Goal: Task Accomplishment & Management: Use online tool/utility

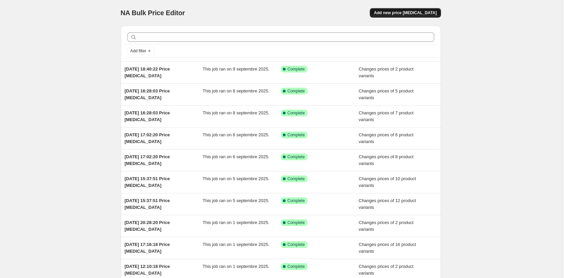
click at [420, 10] on span "Add new price [MEDICAL_DATA]" at bounding box center [405, 12] width 63 height 5
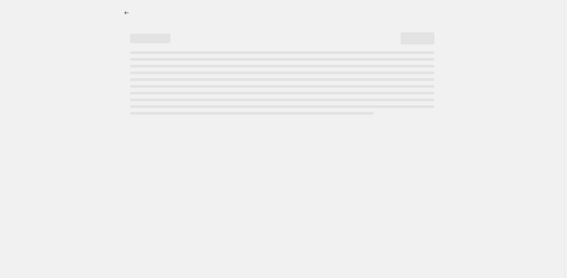
select select "percentage"
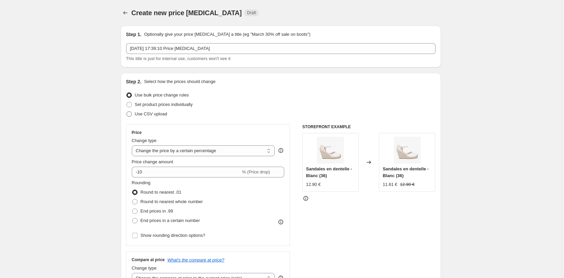
click at [129, 114] on span at bounding box center [128, 113] width 5 height 5
click at [127, 112] on input "Use CSV upload" at bounding box center [126, 111] width 0 height 0
radio input "true"
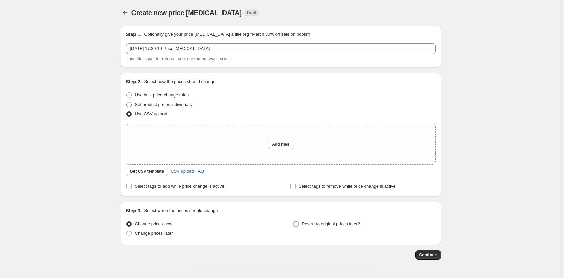
click at [131, 103] on span at bounding box center [128, 104] width 5 height 5
click at [127, 102] on input "Set product prices individually" at bounding box center [126, 102] width 0 height 0
radio input "true"
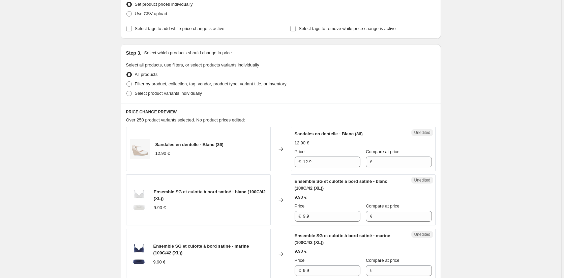
scroll to position [101, 0]
click at [130, 92] on span at bounding box center [128, 92] width 5 height 5
click at [127, 90] on input "Select product variants individually" at bounding box center [126, 90] width 0 height 0
radio input "true"
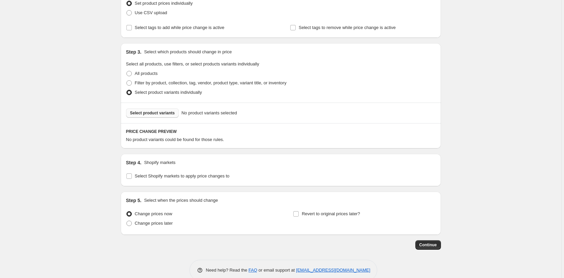
click at [157, 114] on span "Select product variants" at bounding box center [152, 112] width 45 height 5
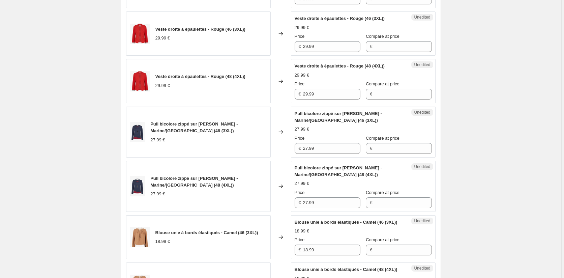
scroll to position [922, 0]
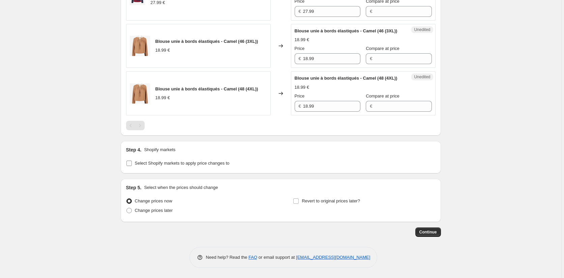
click at [131, 164] on input "Select Shopify markets to apply price changes to" at bounding box center [128, 163] width 5 height 5
checkbox input "true"
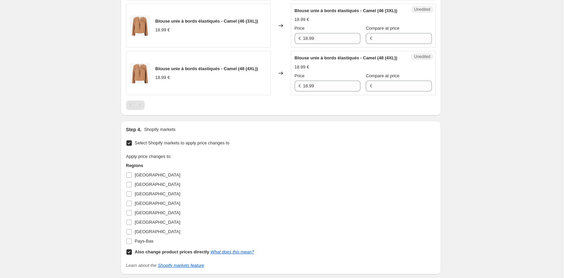
click at [130, 255] on input "Also change product prices directly What does this mean?" at bounding box center [128, 251] width 5 height 5
checkbox input "false"
click at [131, 178] on input "Allemagne" at bounding box center [128, 174] width 5 height 5
checkbox input "true"
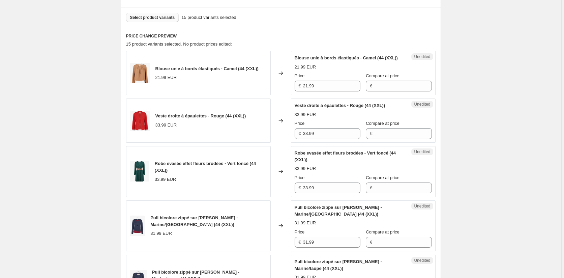
scroll to position [202, 0]
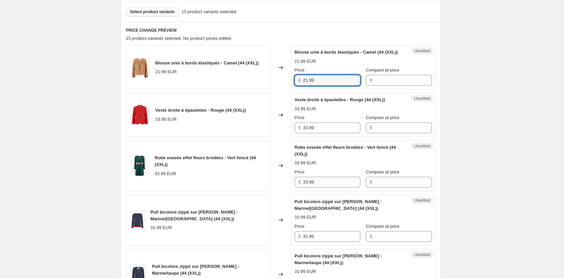
drag, startPoint x: 322, startPoint y: 87, endPoint x: 288, endPoint y: 86, distance: 34.1
click at [288, 86] on div "Blouse unie à bords élastiqués - Camel (44 (XXL)) 21.99 EUR Changed to Unedited…" at bounding box center [281, 67] width 310 height 44
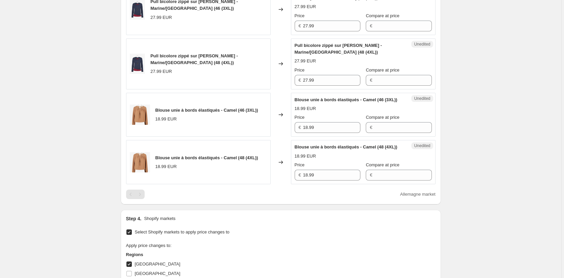
scroll to position [843, 0]
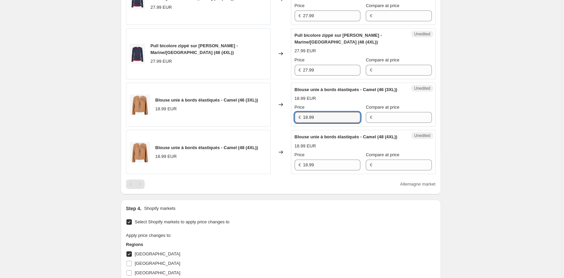
drag, startPoint x: 316, startPoint y: 131, endPoint x: 293, endPoint y: 146, distance: 27.0
click at [282, 127] on div "Blouse unie à bords élastiqués - Camel (46 (3XL)) 18.99 EUR Changed to Unedited…" at bounding box center [281, 105] width 310 height 44
paste input "21"
type input "21.99"
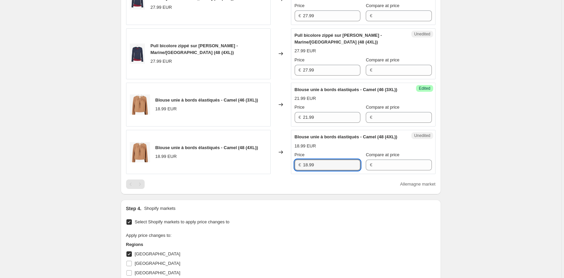
drag, startPoint x: 285, startPoint y: 185, endPoint x: 280, endPoint y: 184, distance: 5.5
click at [278, 174] on div "Blouse unie à bords élastiqués - Camel (48 (4XL)) 18.99 EUR Changed to Unedited…" at bounding box center [281, 152] width 310 height 44
paste input "21"
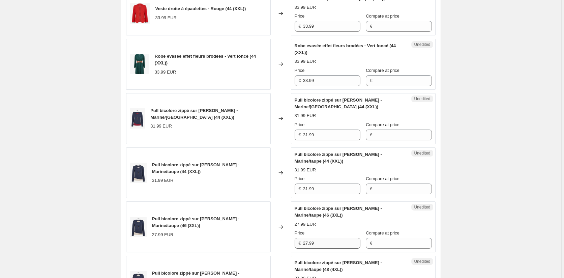
scroll to position [304, 0]
type input "21.99"
drag, startPoint x: 328, startPoint y: 88, endPoint x: 282, endPoint y: 88, distance: 46.5
click at [282, 88] on div "Robe evasée effet fleurs brodées - Vert foncé (44 (XXL)) 33.99 EUR Changed to U…" at bounding box center [281, 64] width 310 height 51
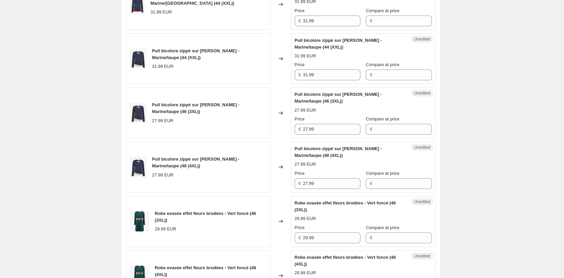
scroll to position [506, 0]
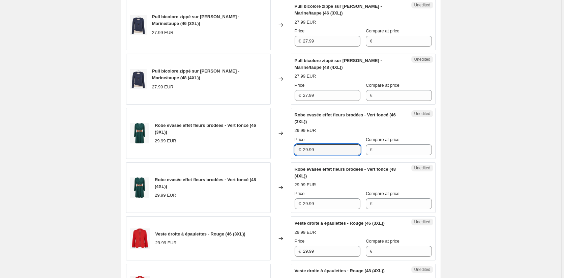
drag, startPoint x: 326, startPoint y: 155, endPoint x: 288, endPoint y: 155, distance: 37.8
click at [288, 155] on div "Robe evasée effet fleurs brodées - Vert foncé (46 (3XL)) 29.99 EUR Changed to U…" at bounding box center [281, 133] width 310 height 51
paste input "33"
type input "33.99"
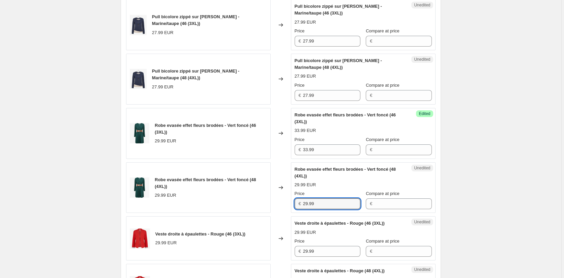
drag, startPoint x: 332, startPoint y: 208, endPoint x: 259, endPoint y: 198, distance: 74.2
click at [259, 198] on div "Robe evasée effet fleurs brodées - Vert foncé (48 (4XL)) 29.99 EUR Changed to U…" at bounding box center [281, 187] width 310 height 51
paste input "33"
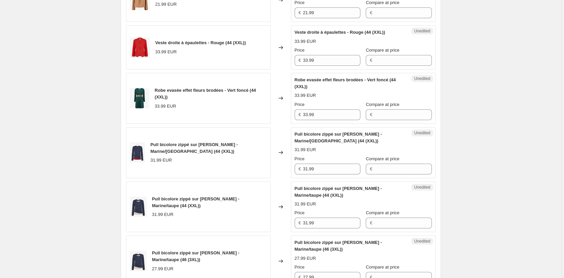
scroll to position [135, 0]
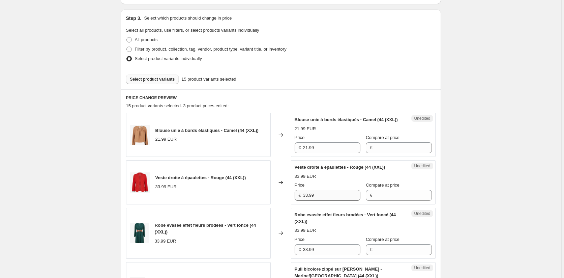
type input "33.99"
drag, startPoint x: 332, startPoint y: 199, endPoint x: 285, endPoint y: 201, distance: 47.2
click at [285, 201] on div "Veste droite à épaulettes - Rouge (44 (XXL)) 33.99 EUR Changed to Unedited Vest…" at bounding box center [281, 182] width 310 height 44
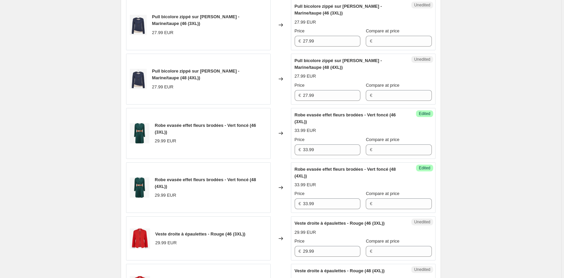
scroll to position [607, 0]
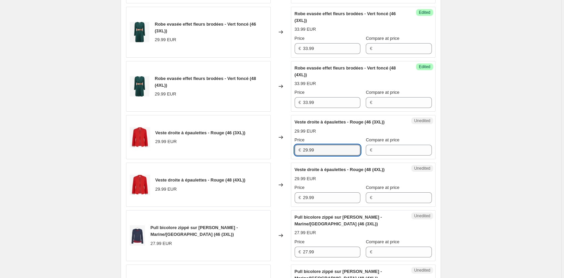
drag, startPoint x: 324, startPoint y: 157, endPoint x: 272, endPoint y: 156, distance: 52.3
click at [272, 156] on div "Veste droite à épaulettes - Rouge (46 (3XL)) 29.99 EUR Changed to Unedited Vest…" at bounding box center [281, 137] width 310 height 44
paste input "33"
type input "33.99"
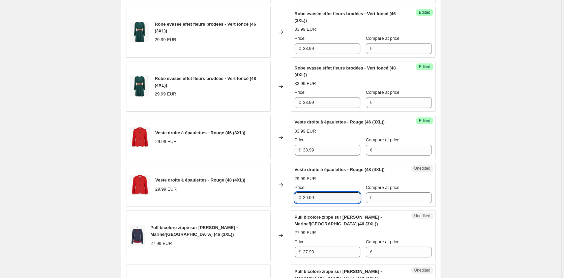
drag, startPoint x: 320, startPoint y: 205, endPoint x: 289, endPoint y: 205, distance: 31.0
click at [289, 205] on div "Veste droite à épaulettes - Rouge (48 (4XL)) 29.99 EUR Changed to Unedited Vest…" at bounding box center [281, 185] width 310 height 44
paste input "33"
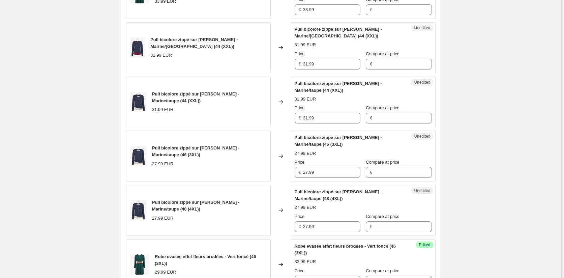
scroll to position [371, 0]
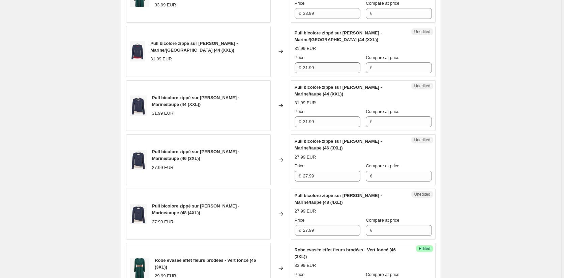
type input "33.99"
drag, startPoint x: 329, startPoint y: 74, endPoint x: 272, endPoint y: 74, distance: 56.7
click at [273, 73] on div "Pull bicolore zippé sur le côté - Marine/bordeaux (44 (XXL)) 31.99 EUR Changed …" at bounding box center [281, 51] width 310 height 51
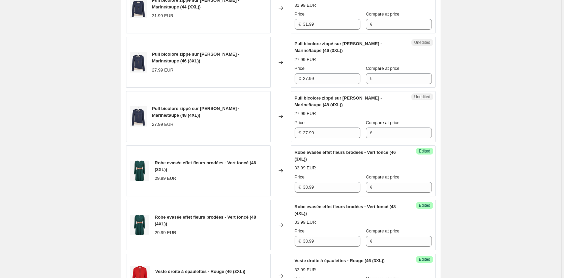
scroll to position [472, 0]
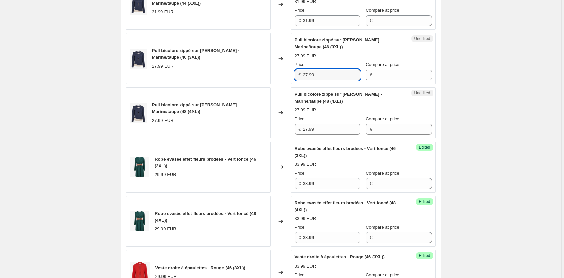
drag, startPoint x: 282, startPoint y: 82, endPoint x: 275, endPoint y: 82, distance: 7.1
click at [275, 82] on div "Pull bicolore zippé sur le côté - Marine/taupe (46 (3XL)) 27.99 EUR Changed to …" at bounding box center [281, 58] width 310 height 51
paste input "31"
type input "31.99"
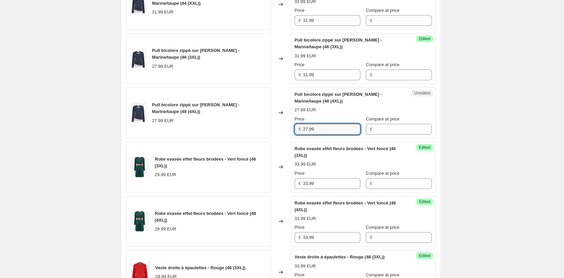
drag, startPoint x: 321, startPoint y: 136, endPoint x: 277, endPoint y: 134, distance: 44.2
click at [278, 133] on div "Pull bicolore zippé sur le côté - Marine/taupe (48 (4XL)) 27.99 EUR Changed to …" at bounding box center [281, 112] width 310 height 51
paste input "31"
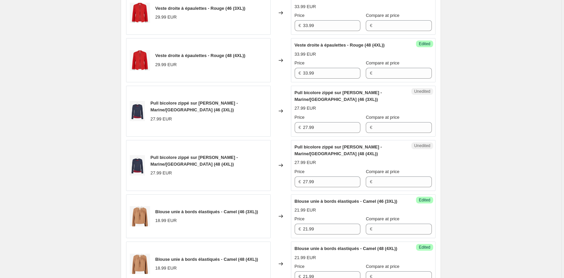
scroll to position [742, 0]
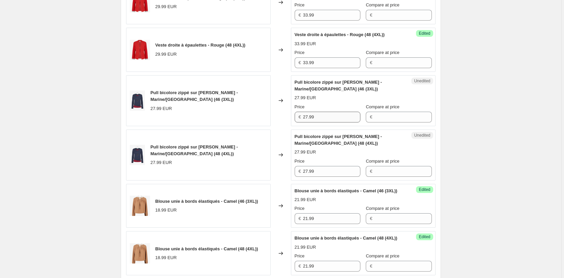
type input "31.99"
drag, startPoint x: 317, startPoint y: 121, endPoint x: 287, endPoint y: 145, distance: 38.6
click at [272, 121] on div "Pull bicolore zippé sur le côté - Marine/bordeaux (46 (3XL)) 27.99 EUR Changed …" at bounding box center [281, 100] width 310 height 51
paste input "31"
type input "31.99"
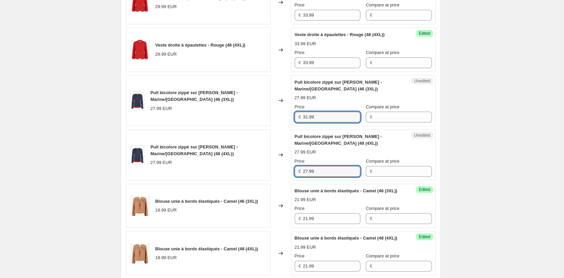
click at [289, 173] on div "Pull bicolore zippé sur le côté - Marine/bordeaux (48 (4XL)) 27.99 EUR Changed …" at bounding box center [281, 155] width 310 height 51
paste input "31"
type input "31.99"
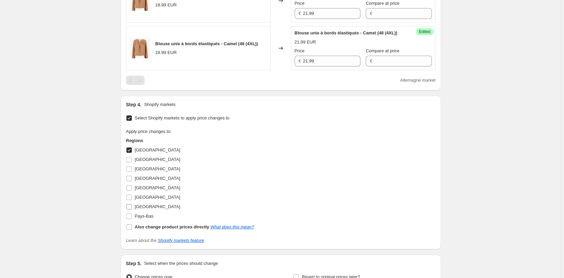
scroll to position [1012, 0]
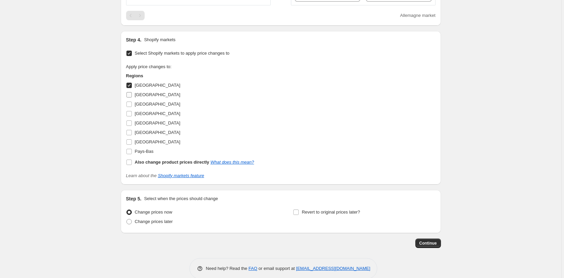
click at [131, 97] on input "Autriche" at bounding box center [128, 94] width 5 height 5
checkbox input "true"
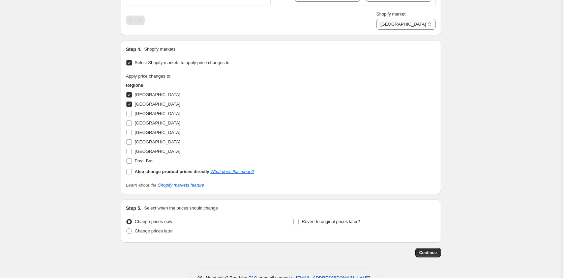
click at [131, 97] on input "Allemagne" at bounding box center [128, 94] width 5 height 5
checkbox input "false"
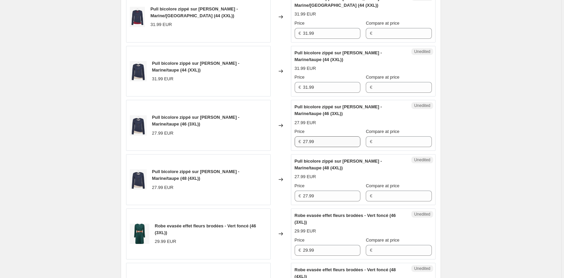
scroll to position [405, 0]
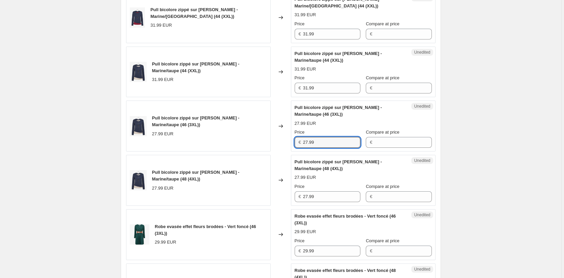
drag, startPoint x: 323, startPoint y: 149, endPoint x: 274, endPoint y: 149, distance: 49.2
click at [274, 149] on div "Pull bicolore zippé sur le côté - Marine/taupe (46 (3XL)) 27.99 EUR Changed to …" at bounding box center [281, 126] width 310 height 51
paste input "31"
type input "31.99"
drag, startPoint x: 316, startPoint y: 204, endPoint x: 286, endPoint y: 203, distance: 29.7
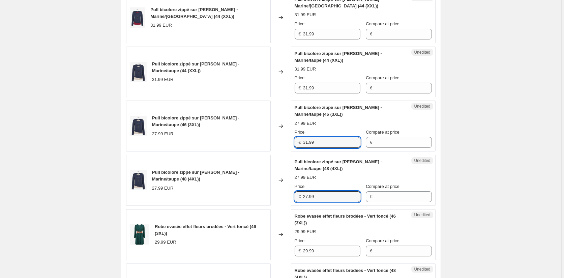
click at [286, 203] on div "Pull bicolore zippé sur le côté - Marine/taupe (48 (4XL)) 27.99 EUR Changed to …" at bounding box center [281, 180] width 310 height 51
paste input "31"
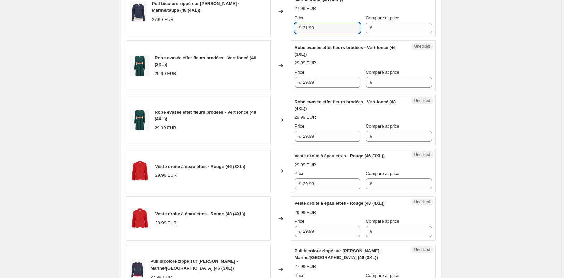
scroll to position [675, 0]
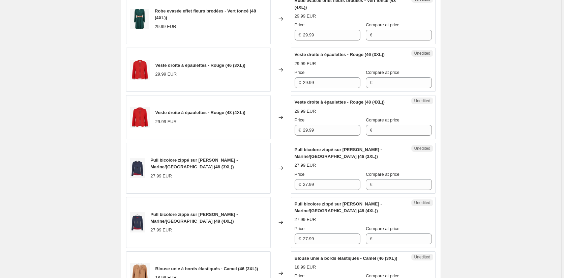
type input "31.99"
click at [282, 191] on div "Pull bicolore zippé sur le côté - Marine/bordeaux (46 (3XL)) 27.99 EUR Changed …" at bounding box center [281, 168] width 310 height 51
paste input "31"
type input "31.99"
drag, startPoint x: 304, startPoint y: 243, endPoint x: 282, endPoint y: 243, distance: 21.6
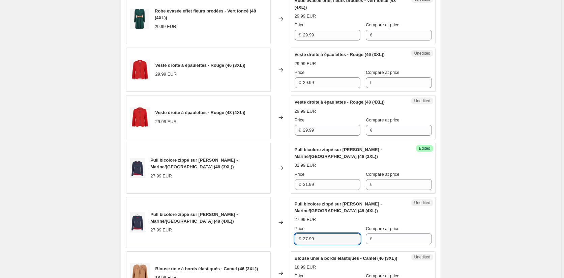
click at [282, 243] on div "Pull bicolore zippé sur le côté - Marine/bordeaux (48 (4XL)) 27.99 EUR Changed …" at bounding box center [281, 222] width 310 height 51
paste input "31"
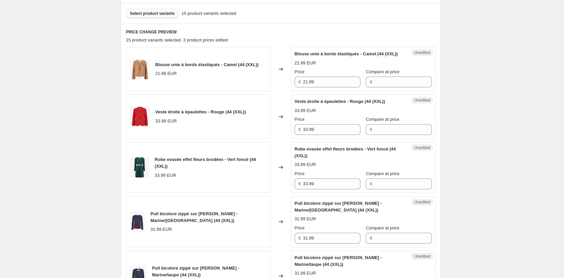
scroll to position [135, 0]
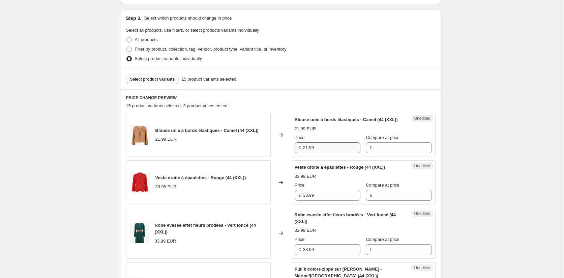
type input "31.99"
drag, startPoint x: 325, startPoint y: 153, endPoint x: 287, endPoint y: 152, distance: 38.1
click at [287, 152] on div "Blouse unie à bords élastiqués - Camel (44 (XXL)) 21.99 EUR Changed to Unedited…" at bounding box center [281, 135] width 310 height 44
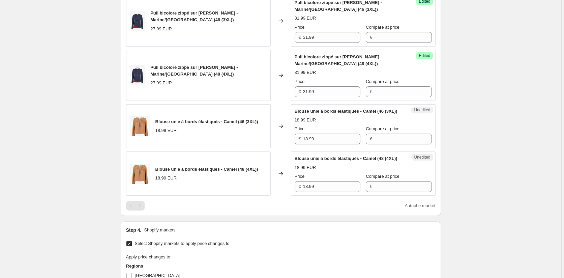
scroll to position [911, 0]
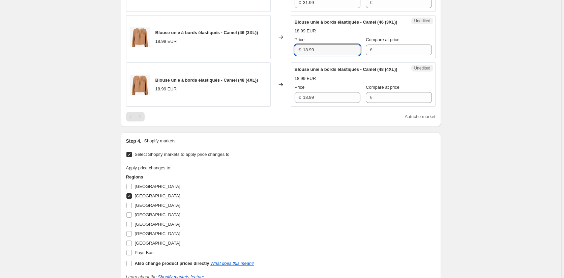
drag, startPoint x: 320, startPoint y: 64, endPoint x: 296, endPoint y: 60, distance: 24.5
click at [296, 55] on div "€ 18.99" at bounding box center [328, 50] width 66 height 11
paste input "21"
type input "21.99"
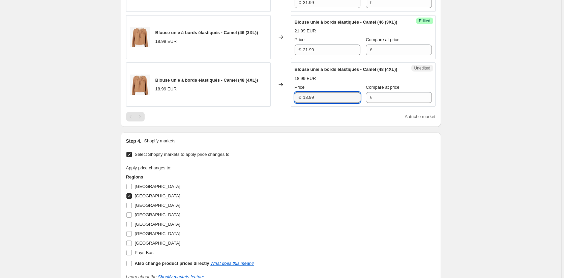
drag, startPoint x: 320, startPoint y: 119, endPoint x: 270, endPoint y: 116, distance: 50.0
click at [270, 107] on div "Blouse unie à bords élastiqués - Camel (48 (4XL)) 18.99 EUR Changed to Unedited…" at bounding box center [281, 84] width 310 height 44
paste input "21"
type input "21.99"
click at [321, 197] on div "Apply price changes to: Regions Allemagne Autriche Belgique Espagne France Ital…" at bounding box center [281, 216] width 310 height 103
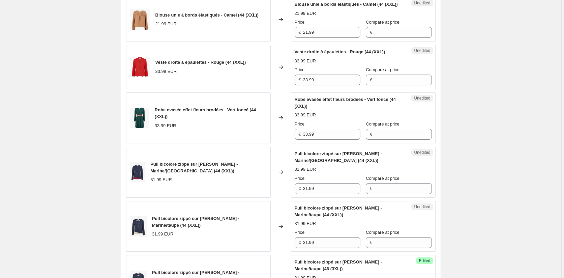
scroll to position [236, 0]
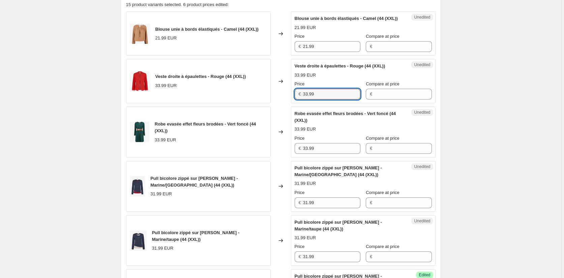
drag, startPoint x: 329, startPoint y: 99, endPoint x: 276, endPoint y: 100, distance: 53.0
click at [276, 99] on div "Veste droite à épaulettes - Rouge (44 (XXL)) 33.99 EUR Changed to Unedited Vest…" at bounding box center [281, 81] width 310 height 44
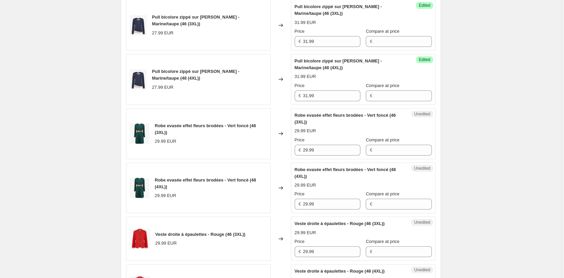
scroll to position [506, 0]
drag, startPoint x: 324, startPoint y: 155, endPoint x: 286, endPoint y: 154, distance: 38.8
click at [286, 154] on div "Robe evasée effet fleurs brodées - Vert foncé (46 (3XL)) 29.99 EUR Changed to U…" at bounding box center [281, 133] width 310 height 51
paste input "33"
type input "33.99"
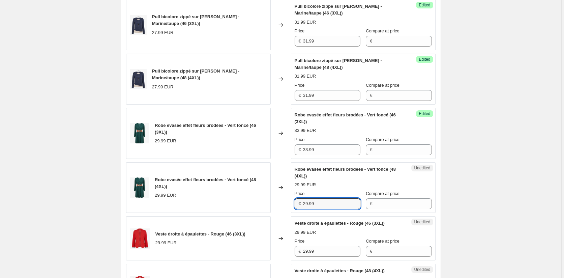
drag, startPoint x: 322, startPoint y: 211, endPoint x: 286, endPoint y: 208, distance: 36.5
click at [286, 208] on div "Robe evasée effet fleurs brodées - Vert foncé (48 (4XL)) 29.99 EUR Changed to U…" at bounding box center [281, 187] width 310 height 51
paste input "33"
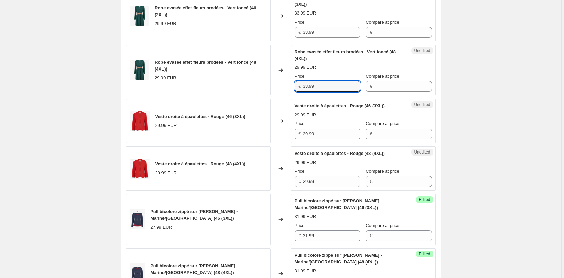
scroll to position [641, 0]
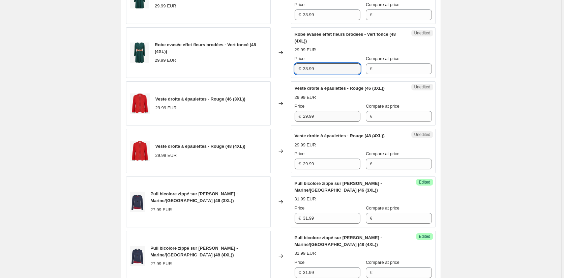
type input "33.99"
drag, startPoint x: 318, startPoint y: 122, endPoint x: 267, endPoint y: 122, distance: 51.3
click at [267, 122] on div "Veste droite à épaulettes - Rouge (46 (3XL)) 29.99 EUR Changed to Unedited Vest…" at bounding box center [281, 103] width 310 height 44
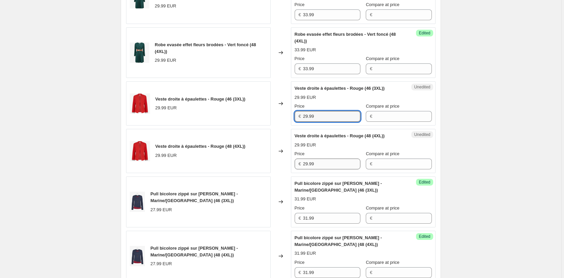
paste input "33"
type input "33.99"
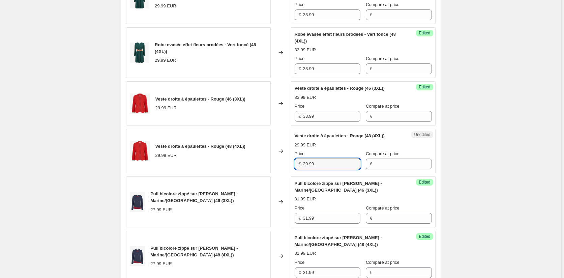
drag, startPoint x: 326, startPoint y: 173, endPoint x: 256, endPoint y: 164, distance: 70.7
click at [256, 164] on div "Veste droite à épaulettes - Rouge (48 (4XL)) 29.99 EUR Changed to Unedited Vest…" at bounding box center [281, 151] width 310 height 44
paste input "33"
type input "33.99"
click at [486, 189] on div "Create new price change job. This page is ready Create new price change job Dra…" at bounding box center [281, 9] width 562 height 1301
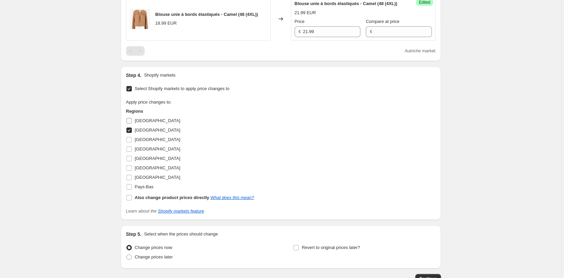
scroll to position [978, 0]
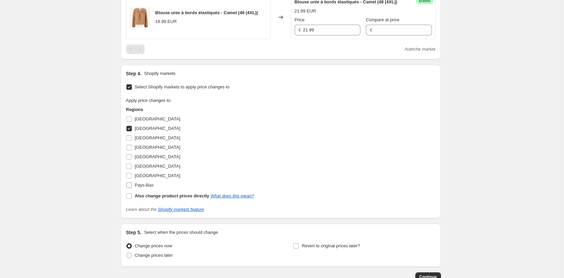
click at [132, 188] on input "Pays-Bas" at bounding box center [128, 184] width 5 height 5
checkbox input "true"
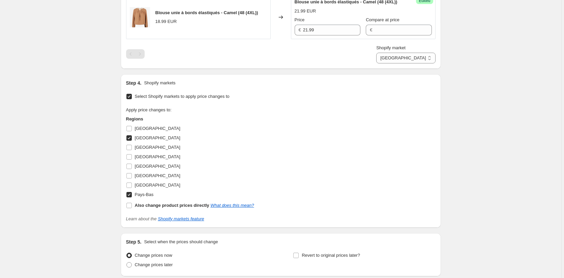
click at [131, 141] on input "Autriche" at bounding box center [128, 137] width 5 height 5
checkbox input "false"
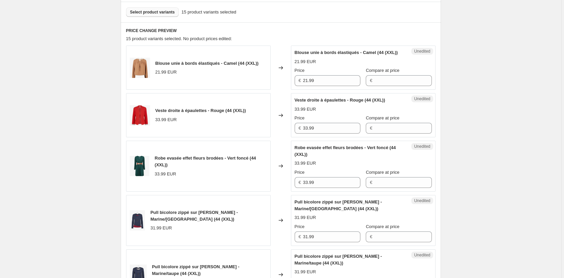
scroll to position [169, 0]
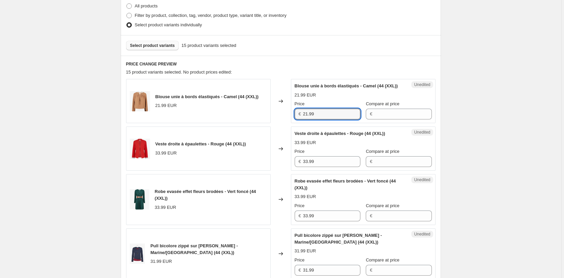
drag, startPoint x: 274, startPoint y: 120, endPoint x: 259, endPoint y: 120, distance: 15.2
click at [256, 116] on div "Blouse unie à bords élastiqués - Camel (44 (XXL)) 21.99 EUR Changed to Unedited…" at bounding box center [281, 101] width 310 height 44
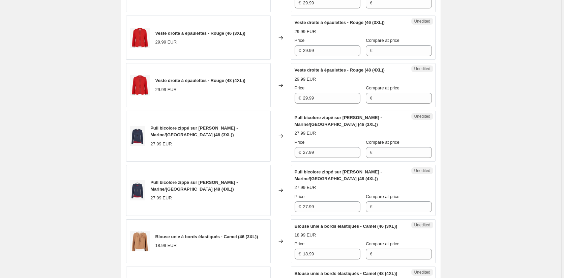
scroll to position [809, 0]
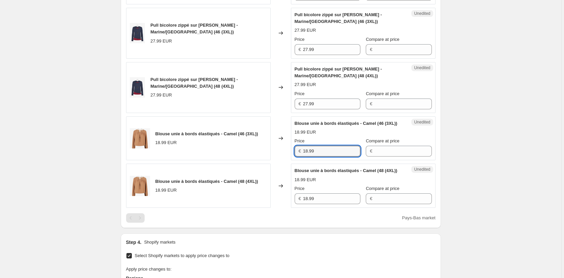
click at [288, 161] on div "Blouse unie à bords élastiqués - Camel (46 (3XL)) 18.99 EUR Changed to Unedited…" at bounding box center [281, 138] width 310 height 44
paste input "21"
type input "21.99"
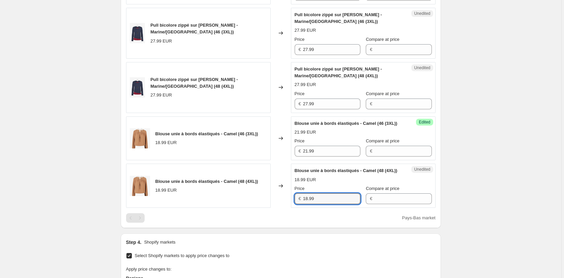
drag, startPoint x: 322, startPoint y: 218, endPoint x: 283, endPoint y: 219, distance: 39.5
click at [283, 208] on div "Blouse unie à bords élastiqués - Camel (48 (4XL)) 18.99 EUR Changed to Unedited…" at bounding box center [281, 186] width 310 height 44
paste input "21"
type input "21.99"
drag, startPoint x: 478, startPoint y: 193, endPoint x: 464, endPoint y: 187, distance: 14.8
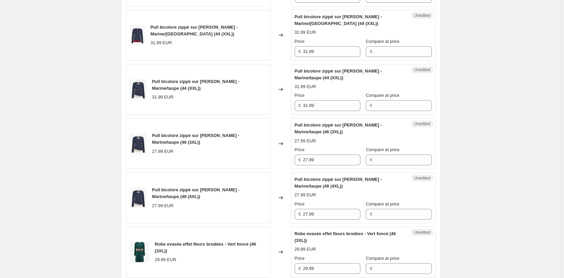
scroll to position [337, 0]
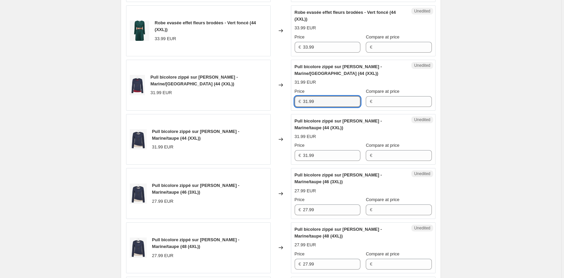
drag, startPoint x: 328, startPoint y: 108, endPoint x: 319, endPoint y: 147, distance: 41.0
click at [287, 107] on div "Pull bicolore zippé sur le côté - Marine/bordeaux (44 (XXL)) 31.99 EUR Changed …" at bounding box center [281, 85] width 310 height 51
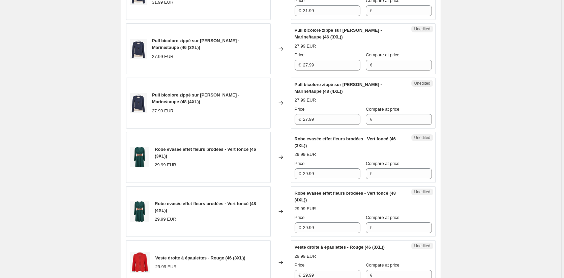
scroll to position [472, 0]
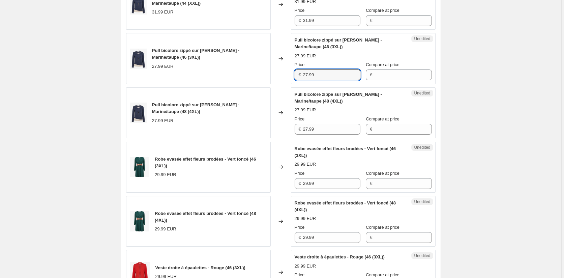
drag, startPoint x: 280, startPoint y: 79, endPoint x: 294, endPoint y: 105, distance: 29.4
click at [280, 79] on div "Pull bicolore zippé sur le côté - Marine/taupe (46 (3XL)) 27.99 EUR Changed to …" at bounding box center [281, 58] width 310 height 51
paste input "31"
type input "31.99"
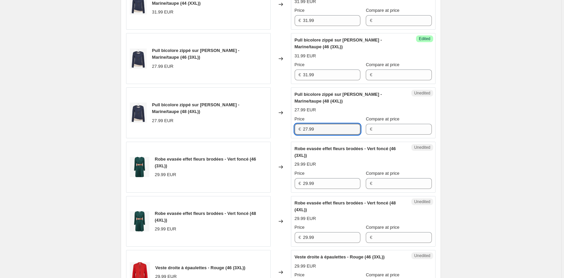
drag, startPoint x: 304, startPoint y: 135, endPoint x: 273, endPoint y: 130, distance: 31.0
click at [274, 131] on div "Pull bicolore zippé sur le côté - Marine/taupe (48 (4XL)) 27.99 EUR Changed to …" at bounding box center [281, 112] width 310 height 51
paste input "31"
type input "31.99"
click at [486, 165] on div "Create new price change job. This page is ready Create new price change job Dra…" at bounding box center [281, 178] width 562 height 1301
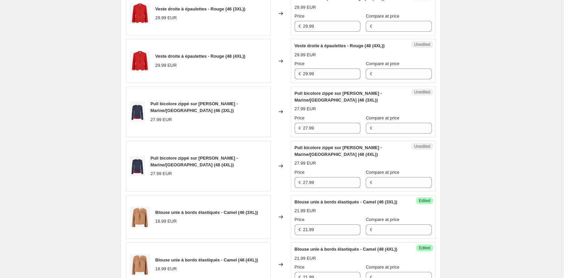
scroll to position [843, 0]
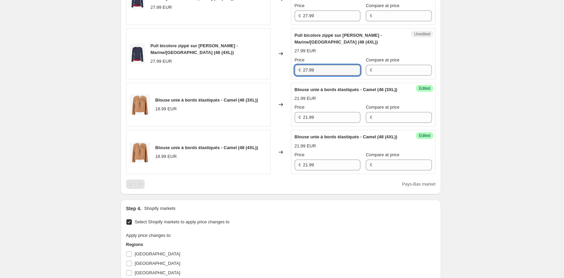
drag, startPoint x: 317, startPoint y: 77, endPoint x: 242, endPoint y: 76, distance: 74.2
click at [242, 76] on div "Pull bicolore zippé sur le côté - Marine/bordeaux (48 (4XL)) 27.99 EUR Changed …" at bounding box center [281, 53] width 310 height 51
paste input "31"
type input "31.99"
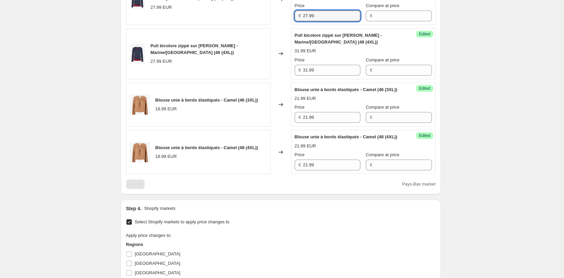
drag, startPoint x: 321, startPoint y: 22, endPoint x: 281, endPoint y: 20, distance: 40.9
paste input "31"
type input "31.99"
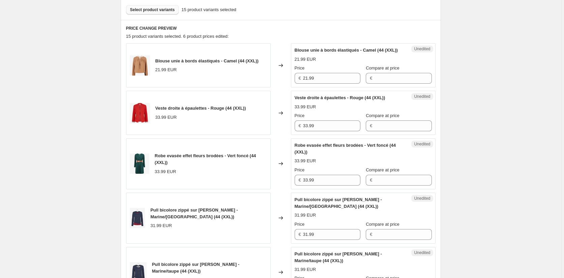
scroll to position [202, 0]
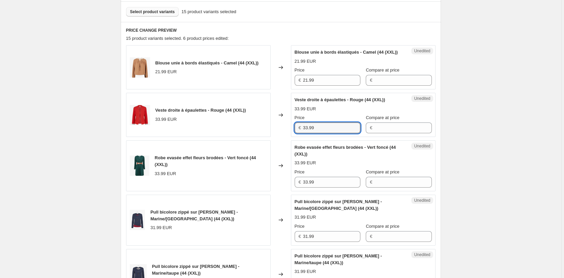
drag, startPoint x: 322, startPoint y: 135, endPoint x: 259, endPoint y: 132, distance: 62.8
click at [259, 132] on div "Veste droite à épaulettes - Rouge (44 (XXL)) 33.99 EUR Changed to Unedited Vest…" at bounding box center [281, 115] width 310 height 44
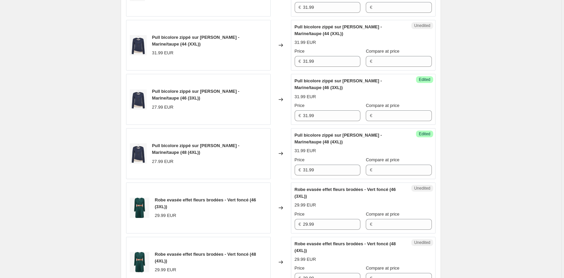
scroll to position [472, 0]
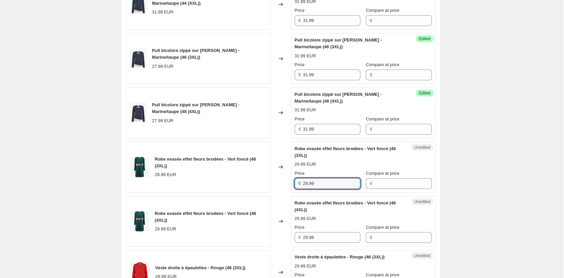
click at [283, 188] on div "Robe evasée effet fleurs brodées - Vert foncé (46 (3XL)) 29.99 EUR Changed to U…" at bounding box center [281, 167] width 310 height 51
paste input "33"
type input "33.99"
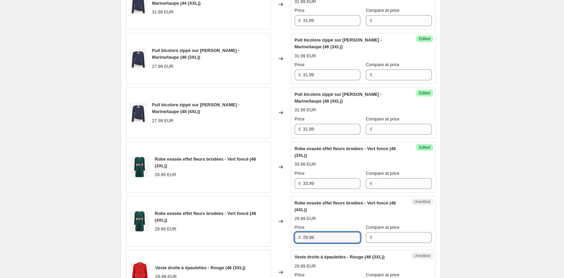
drag, startPoint x: 306, startPoint y: 246, endPoint x: 290, endPoint y: 240, distance: 16.7
click at [277, 245] on div "Robe evasée effet fleurs brodées - Vert foncé (48 (4XL)) 29.99 EUR Changed to U…" at bounding box center [281, 221] width 310 height 51
paste input "33"
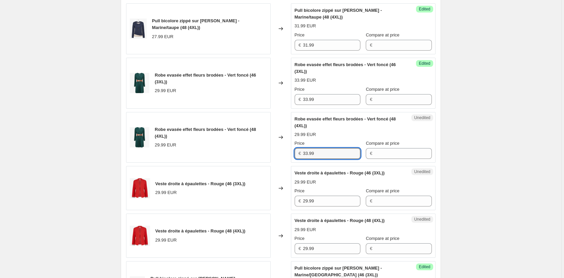
scroll to position [675, 0]
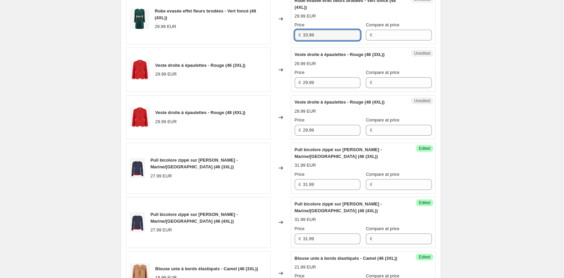
type input "33.99"
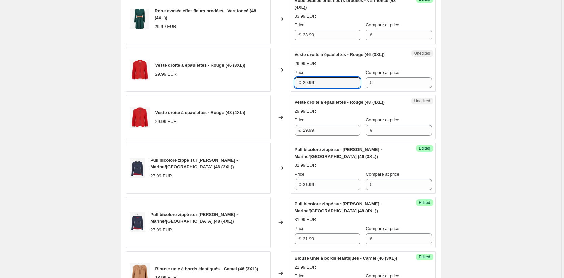
drag, startPoint x: 302, startPoint y: 88, endPoint x: 288, endPoint y: 96, distance: 15.6
click at [290, 86] on div "Veste droite à épaulettes - Rouge (46 (3XL)) 29.99 EUR Changed to Unedited Vest…" at bounding box center [281, 70] width 310 height 44
paste input "33"
type input "33.99"
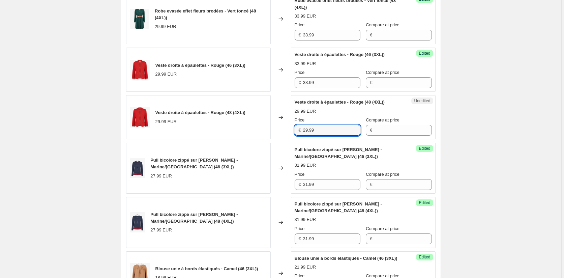
drag, startPoint x: 320, startPoint y: 137, endPoint x: 277, endPoint y: 134, distance: 43.3
click at [277, 134] on div "Veste droite à épaulettes - Rouge (48 (4XL)) 29.99 EUR Changed to Unedited Vest…" at bounding box center [281, 117] width 310 height 44
paste input "33"
type input "33.99"
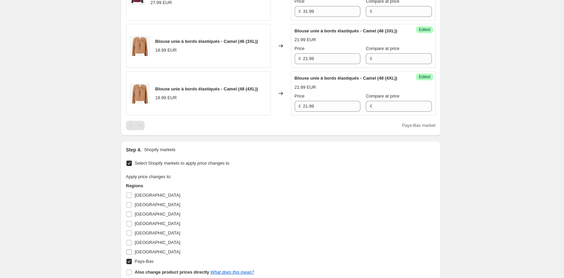
scroll to position [1012, 0]
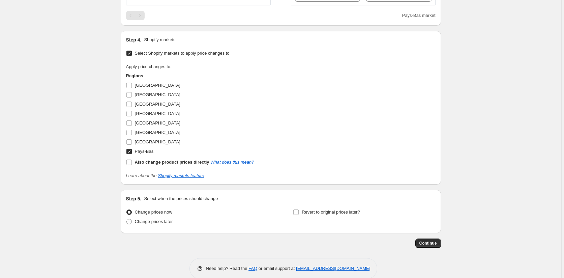
click at [131, 154] on input "Pays-Bas" at bounding box center [128, 151] width 5 height 5
checkbox input "false"
click at [130, 107] on input "Belgique" at bounding box center [128, 104] width 5 height 5
checkbox input "true"
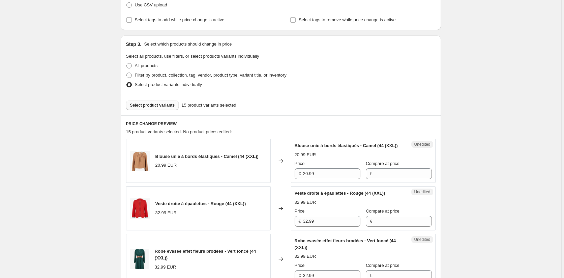
scroll to position [101, 0]
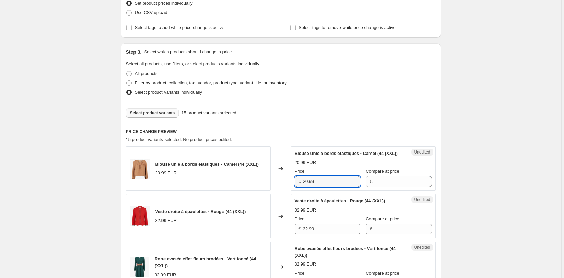
drag, startPoint x: 322, startPoint y: 186, endPoint x: 255, endPoint y: 184, distance: 66.8
click at [255, 184] on div "Blouse unie à bords élastiqués - Camel (44 (XXL)) 20.99 EUR Changed to Unedited…" at bounding box center [281, 168] width 310 height 44
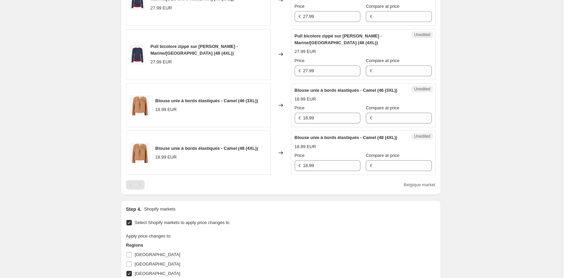
scroll to position [843, 0]
drag, startPoint x: 322, startPoint y: 130, endPoint x: 271, endPoint y: 131, distance: 50.3
click at [273, 127] on div "Blouse unie à bords élastiqués - Camel (46 (3XL)) 18.99 EUR Changed to Unedited…" at bounding box center [281, 105] width 310 height 44
paste input "20"
type input "20.99"
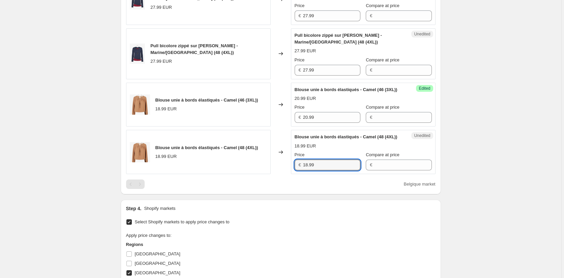
drag, startPoint x: 300, startPoint y: 185, endPoint x: 279, endPoint y: 183, distance: 21.3
click at [277, 174] on div "Blouse unie à bords élastiqués - Camel (48 (4XL)) 18.99 EUR Changed to Unedited…" at bounding box center [281, 152] width 310 height 44
paste input "20"
type input "20.99"
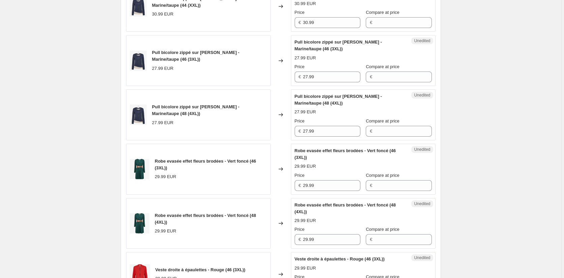
scroll to position [304, 0]
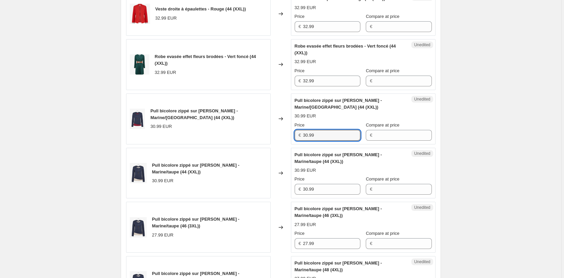
drag, startPoint x: 319, startPoint y: 143, endPoint x: 262, endPoint y: 142, distance: 56.7
click at [262, 142] on div "Pull bicolore zippé sur le côté - Marine/bordeaux (44 (XXL)) 30.99 EUR Changed …" at bounding box center [281, 118] width 310 height 51
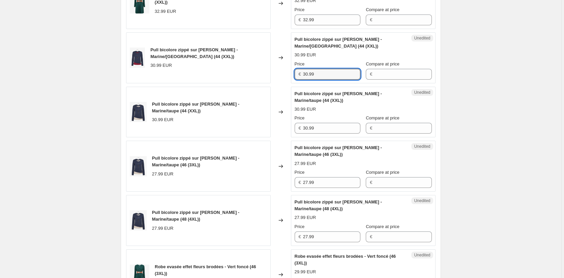
scroll to position [472, 0]
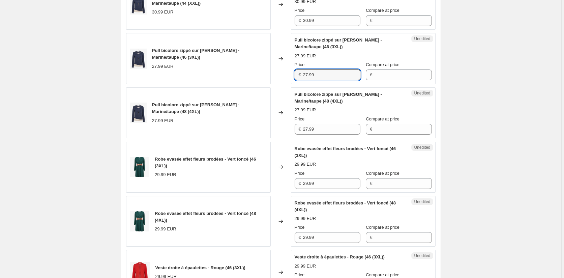
click at [272, 76] on div "Pull bicolore zippé sur le côté - Marine/taupe (46 (3XL)) 27.99 EUR Changed to …" at bounding box center [281, 58] width 310 height 51
paste input "30"
type input "30.99"
drag, startPoint x: 320, startPoint y: 136, endPoint x: 270, endPoint y: 136, distance: 50.3
click at [270, 136] on div "Pull bicolore zippé sur le côté - Marine/taupe (48 (4XL)) 27.99 EUR Changed to …" at bounding box center [281, 112] width 310 height 51
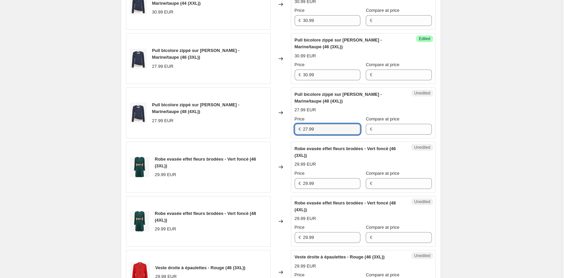
paste input "30"
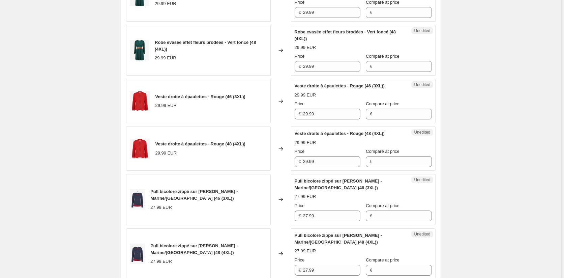
scroll to position [708, 0]
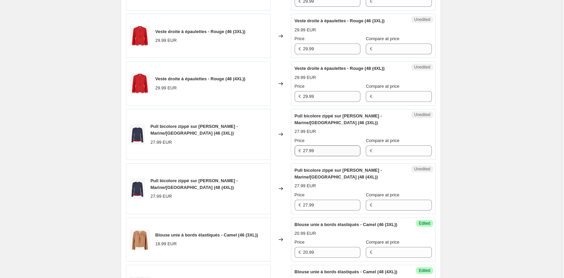
type input "30.99"
drag, startPoint x: 322, startPoint y: 156, endPoint x: 271, endPoint y: 156, distance: 50.9
click at [271, 156] on div "Pull bicolore zippé sur le côté - Marine/bordeaux (46 (3XL)) 27.99 EUR Changed …" at bounding box center [281, 134] width 310 height 51
paste input "30"
type input "30.99"
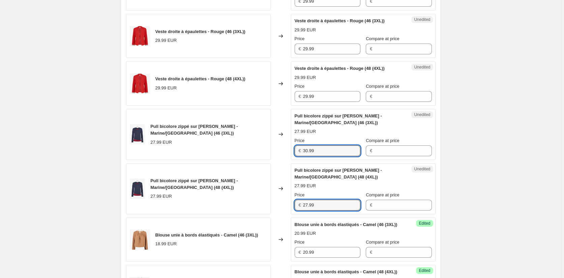
drag, startPoint x: 326, startPoint y: 211, endPoint x: 287, endPoint y: 207, distance: 39.3
click at [287, 207] on div "Pull bicolore zippé sur le côté - Marine/bordeaux (48 (4XL)) 27.99 EUR Changed …" at bounding box center [281, 188] width 310 height 51
paste input "30"
type input "30.99"
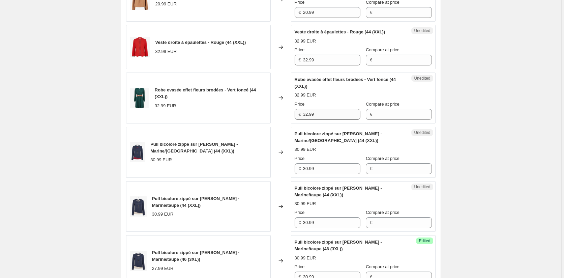
scroll to position [270, 0]
drag, startPoint x: 330, startPoint y: 119, endPoint x: 276, endPoint y: 119, distance: 54.0
click at [276, 119] on div "Robe evasée effet fleurs brodées - Vert foncé (44 (XXL)) 32.99 EUR Changed to U…" at bounding box center [281, 98] width 310 height 51
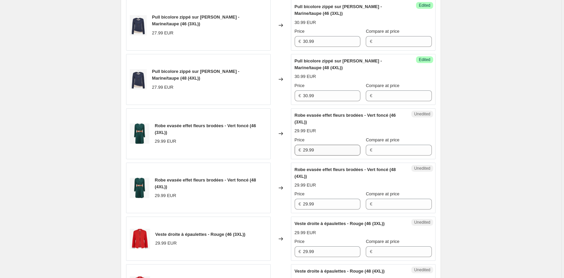
scroll to position [506, 0]
drag, startPoint x: 317, startPoint y: 157, endPoint x: 262, endPoint y: 163, distance: 55.0
click at [278, 156] on div "Robe evasée effet fleurs brodées - Vert foncé (46 (3XL)) 29.99 EUR Changed to U…" at bounding box center [281, 133] width 310 height 51
paste input "32"
type input "32.99"
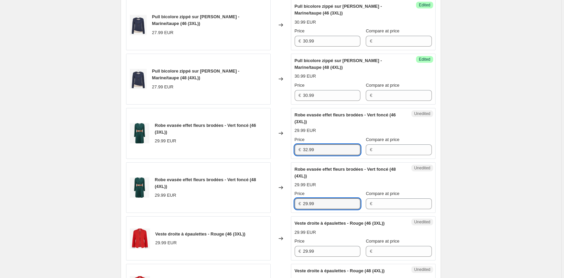
drag, startPoint x: 309, startPoint y: 209, endPoint x: 279, endPoint y: 208, distance: 30.4
click at [279, 208] on div "Robe evasée effet fleurs brodées - Vert foncé (48 (4XL)) 29.99 EUR Changed to U…" at bounding box center [281, 187] width 310 height 51
paste input "32"
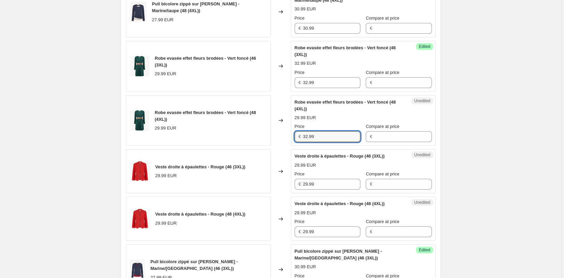
scroll to position [675, 0]
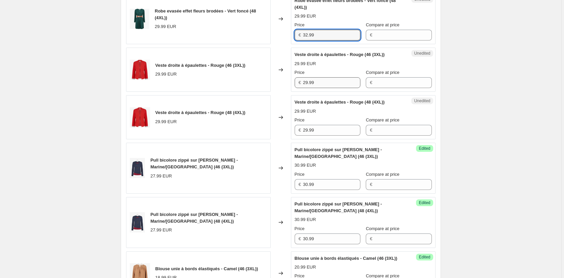
type input "32.99"
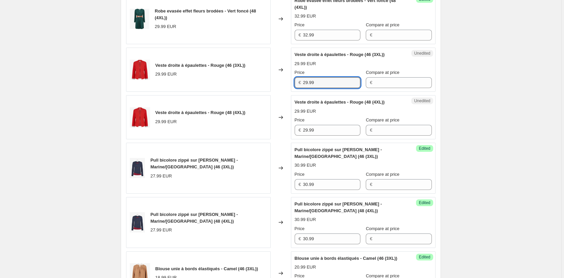
drag, startPoint x: 319, startPoint y: 89, endPoint x: 275, endPoint y: 89, distance: 44.5
click at [275, 89] on div "Veste droite à épaulettes - Rouge (46 (3XL)) 29.99 EUR Changed to Unedited Vest…" at bounding box center [281, 70] width 310 height 44
paste input "32"
type input "32.99"
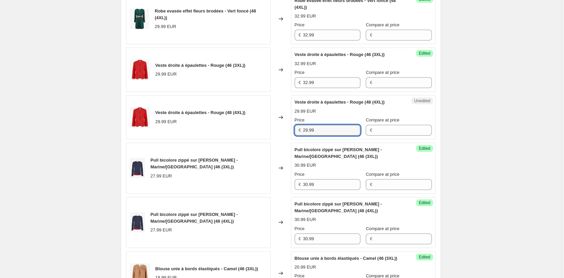
drag, startPoint x: 291, startPoint y: 135, endPoint x: 268, endPoint y: 131, distance: 23.9
click at [268, 131] on div "Veste droite à épaulettes - Rouge (48 (4XL)) 29.99 EUR Changed to Unedited Vest…" at bounding box center [281, 117] width 310 height 44
paste input "32"
type input "32.99"
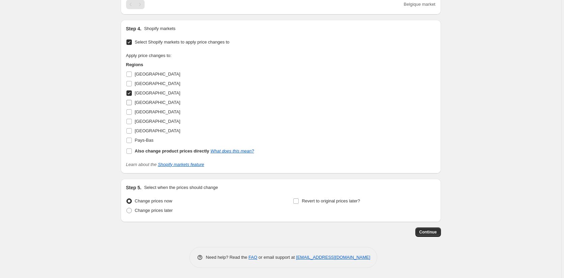
scroll to position [1043, 0]
click at [131, 94] on input "Belgique" at bounding box center [128, 92] width 5 height 5
checkbox input "false"
click at [130, 120] on input "Italie" at bounding box center [128, 121] width 5 height 5
checkbox input "true"
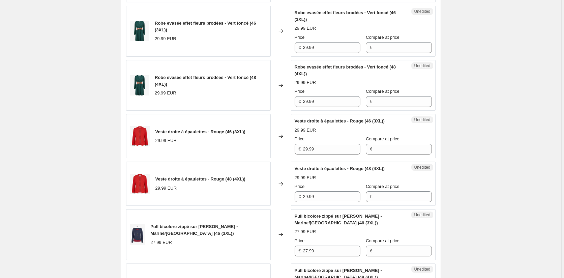
scroll to position [605, 0]
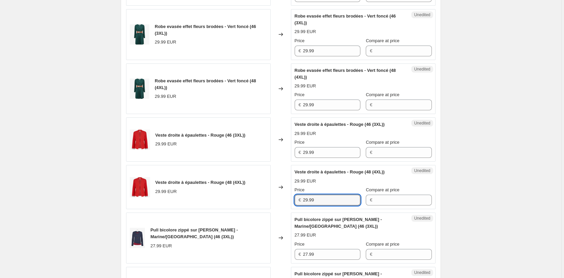
drag, startPoint x: 325, startPoint y: 204, endPoint x: 259, endPoint y: 203, distance: 66.5
click at [259, 203] on div "Veste droite à épaulettes - Rouge (48 (4XL)) 29.99 EUR Changed to Unedited Vest…" at bounding box center [281, 187] width 310 height 44
paste input "32"
type input "32.99"
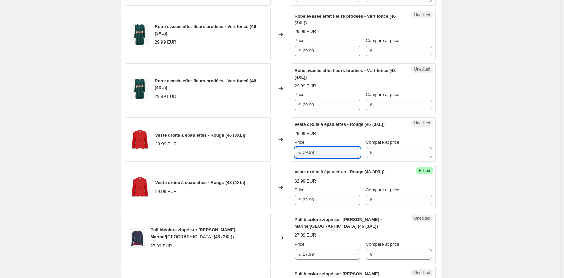
drag, startPoint x: 296, startPoint y: 158, endPoint x: 273, endPoint y: 154, distance: 24.0
click at [273, 154] on div "Veste droite à épaulettes - Rouge (46 (3XL)) 29.99 EUR Changed to Unedited Vest…" at bounding box center [281, 139] width 310 height 44
paste input "32"
type input "32.99"
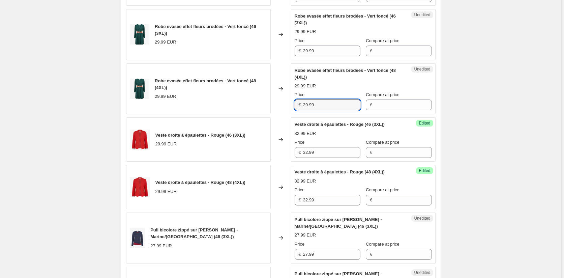
drag, startPoint x: 283, startPoint y: 106, endPoint x: 297, endPoint y: 87, distance: 23.6
click at [279, 105] on div "Robe evasée effet fleurs brodées - Vert foncé (48 (4XL)) 29.99 EUR Changed to U…" at bounding box center [281, 88] width 310 height 51
paste input "32"
type input "32.99"
drag, startPoint x: 319, startPoint y: 55, endPoint x: 285, endPoint y: 54, distance: 33.4
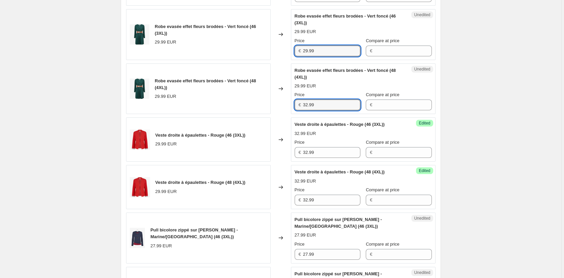
click at [285, 54] on div "Robe evasée effet fleurs brodées - Vert foncé (46 (3XL)) 29.99 EUR Changed to U…" at bounding box center [281, 34] width 310 height 51
paste input "32"
type input "32.99"
click at [467, 104] on div "Create new price change job. This page is ready Create new price change job Dra…" at bounding box center [281, 45] width 562 height 1301
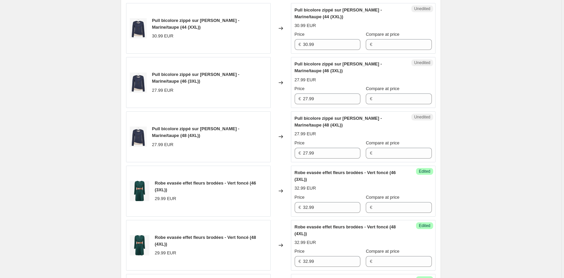
scroll to position [436, 0]
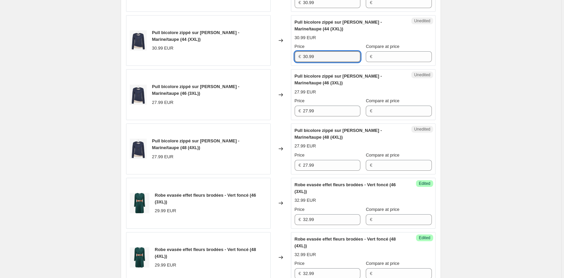
click at [268, 61] on div "Pull bicolore zippé sur le côté - Marine/taupe (44 (XXL)) 30.99 EUR Changed to …" at bounding box center [281, 40] width 310 height 51
click at [280, 117] on div "Pull bicolore zippé sur le côté - Marine/taupe (46 (3XL)) 27.99 EUR Changed to …" at bounding box center [281, 94] width 310 height 51
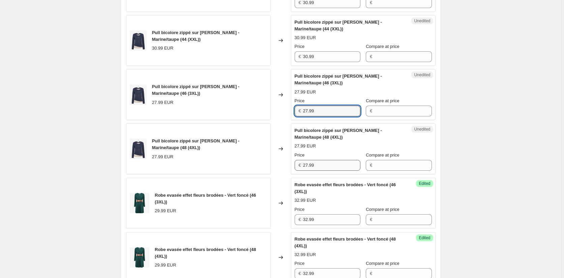
paste input "30"
type input "30.99"
drag, startPoint x: 323, startPoint y: 173, endPoint x: 268, endPoint y: 170, distance: 55.1
click at [268, 170] on div "Pull bicolore zippé sur le côté - Marine/taupe (48 (4XL)) 27.99 EUR Changed to …" at bounding box center [281, 148] width 310 height 51
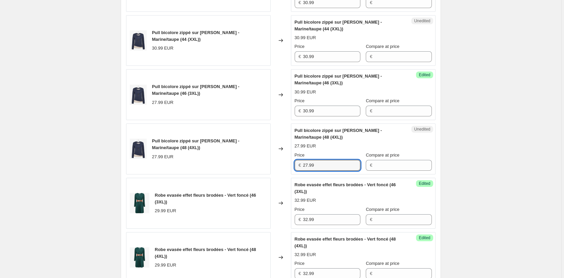
paste input "30"
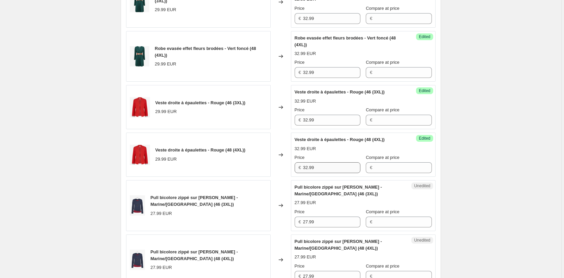
scroll to position [706, 0]
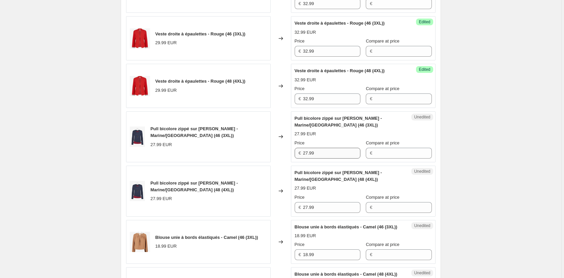
type input "30.99"
drag, startPoint x: 320, startPoint y: 161, endPoint x: 275, endPoint y: 159, distance: 45.5
click at [275, 159] on div "Pull bicolore zippé sur le côté - Marine/bordeaux (46 (3XL)) 27.99 EUR Changed …" at bounding box center [281, 136] width 310 height 51
paste input "30"
type input "30.99"
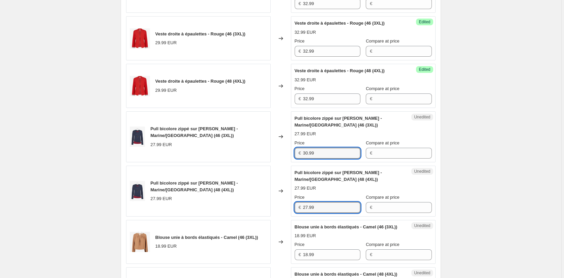
drag, startPoint x: 311, startPoint y: 210, endPoint x: 282, endPoint y: 210, distance: 29.3
click at [282, 210] on div "Pull bicolore zippé sur le côté - Marine/bordeaux (48 (4XL)) 27.99 EUR Changed …" at bounding box center [281, 191] width 310 height 51
paste input "30"
type input "30.99"
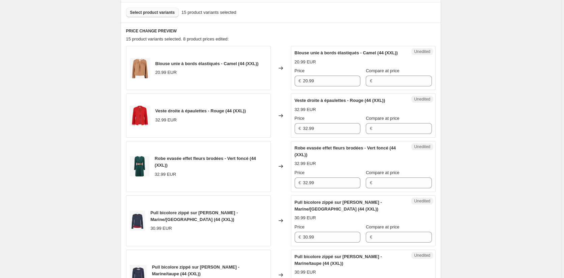
scroll to position [200, 0]
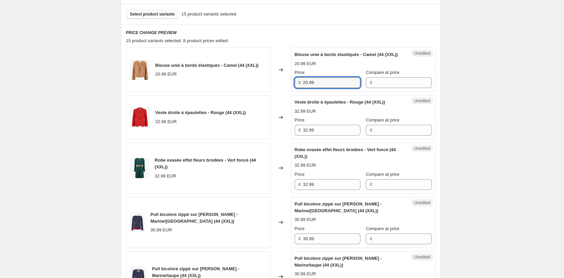
drag, startPoint x: 323, startPoint y: 91, endPoint x: 284, endPoint y: 87, distance: 40.0
click at [284, 87] on div "Blouse unie à bords élastiqués - Camel (44 (XXL)) 20.99 EUR Changed to Unedited…" at bounding box center [281, 70] width 310 height 44
drag, startPoint x: 506, startPoint y: 170, endPoint x: 502, endPoint y: 170, distance: 4.0
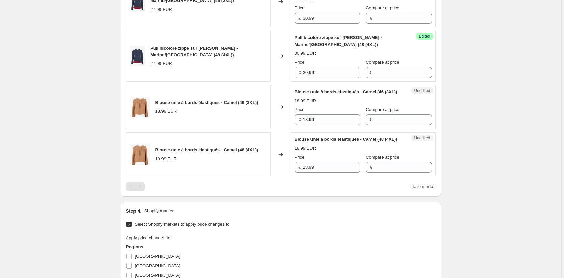
scroll to position [908, 0]
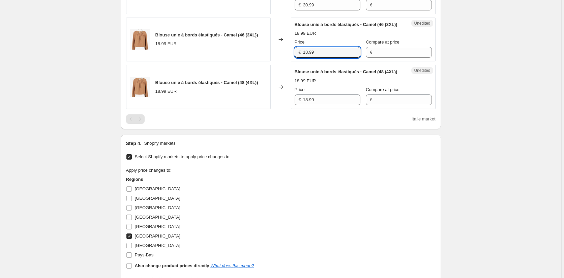
drag, startPoint x: 323, startPoint y: 63, endPoint x: 273, endPoint y: 63, distance: 50.6
click at [273, 62] on div "Blouse unie à bords élastiqués - Camel (46 (3XL)) 18.99 EUR Changed to Unedited…" at bounding box center [281, 40] width 310 height 44
paste input "20"
type input "20.99"
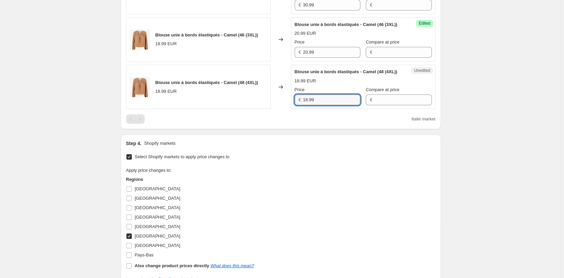
drag, startPoint x: 321, startPoint y: 119, endPoint x: 273, endPoint y: 119, distance: 48.2
click at [273, 109] on div "Blouse unie à bords élastiqués - Camel (48 (4XL)) 18.99 EUR Changed to Unedited…" at bounding box center [281, 87] width 310 height 44
paste input "20"
type input "20.99"
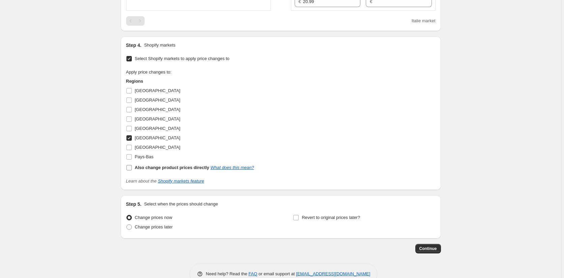
scroll to position [1043, 0]
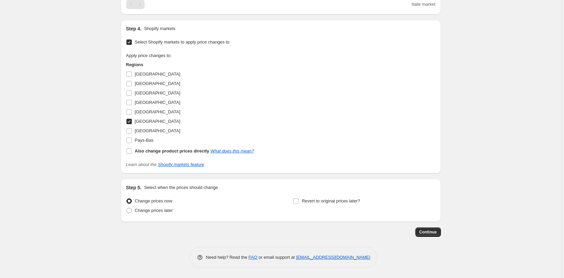
click at [130, 123] on input "Italie" at bounding box center [128, 121] width 5 height 5
checkbox input "false"
click at [130, 132] on input "Luxembourg" at bounding box center [128, 130] width 5 height 5
checkbox input "true"
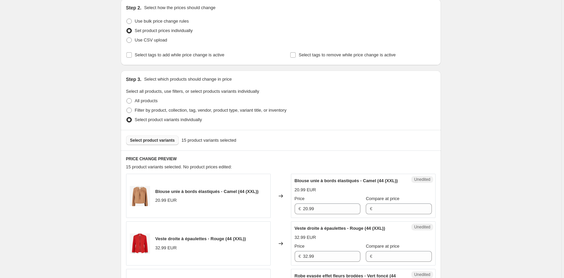
scroll to position [135, 0]
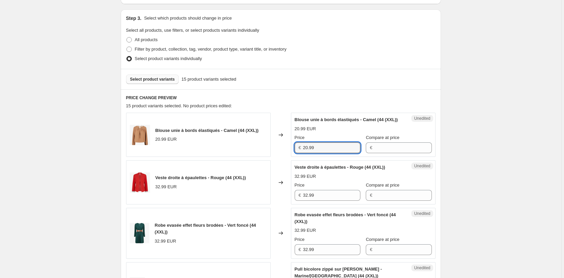
drag, startPoint x: 321, startPoint y: 153, endPoint x: 276, endPoint y: 154, distance: 45.2
click at [276, 154] on div "Blouse unie à bords élastiqués - Camel (44 (XXL)) 20.99 EUR Changed to Unedited…" at bounding box center [281, 135] width 310 height 44
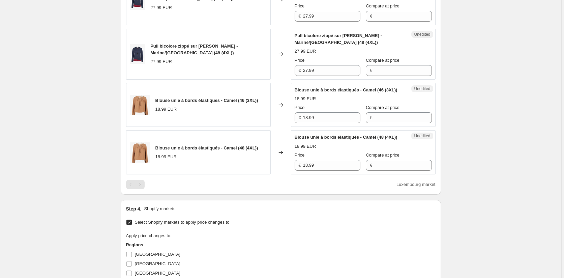
scroll to position [843, 0]
drag, startPoint x: 322, startPoint y: 132, endPoint x: 295, endPoint y: 146, distance: 30.5
click at [278, 127] on div "Blouse unie à bords élastiqués - Camel (46 (3XL)) 18.99 EUR Changed to Unedited…" at bounding box center [281, 105] width 310 height 44
paste input "20"
type input "20.99"
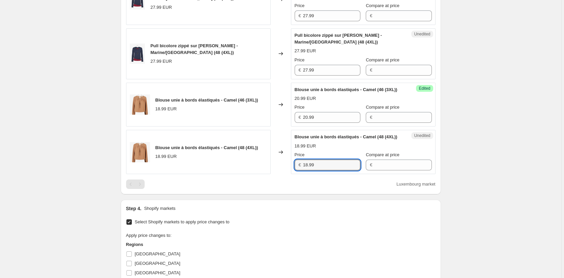
drag, startPoint x: 280, startPoint y: 183, endPoint x: 327, endPoint y: 182, distance: 47.2
click at [279, 174] on div "Blouse unie à bords élastiqués - Camel (48 (4XL)) 18.99 EUR Changed to Unedited…" at bounding box center [281, 152] width 310 height 44
paste input "20"
type input "20.99"
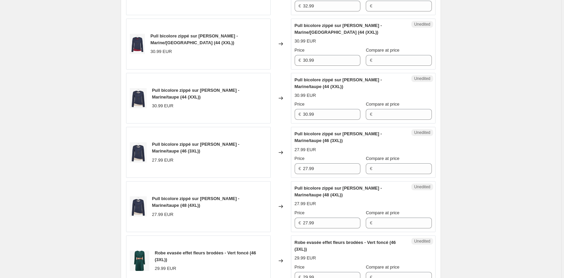
scroll to position [337, 0]
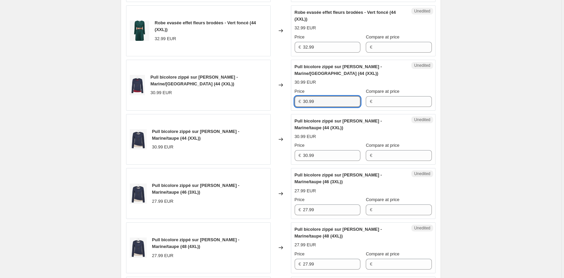
drag, startPoint x: 319, startPoint y: 107, endPoint x: 283, endPoint y: 107, distance: 35.7
click at [283, 107] on div "Pull bicolore zippé sur le côté - Marine/bordeaux (44 (XXL)) 30.99 EUR Changed …" at bounding box center [281, 85] width 310 height 51
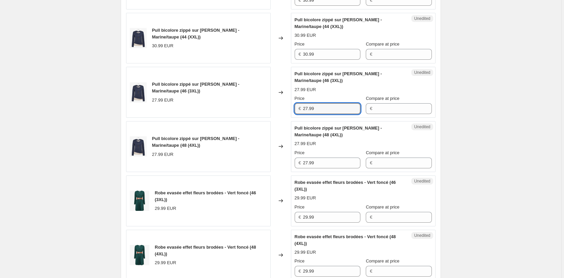
drag, startPoint x: 321, startPoint y: 114, endPoint x: 286, endPoint y: 113, distance: 34.7
click at [286, 113] on div "Pull bicolore zippé sur le côté - Marine/taupe (46 (3XL)) 27.99 EUR Changed to …" at bounding box center [281, 92] width 310 height 51
paste input "30"
type input "30.99"
drag, startPoint x: 320, startPoint y: 170, endPoint x: 274, endPoint y: 170, distance: 46.5
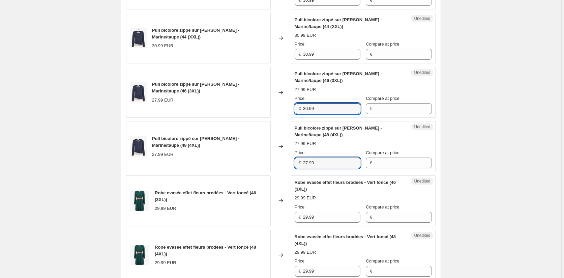
click at [274, 170] on div "Pull bicolore zippé sur le côté - Marine/taupe (48 (4XL)) 27.99 EUR Changed to …" at bounding box center [281, 146] width 310 height 51
paste input "30"
type input "30.99"
click at [472, 200] on div "Create new price change job. This page is ready Create new price change job Dra…" at bounding box center [281, 212] width 562 height 1301
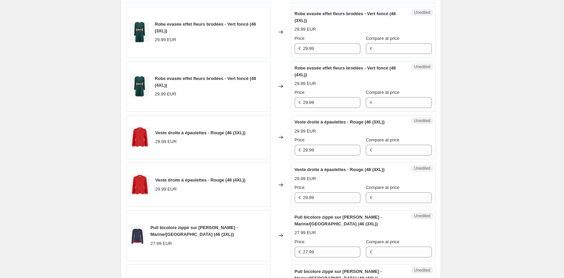
scroll to position [708, 0]
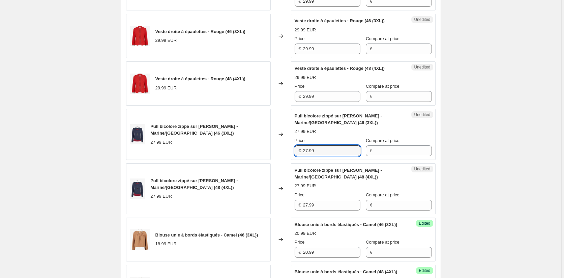
drag, startPoint x: 294, startPoint y: 156, endPoint x: 283, endPoint y: 156, distance: 11.8
click at [283, 156] on div "Pull bicolore zippé sur le côté - Marine/bordeaux (46 (3XL)) 27.99 EUR Changed …" at bounding box center [281, 134] width 310 height 51
paste input "30"
type input "30.99"
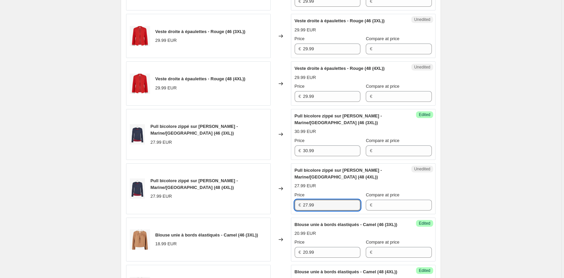
drag, startPoint x: 319, startPoint y: 212, endPoint x: 292, endPoint y: 208, distance: 26.9
click at [292, 208] on div "Unedited Pull bicolore zippé sur le côté - Marine/bordeaux (48 (4XL)) 27.99 EUR…" at bounding box center [363, 188] width 145 height 51
paste input "30"
type input "30.99"
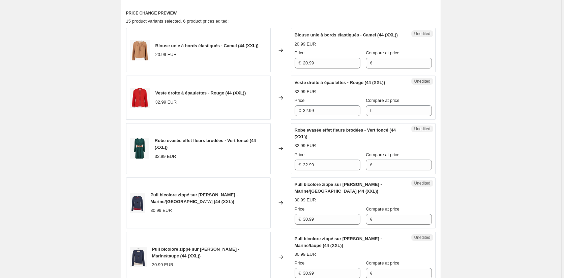
scroll to position [202, 0]
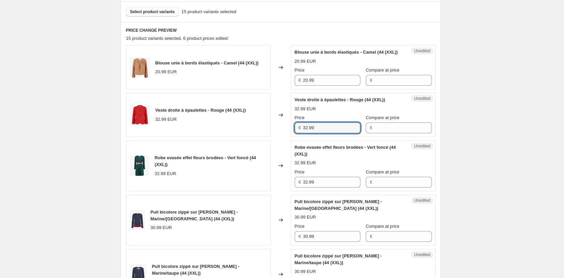
drag, startPoint x: 328, startPoint y: 135, endPoint x: 268, endPoint y: 133, distance: 60.8
click at [268, 133] on div "Veste droite à épaulettes - Rouge (44 (XXL)) 32.99 EUR Changed to Unedited Vest…" at bounding box center [281, 115] width 310 height 44
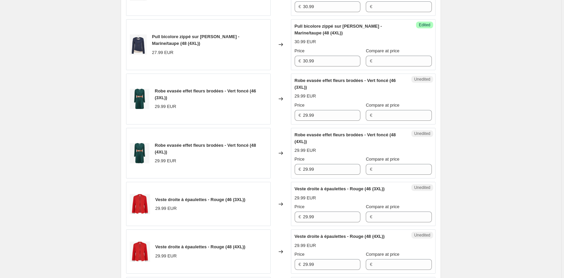
scroll to position [573, 0]
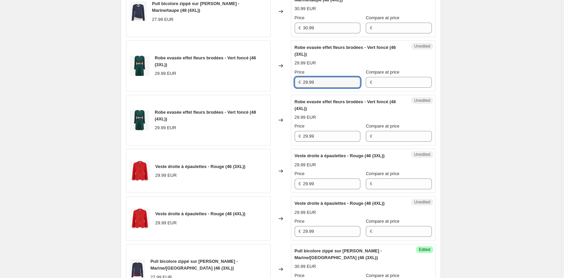
drag, startPoint x: 325, startPoint y: 90, endPoint x: 281, endPoint y: 90, distance: 43.8
click at [281, 90] on div "Robe evasée effet fleurs brodées - Vert foncé (46 (3XL)) 29.99 EUR Changed to U…" at bounding box center [281, 65] width 310 height 51
paste input "32"
type input "32.99"
click at [284, 144] on div "Robe evasée effet fleurs brodées - Vert foncé (48 (4XL)) 29.99 EUR Changed to U…" at bounding box center [281, 120] width 310 height 51
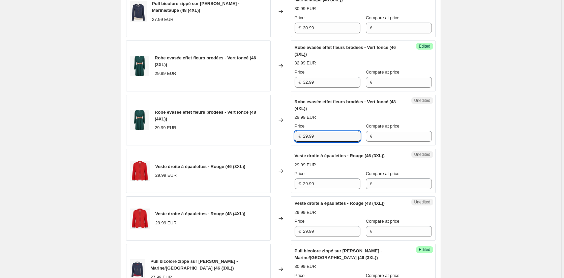
paste input "32"
type input "32.99"
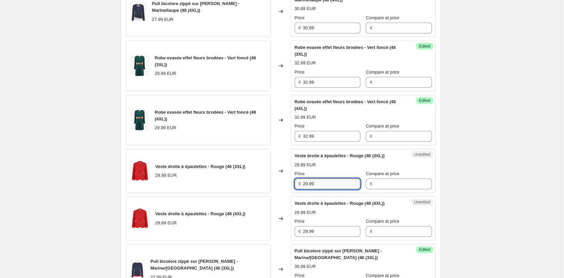
drag, startPoint x: 323, startPoint y: 191, endPoint x: 289, endPoint y: 192, distance: 34.4
click at [289, 191] on div "Veste droite à épaulettes - Rouge (46 (3XL)) 29.99 EUR Changed to Unedited Vest…" at bounding box center [281, 171] width 310 height 44
paste input "32"
type input "32.99"
drag, startPoint x: 327, startPoint y: 233, endPoint x: 323, endPoint y: 235, distance: 4.2
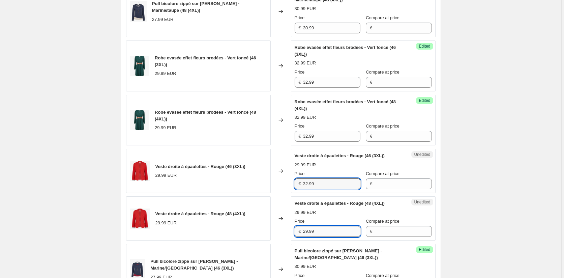
click at [324, 235] on input "29.99" at bounding box center [331, 231] width 57 height 11
drag, startPoint x: 304, startPoint y: 236, endPoint x: 279, endPoint y: 236, distance: 25.0
click at [279, 236] on div "Veste droite à épaulettes - Rouge (48 (4XL)) 29.99 EUR Changed to Unedited Vest…" at bounding box center [281, 218] width 310 height 44
paste input "32"
type input "32.99"
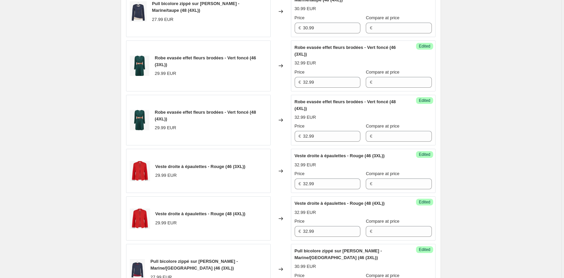
click at [487, 221] on div "Create new price change job. This page is ready Create new price change job Dra…" at bounding box center [281, 77] width 562 height 1301
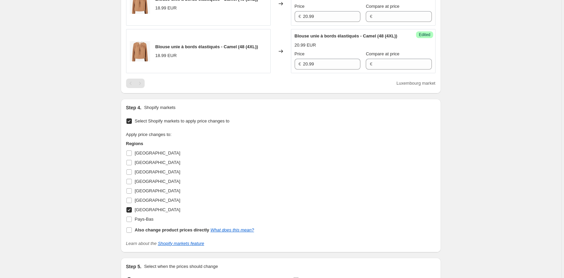
scroll to position [1012, 0]
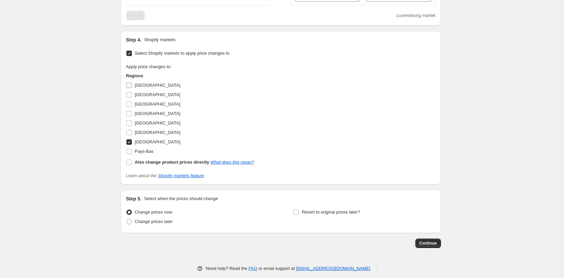
click at [131, 88] on input "Allemagne" at bounding box center [128, 85] width 5 height 5
checkbox input "true"
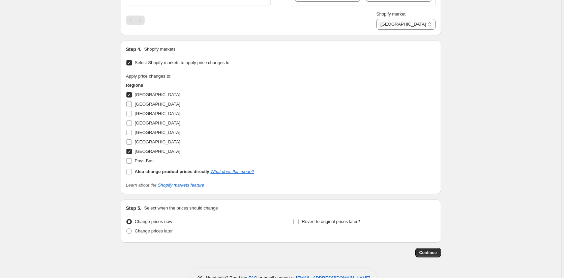
click at [130, 107] on input "Autriche" at bounding box center [128, 104] width 5 height 5
checkbox input "true"
click at [131, 116] on input "Belgique" at bounding box center [128, 113] width 5 height 5
checkbox input "true"
click at [130, 126] on input "Espagne" at bounding box center [128, 122] width 5 height 5
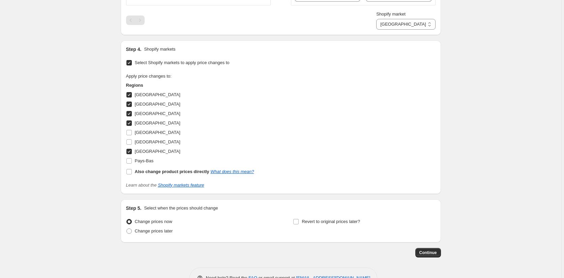
click at [130, 126] on input "Espagne" at bounding box center [128, 122] width 5 height 5
checkbox input "false"
click at [132, 145] on input "Italie" at bounding box center [128, 141] width 5 height 5
checkbox input "true"
click at [130, 164] on input "Pays-Bas" at bounding box center [128, 160] width 5 height 5
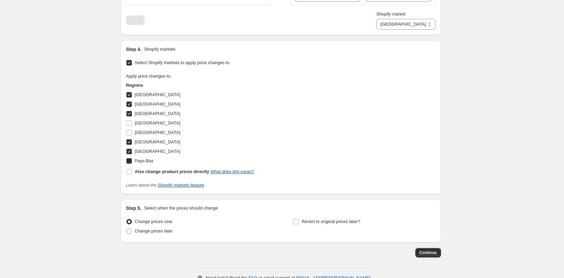
checkbox input "true"
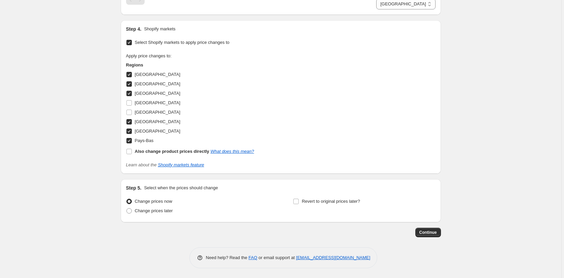
scroll to position [1053, 0]
click at [430, 230] on span "Continue" at bounding box center [429, 231] width 18 height 5
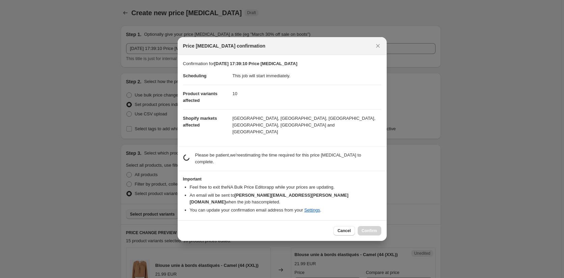
scroll to position [0, 0]
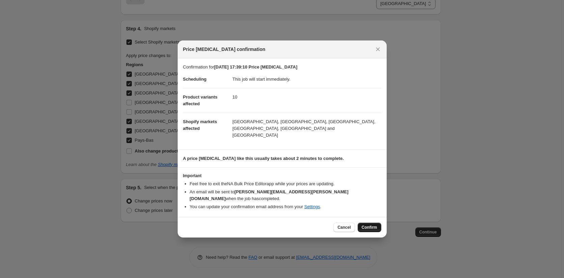
click at [369, 225] on span "Confirm" at bounding box center [370, 227] width 16 height 5
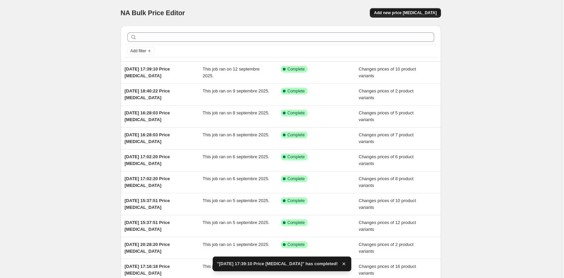
click at [409, 13] on span "Add new price change job" at bounding box center [405, 12] width 63 height 5
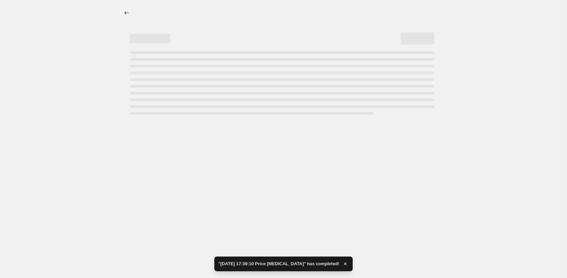
select select "percentage"
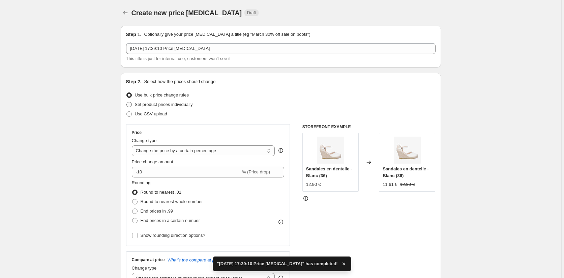
click at [131, 104] on span at bounding box center [128, 104] width 5 height 5
click at [127, 102] on input "Set product prices individually" at bounding box center [126, 102] width 0 height 0
radio input "true"
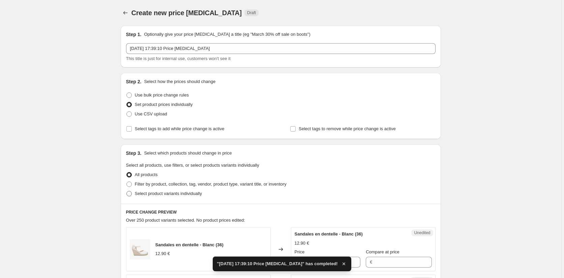
click at [128, 191] on span at bounding box center [128, 193] width 5 height 5
click at [127, 191] on input "Select product variants individually" at bounding box center [126, 191] width 0 height 0
radio input "true"
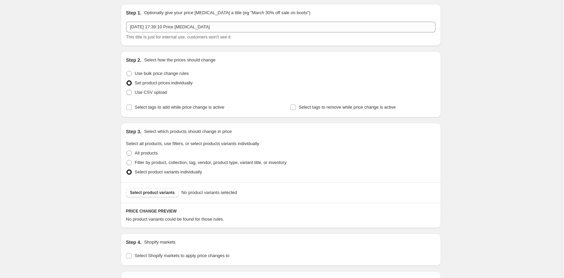
scroll to position [34, 0]
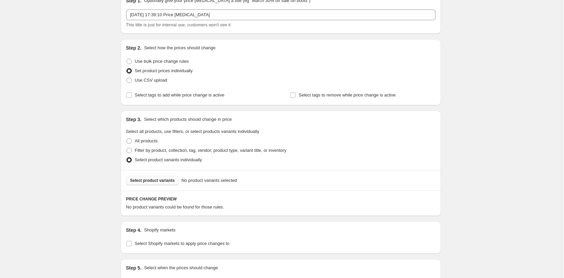
click at [152, 178] on button "Select product variants" at bounding box center [152, 180] width 53 height 9
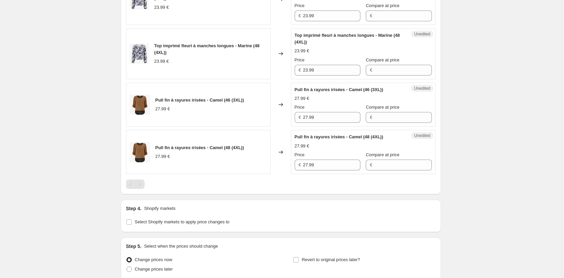
scroll to position [922, 0]
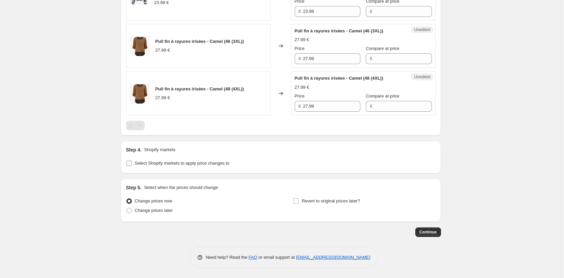
click at [132, 163] on input "Select Shopify markets to apply price changes to" at bounding box center [128, 163] width 5 height 5
checkbox input "true"
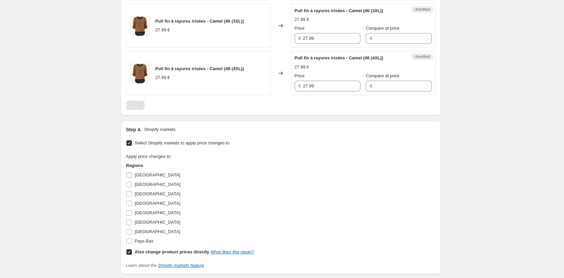
click at [132, 178] on input "Allemagne" at bounding box center [128, 174] width 5 height 5
checkbox input "true"
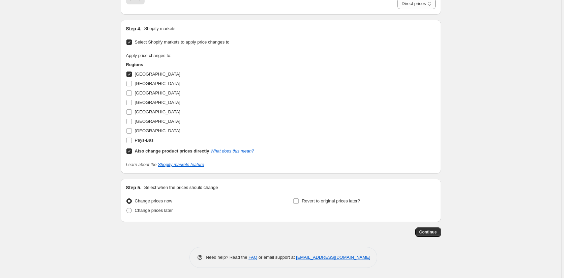
scroll to position [1053, 0]
click at [130, 150] on input "Also change product prices directly What does this mean?" at bounding box center [128, 150] width 5 height 5
checkbox input "false"
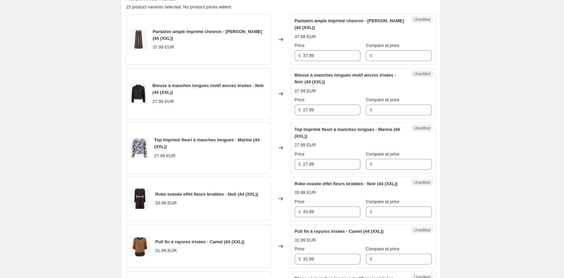
scroll to position [133, 0]
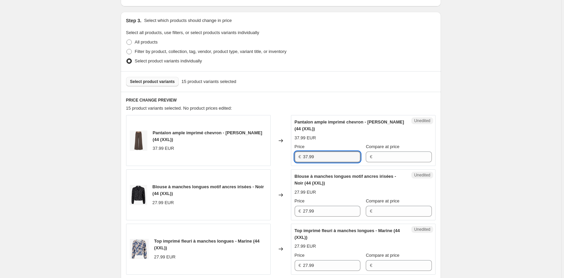
drag, startPoint x: 288, startPoint y: 154, endPoint x: 262, endPoint y: 154, distance: 25.3
click at [263, 154] on div "Pantalon ample imprimé chevron - Marron (44 (XXL)) 37.99 EUR Changed to Unedite…" at bounding box center [281, 140] width 310 height 51
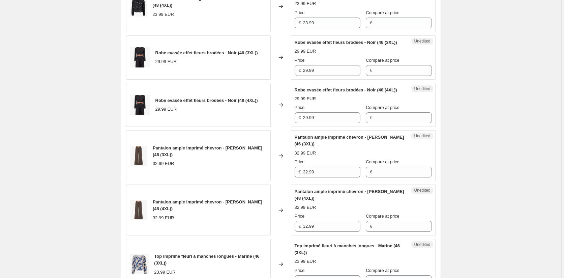
scroll to position [672, 0]
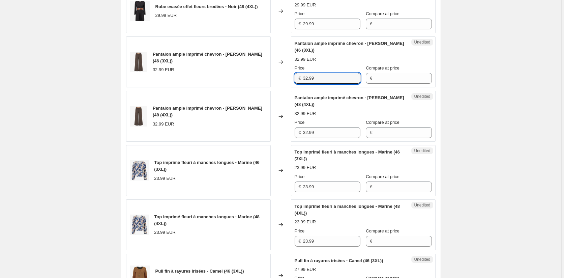
drag, startPoint x: 318, startPoint y: 98, endPoint x: 279, endPoint y: 99, distance: 39.5
click at [279, 87] on div "Pantalon ample imprimé chevron - Marron (46 (3XL)) 32.99 EUR Changed to Unedite…" at bounding box center [281, 61] width 310 height 51
paste input "7"
type input "37.99"
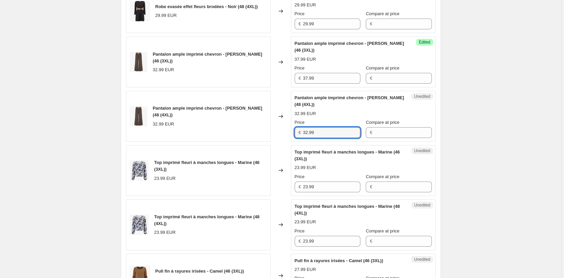
drag, startPoint x: 318, startPoint y: 149, endPoint x: 281, endPoint y: 151, distance: 37.8
click at [281, 142] on div "Pantalon ample imprimé chevron - Marron (48 (4XL)) 32.99 EUR Changed to Unedite…" at bounding box center [281, 116] width 310 height 51
paste input "7"
type input "37.99"
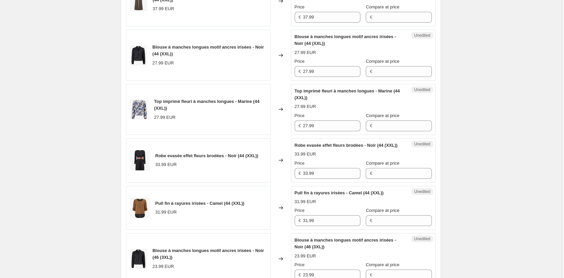
scroll to position [234, 0]
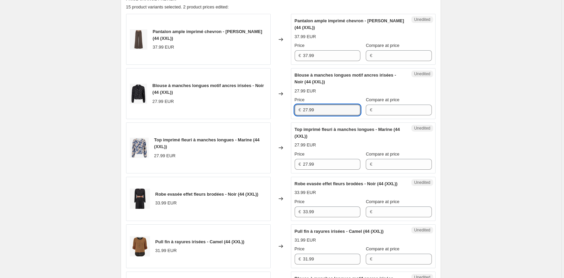
drag, startPoint x: 324, startPoint y: 111, endPoint x: 285, endPoint y: 112, distance: 38.4
click at [285, 112] on div "Blouse à manches longues motif ancres irisées - Noir (44 (XXL)) 27.99 EUR Chang…" at bounding box center [281, 93] width 310 height 51
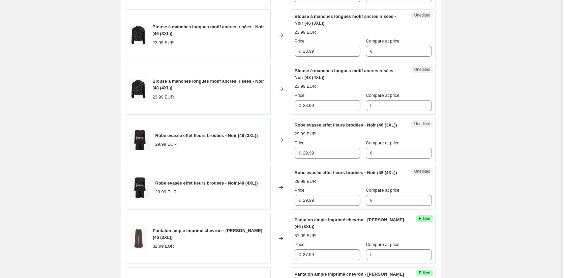
scroll to position [470, 0]
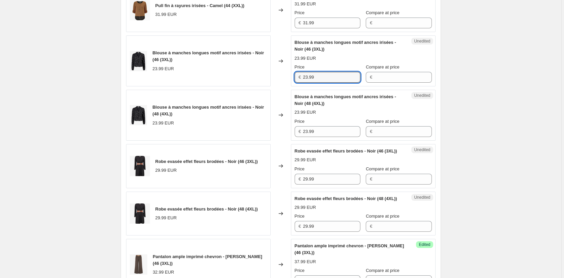
drag, startPoint x: 317, startPoint y: 83, endPoint x: 284, endPoint y: 89, distance: 33.9
click at [282, 83] on div "Blouse à manches longues motif ancres irisées - Noir (46 (3XL)) 23.99 EUR Chang…" at bounding box center [281, 60] width 310 height 51
paste input "7"
type input "27.99"
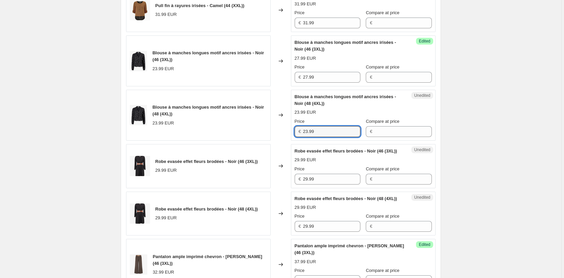
drag, startPoint x: 290, startPoint y: 134, endPoint x: 271, endPoint y: 132, distance: 18.6
click at [271, 132] on div "Blouse à manches longues motif ancres irisées - Noir (48 (4XL)) 23.99 EUR Chang…" at bounding box center [281, 115] width 310 height 51
paste input "7"
type input "27.99"
click at [494, 172] on div "Create new price change job. This page is ready Create new price change job Dra…" at bounding box center [281, 180] width 562 height 1301
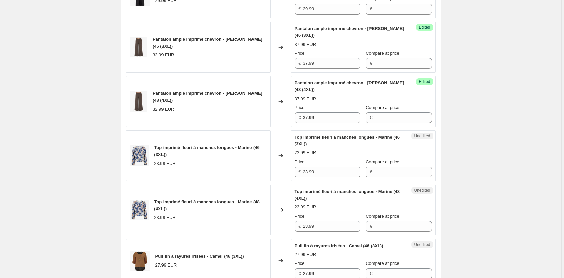
scroll to position [740, 0]
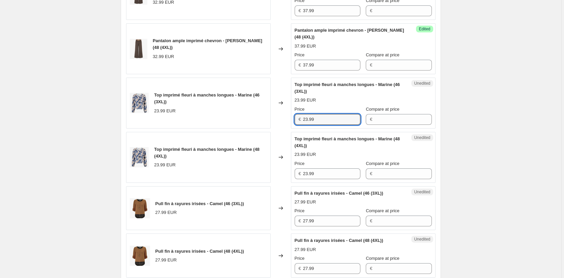
drag, startPoint x: 325, startPoint y: 141, endPoint x: 260, endPoint y: 139, distance: 65.4
click at [260, 128] on div "Top imprimé fleuri à manches longues - Marine (46 (3XL)) 23.99 EUR Changed to U…" at bounding box center [281, 103] width 310 height 51
paste input "7"
type input "27.99"
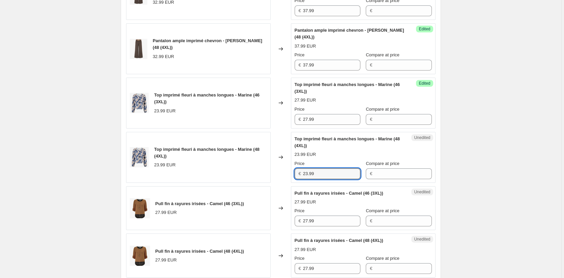
drag, startPoint x: 322, startPoint y: 194, endPoint x: 273, endPoint y: 192, distance: 49.3
click at [273, 183] on div "Top imprimé fleuri à manches longues - Marine (48 (4XL)) 23.99 EUR Changed to U…" at bounding box center [281, 157] width 310 height 51
paste input "7"
type input "27.99"
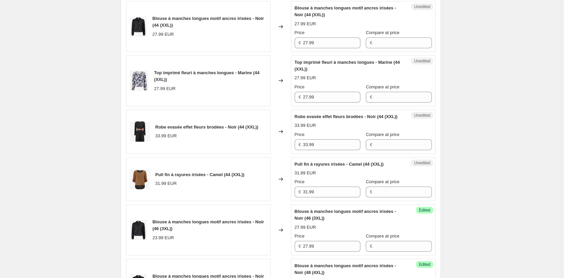
scroll to position [335, 0]
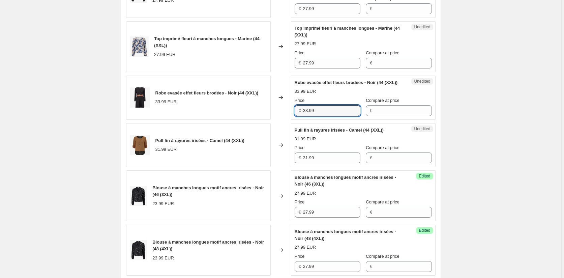
drag, startPoint x: 299, startPoint y: 117, endPoint x: 273, endPoint y: 116, distance: 25.7
click at [273, 116] on div "Robe evasée effet fleurs brodées - Noir (44 (XXL)) 33.99 EUR Changed to Unedite…" at bounding box center [281, 98] width 310 height 44
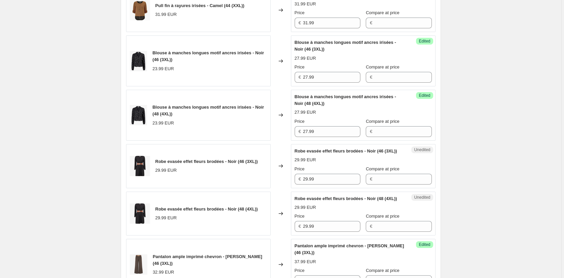
scroll to position [571, 0]
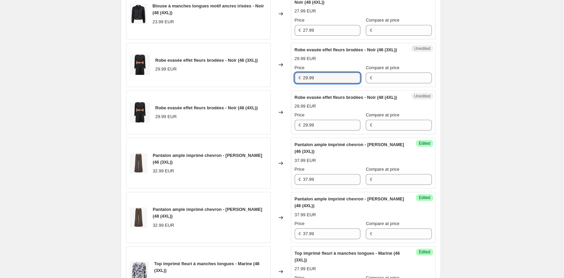
drag, startPoint x: 325, startPoint y: 91, endPoint x: 272, endPoint y: 90, distance: 52.6
click at [272, 87] on div "Robe evasée effet fleurs brodées - Noir (46 (3XL)) 29.99 EUR Changed to Unedite…" at bounding box center [281, 65] width 310 height 44
paste input "33"
type input "33.99"
click at [281, 135] on div "Robe evasée effet fleurs brodées - Noir (48 (4XL)) 29.99 EUR Changed to Unedite…" at bounding box center [281, 112] width 310 height 44
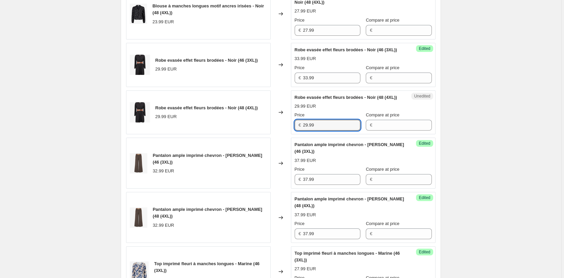
paste input "33"
type input "33.99"
click at [494, 157] on div "Create new price change job. This page is ready Create new price change job Dra…" at bounding box center [281, 79] width 562 height 1301
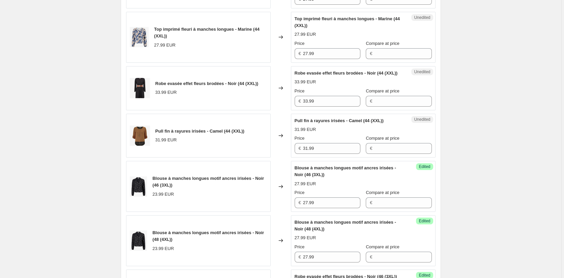
scroll to position [335, 0]
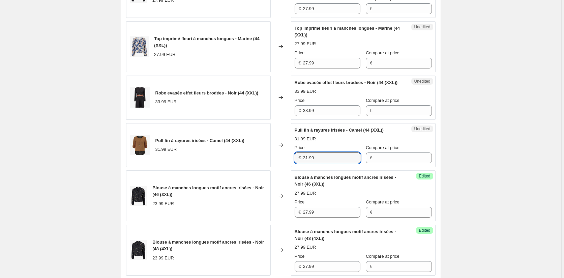
drag, startPoint x: 324, startPoint y: 164, endPoint x: 277, endPoint y: 164, distance: 47.6
click at [276, 162] on div "Pull fin à rayures irisées - Camel (44 (XXL)) 31.99 EUR Changed to Unedited Pul…" at bounding box center [281, 145] width 310 height 44
drag, startPoint x: 511, startPoint y: 197, endPoint x: 505, endPoint y: 197, distance: 6.1
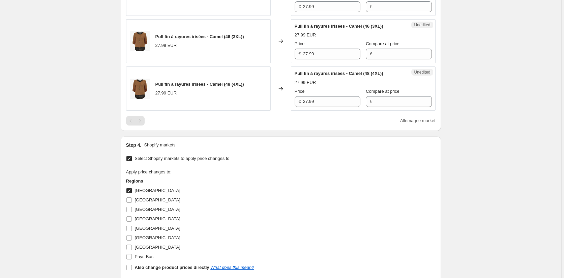
scroll to position [908, 0]
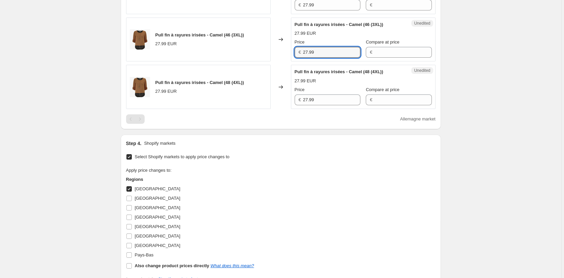
drag, startPoint x: 322, startPoint y: 74, endPoint x: 276, endPoint y: 74, distance: 45.9
click at [277, 62] on div "Pull fin à rayures irisées - Camel (46 (3XL)) 27.99 EUR Changed to Unedited Pul…" at bounding box center [281, 40] width 310 height 44
paste input "31"
type input "31.99"
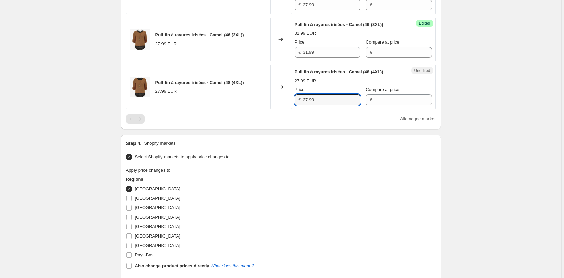
drag, startPoint x: 319, startPoint y: 120, endPoint x: 281, endPoint y: 117, distance: 38.3
click at [281, 109] on div "Pull fin à rayures irisées - Camel (48 (4XL)) 27.99 EUR Changed to Unedited Pul…" at bounding box center [281, 87] width 310 height 44
paste input "31"
type input "31.99"
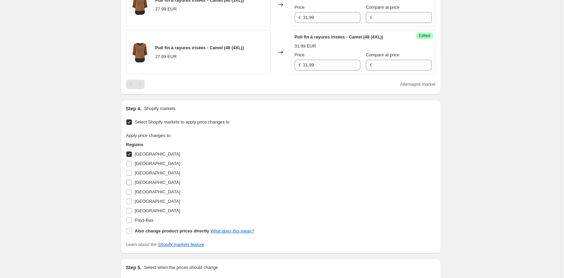
scroll to position [976, 0]
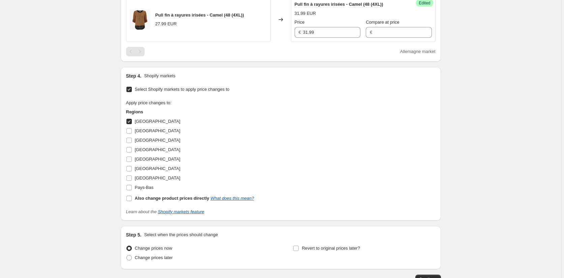
click at [131, 124] on input "Allemagne" at bounding box center [128, 121] width 5 height 5
checkbox input "false"
click at [128, 134] on input "Autriche" at bounding box center [128, 130] width 5 height 5
checkbox input "true"
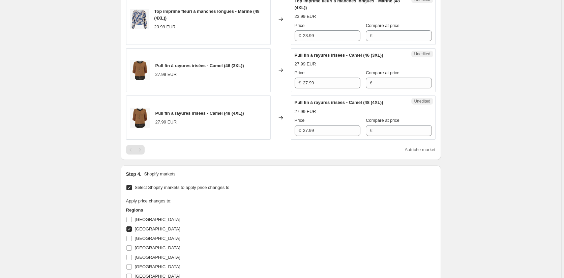
scroll to position [875, 0]
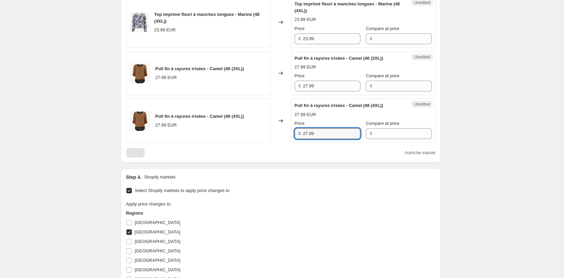
drag, startPoint x: 324, startPoint y: 152, endPoint x: 274, endPoint y: 149, distance: 50.0
click at [274, 143] on div "Pull fin à rayures irisées - Camel (48 (4XL)) 27.99 EUR Changed to Unedited Pul…" at bounding box center [281, 120] width 310 height 44
paste input "31"
type input "31.99"
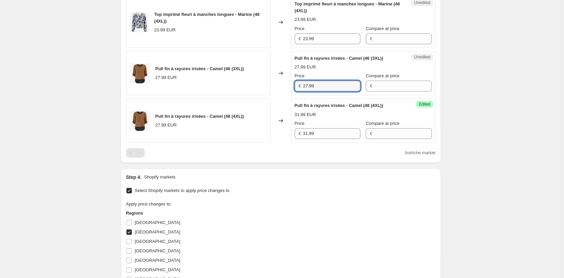
drag, startPoint x: 326, startPoint y: 104, endPoint x: 292, endPoint y: 103, distance: 34.7
click at [292, 95] on div "Pull fin à rayures irisées - Camel (46 (3XL)) 27.99 EUR Changed to Unedited Pul…" at bounding box center [281, 73] width 310 height 44
paste input "31"
type input "31.99"
drag, startPoint x: 527, startPoint y: 144, endPoint x: 460, endPoint y: 144, distance: 67.1
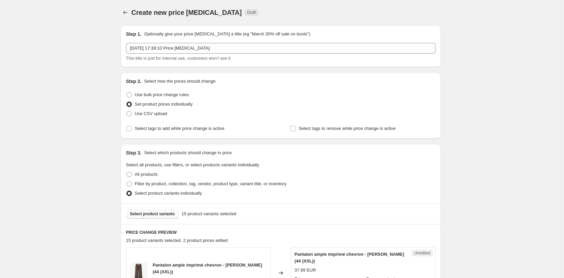
scroll to position [169, 0]
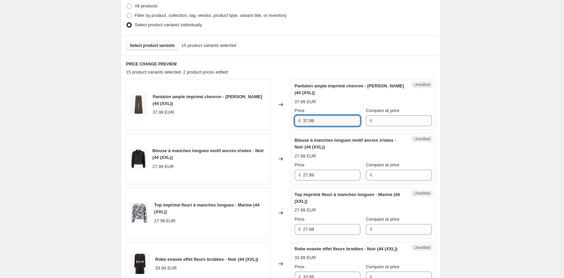
drag, startPoint x: 322, startPoint y: 121, endPoint x: 265, endPoint y: 119, distance: 57.7
click at [265, 119] on div "Pantalon ample imprimé chevron - Marron (44 (XXL)) 37.99 EUR Changed to Unedite…" at bounding box center [281, 104] width 310 height 51
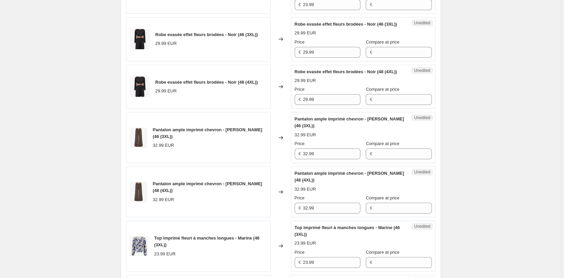
scroll to position [607, 0]
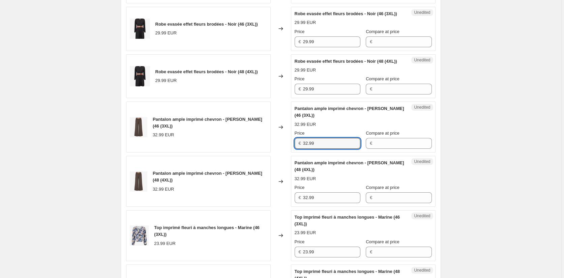
drag, startPoint x: 336, startPoint y: 159, endPoint x: 281, endPoint y: 163, distance: 55.8
click at [281, 152] on div "Pantalon ample imprimé chevron - Marron (46 (3XL)) 32.99 EUR Changed to Unedite…" at bounding box center [281, 127] width 310 height 51
paste input "7"
type input "37.99"
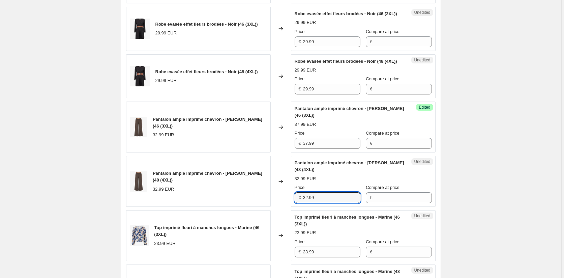
drag, startPoint x: 318, startPoint y: 217, endPoint x: 286, endPoint y: 218, distance: 32.4
click at [286, 207] on div "Pantalon ample imprimé chevron - Marron (48 (4XL)) 32.99 EUR Changed to Unedite…" at bounding box center [281, 181] width 310 height 51
paste input "7"
type input "37.99"
click at [478, 217] on div "Create new price change job. This page is ready Create new price change job Dra…" at bounding box center [281, 43] width 562 height 1301
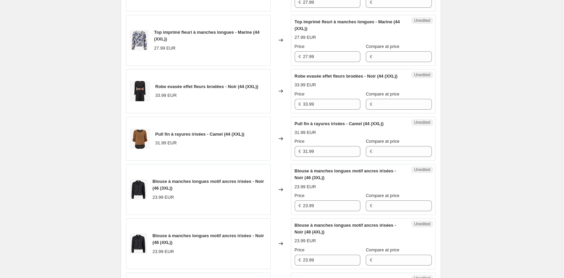
scroll to position [337, 0]
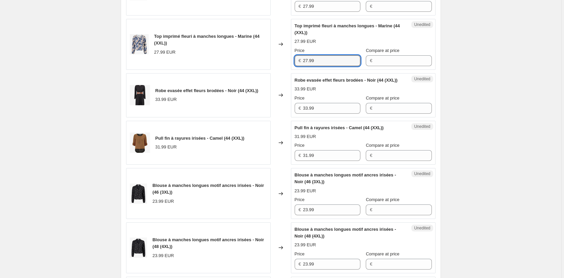
drag, startPoint x: 316, startPoint y: 61, endPoint x: 279, endPoint y: 61, distance: 36.8
click at [280, 61] on div "Top imprimé fleuri à manches longues - Marine (44 (XXL)) 27.99 EUR Changed to U…" at bounding box center [281, 44] width 310 height 51
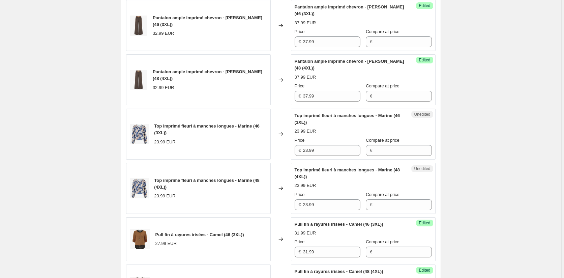
scroll to position [742, 0]
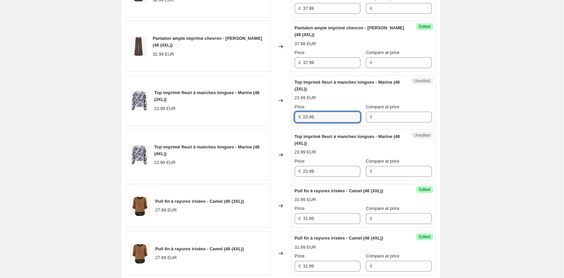
drag, startPoint x: 294, startPoint y: 136, endPoint x: 283, endPoint y: 151, distance: 18.1
click at [283, 126] on div "Top imprimé fleuri à manches longues - Marine (46 (3XL)) 23.99 EUR Changed to U…" at bounding box center [281, 100] width 310 height 51
paste input "7"
type input "27.99"
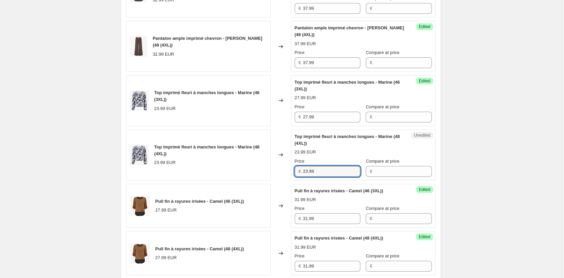
drag, startPoint x: 323, startPoint y: 189, endPoint x: 281, endPoint y: 191, distance: 42.2
click at [281, 180] on div "Top imprimé fleuri à manches longues - Marine (48 (4XL)) 23.99 EUR Changed to U…" at bounding box center [281, 155] width 310 height 51
paste input "7"
type input "27.99"
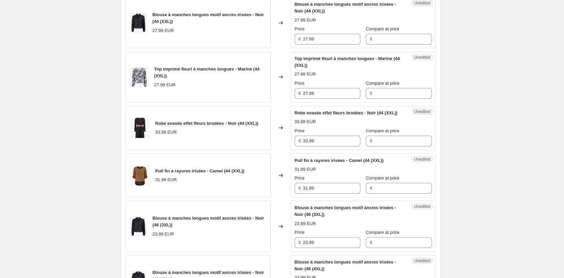
scroll to position [304, 0]
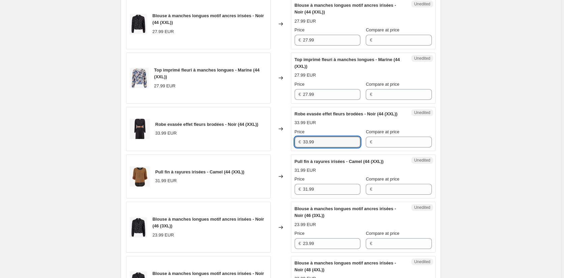
drag, startPoint x: 278, startPoint y: 148, endPoint x: 293, endPoint y: 162, distance: 19.8
click at [278, 148] on div "Robe evasée effet fleurs brodées - Noir (44 (XXL)) 33.99 EUR Changed to Unedite…" at bounding box center [281, 129] width 310 height 44
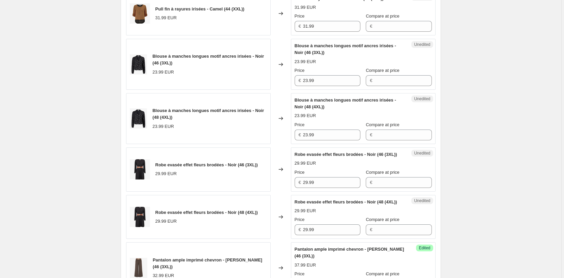
scroll to position [472, 0]
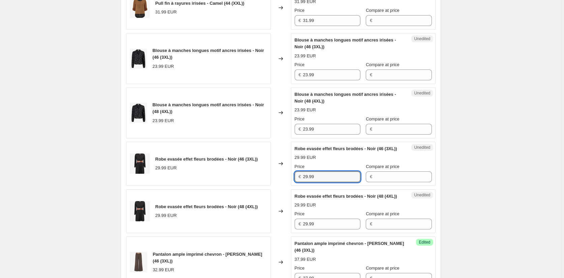
click at [274, 186] on div "Robe evasée effet fleurs brodées - Noir (46 (3XL)) 29.99 EUR Changed to Unedite…" at bounding box center [281, 164] width 310 height 44
paste input "33"
type input "33.99"
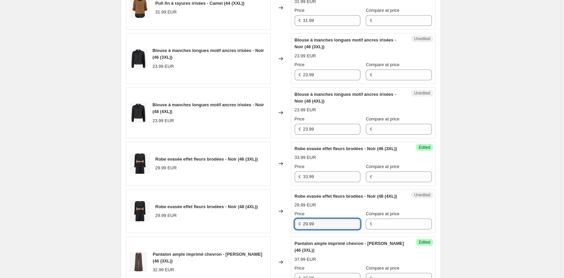
drag, startPoint x: 308, startPoint y: 242, endPoint x: 287, endPoint y: 242, distance: 20.9
click at [287, 233] on div "Robe evasée effet fleurs brodées - Noir (48 (4XL)) 29.99 EUR Changed to Unedite…" at bounding box center [281, 211] width 310 height 44
paste input "33"
type input "33.99"
drag, startPoint x: 510, startPoint y: 200, endPoint x: 443, endPoint y: 159, distance: 79.4
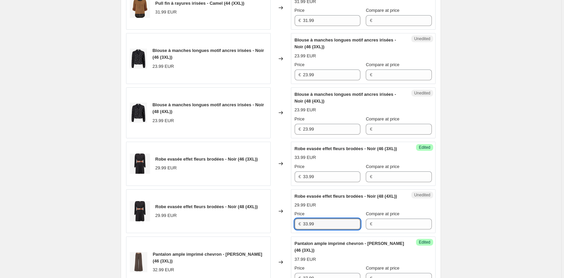
click at [507, 196] on div "Create new price change job. This page is ready Create new price change job Dra…" at bounding box center [281, 178] width 562 height 1301
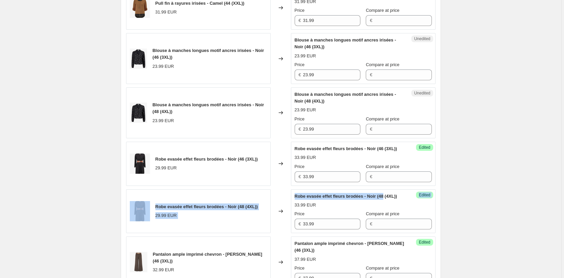
scroll to position [304, 0]
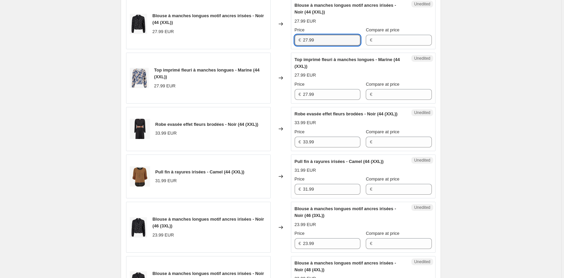
drag, startPoint x: 318, startPoint y: 39, endPoint x: 286, endPoint y: 40, distance: 32.1
click at [286, 39] on div "Blouse à manches longues motif ancres irisées - Noir (44 (XXL)) 27.99 EUR Chang…" at bounding box center [281, 23] width 310 height 51
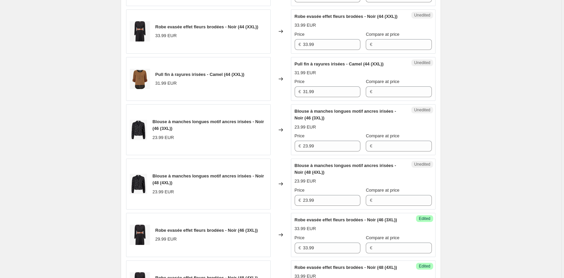
scroll to position [405, 0]
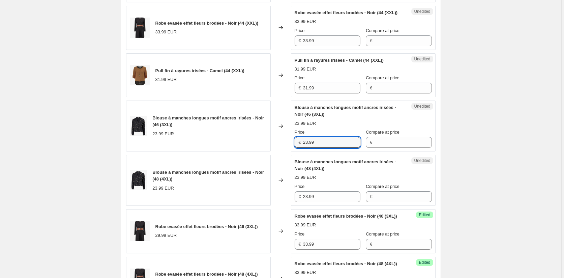
drag, startPoint x: 329, startPoint y: 153, endPoint x: 283, endPoint y: 148, distance: 45.8
click at [283, 148] on div "Blouse à manches longues motif ancres irisées - Noir (46 (3XL)) 23.99 EUR Chang…" at bounding box center [281, 126] width 310 height 51
paste input "7"
type input "27.99"
click at [289, 201] on div "Blouse à manches longues motif ancres irisées - Noir (48 (4XL)) 23.99 EUR Chang…" at bounding box center [281, 180] width 310 height 51
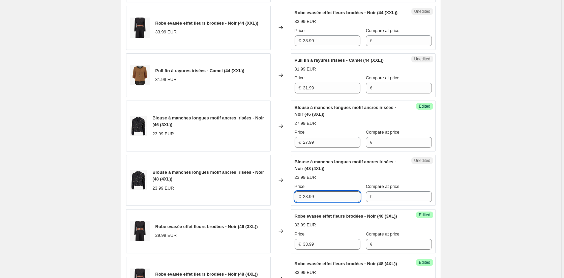
paste input "7"
type input "27.99"
drag, startPoint x: 479, startPoint y: 199, endPoint x: 478, endPoint y: 194, distance: 5.2
click at [479, 199] on div "Create new price change job. This page is ready Create new price change job Dra…" at bounding box center [281, 245] width 562 height 1301
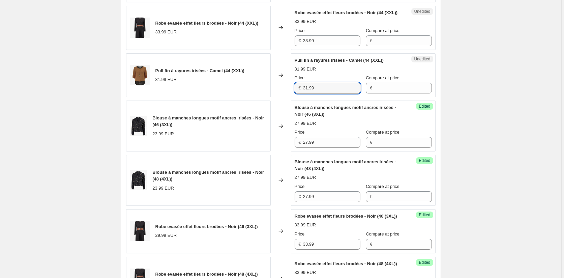
click at [294, 93] on div "Unedited Pull fin à rayures irisées - Camel (44 (XXL)) 31.99 EUR Price € 31.99 …" at bounding box center [363, 75] width 145 height 44
click at [558, 124] on div "Create new price change job. This page is ready Create new price change job Dra…" at bounding box center [281, 245] width 562 height 1301
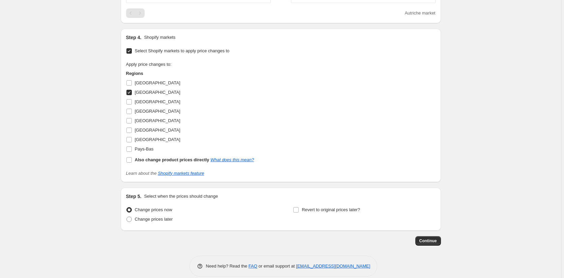
scroll to position [1043, 0]
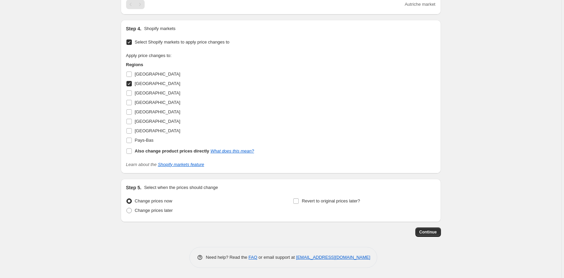
click at [130, 85] on input "Autriche" at bounding box center [128, 83] width 5 height 5
checkbox input "false"
click at [131, 143] on input "Pays-Bas" at bounding box center [128, 140] width 5 height 5
checkbox input "true"
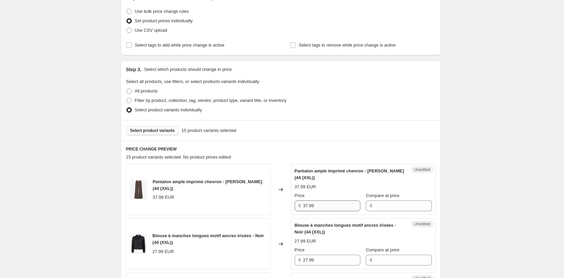
scroll to position [169, 0]
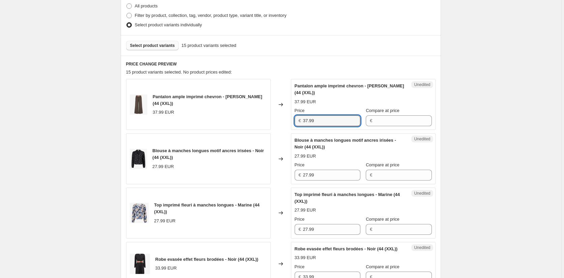
drag, startPoint x: 306, startPoint y: 121, endPoint x: 282, endPoint y: 121, distance: 23.6
click at [283, 121] on div "Pantalon ample imprimé chevron - Marron (44 (XXL)) 37.99 EUR Changed to Unedite…" at bounding box center [281, 104] width 310 height 51
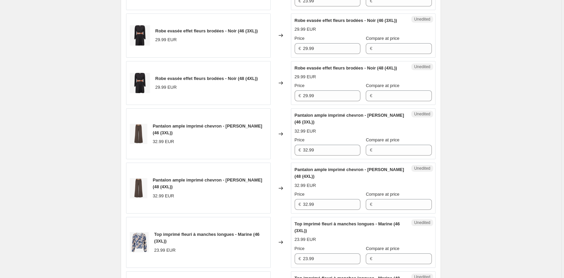
scroll to position [641, 0]
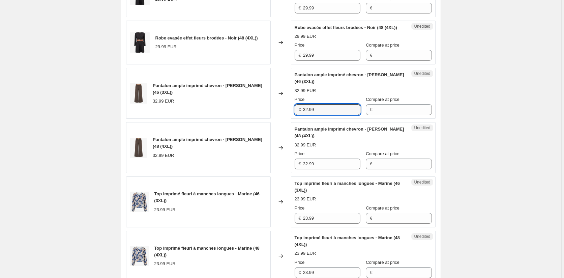
drag, startPoint x: 321, startPoint y: 131, endPoint x: 287, endPoint y: 131, distance: 34.1
click at [289, 119] on div "Pantalon ample imprimé chevron - Marron (46 (3XL)) 32.99 EUR Changed to Unedite…" at bounding box center [281, 93] width 310 height 51
paste input "7"
type input "37.99"
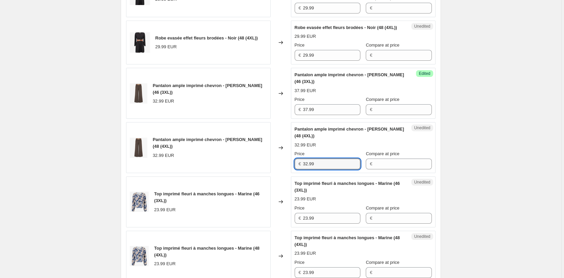
drag, startPoint x: 323, startPoint y: 184, endPoint x: 288, endPoint y: 184, distance: 35.1
click at [288, 173] on div "Pantalon ample imprimé chevron - Marron (48 (4XL)) 32.99 EUR Changed to Unedite…" at bounding box center [281, 147] width 310 height 51
paste input "7"
type input "37.99"
drag, startPoint x: 435, startPoint y: 183, endPoint x: 479, endPoint y: 173, distance: 44.6
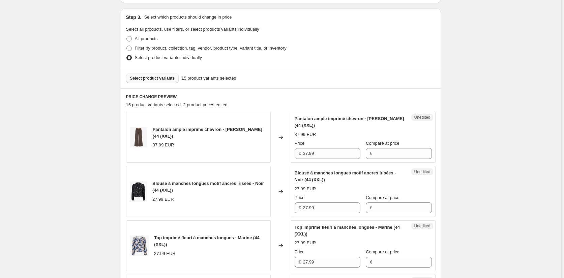
scroll to position [135, 0]
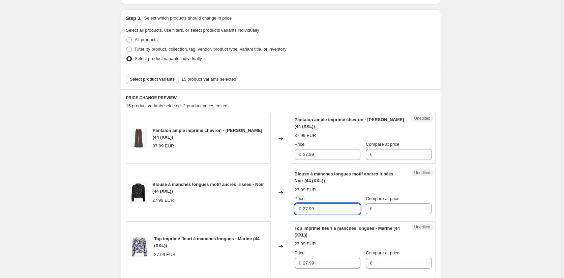
click at [275, 208] on div "Blouse à manches longues motif ancres irisées - Noir (44 (XXL)) 27.99 EUR Chang…" at bounding box center [281, 192] width 310 height 51
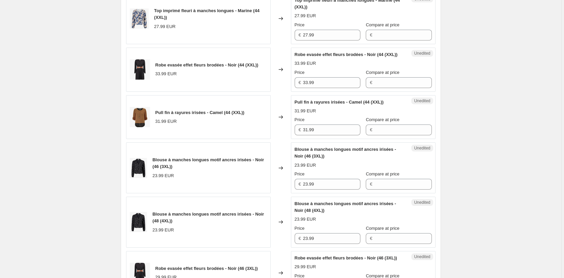
scroll to position [438, 0]
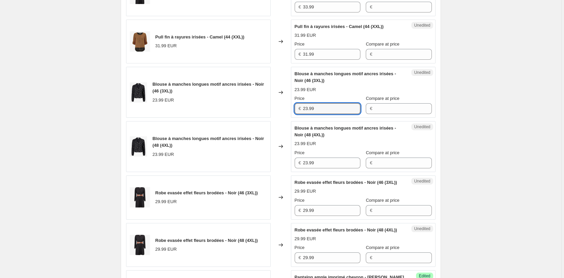
drag, startPoint x: 329, startPoint y: 114, endPoint x: 278, endPoint y: 114, distance: 50.9
click at [278, 114] on div "Blouse à manches longues motif ancres irisées - Noir (46 (3XL)) 23.99 EUR Chang…" at bounding box center [281, 92] width 310 height 51
paste input "7"
type input "27.99"
click at [273, 164] on div "Blouse à manches longues motif ancres irisées - Noir (48 (4XL)) 23.99 EUR Chang…" at bounding box center [281, 146] width 310 height 51
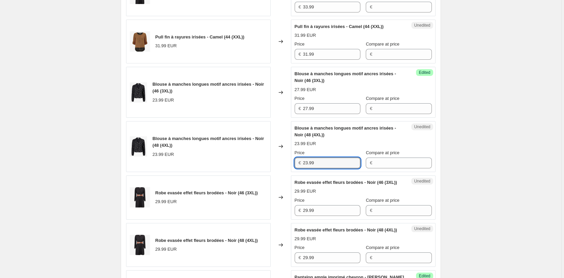
paste input "7"
type input "27.99"
drag, startPoint x: 500, startPoint y: 186, endPoint x: 489, endPoint y: 184, distance: 10.7
click at [500, 186] on div "Create new price change job. This page is ready Create new price change job Dra…" at bounding box center [281, 212] width 562 height 1301
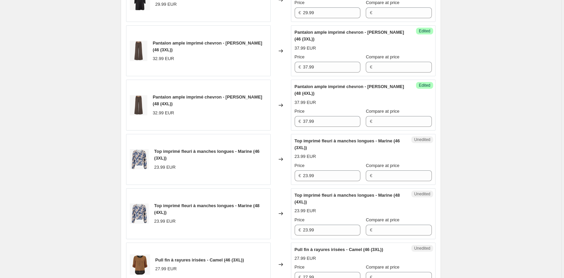
scroll to position [776, 0]
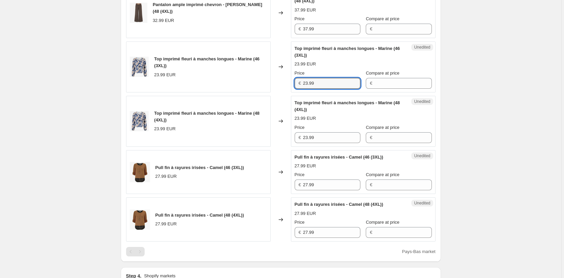
drag, startPoint x: 322, startPoint y: 104, endPoint x: 282, endPoint y: 103, distance: 40.1
click at [282, 92] on div "Top imprimé fleuri à manches longues - Marine (46 (3XL)) 23.99 EUR Changed to U…" at bounding box center [281, 66] width 310 height 51
paste input "7"
type input "27.99"
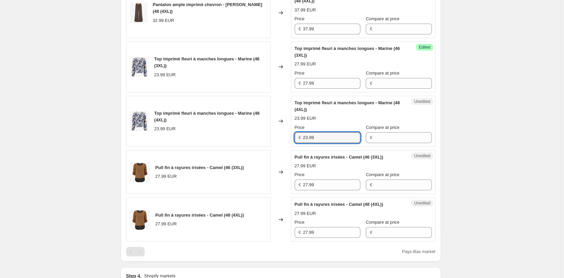
drag, startPoint x: 330, startPoint y: 156, endPoint x: 269, endPoint y: 152, distance: 61.5
click at [269, 147] on div "Top imprimé fleuri à manches longues - Marine (48 (4XL)) 23.99 EUR Changed to U…" at bounding box center [281, 121] width 310 height 51
paste input "7"
type input "27.99"
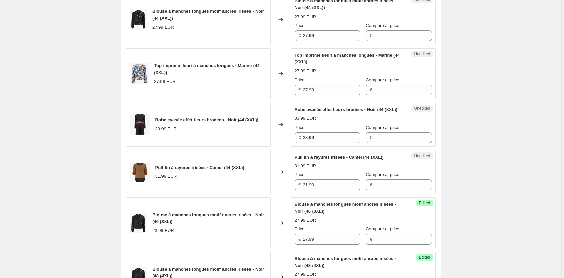
scroll to position [304, 0]
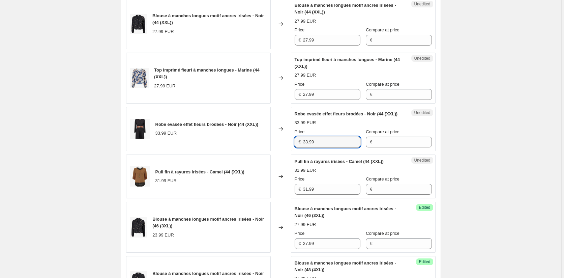
click at [276, 146] on div "Robe evasée effet fleurs brodées - Noir (44 (XXL)) 33.99 EUR Changed to Unedite…" at bounding box center [281, 129] width 310 height 44
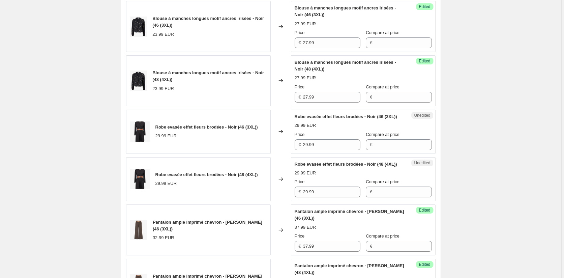
scroll to position [506, 0]
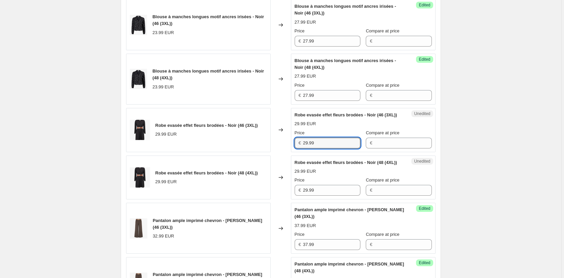
drag, startPoint x: 329, startPoint y: 156, endPoint x: 257, endPoint y: 156, distance: 71.8
click at [261, 152] on div "Robe evasée effet fleurs brodées - Noir (46 (3XL)) 29.99 EUR Changed to Unedite…" at bounding box center [281, 130] width 310 height 44
paste input "33"
type input "33.99"
drag, startPoint x: 326, startPoint y: 210, endPoint x: 263, endPoint y: 208, distance: 63.1
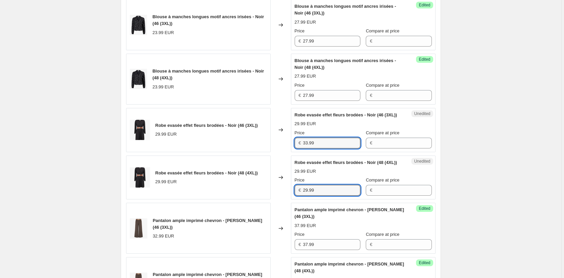
click at [263, 200] on div "Robe evasée effet fleurs brodées - Noir (48 (4XL)) 29.99 EUR Changed to Unedite…" at bounding box center [281, 177] width 310 height 44
paste input "33"
type input "33.99"
click at [499, 208] on div "Create new price change job. This page is ready Create new price change job Dra…" at bounding box center [281, 144] width 562 height 1301
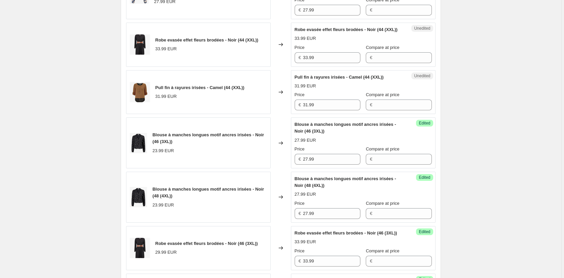
scroll to position [337, 0]
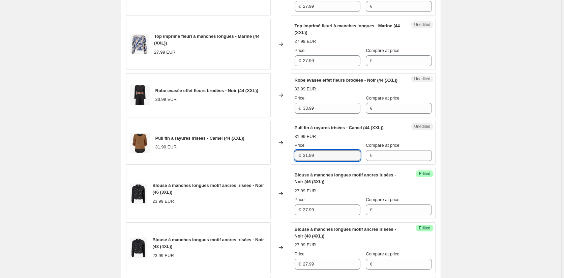
drag, startPoint x: 322, startPoint y: 164, endPoint x: 258, endPoint y: 162, distance: 63.8
click at [258, 162] on div "Pull fin à rayures irisées - Camel (44 (XXL)) 31.99 EUR Changed to Unedited Pul…" at bounding box center [281, 143] width 310 height 44
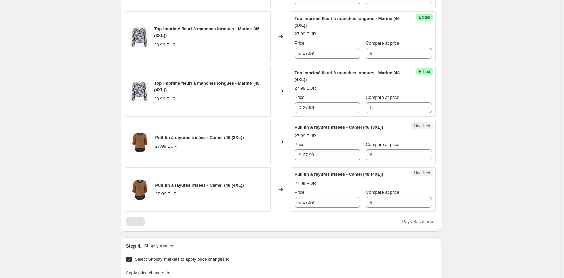
scroll to position [843, 0]
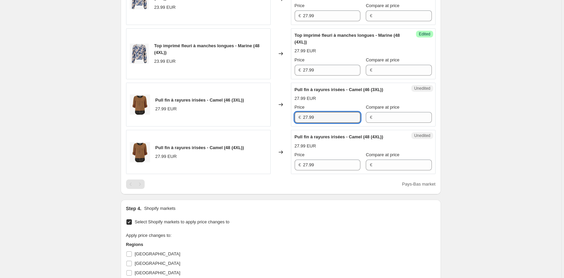
drag, startPoint x: 322, startPoint y: 139, endPoint x: 277, endPoint y: 138, distance: 45.5
click at [278, 127] on div "Pull fin à rayures irisées - Camel (46 (3XL)) 27.99 EUR Changed to Unedited Pul…" at bounding box center [281, 105] width 310 height 44
paste input "31"
type input "31.99"
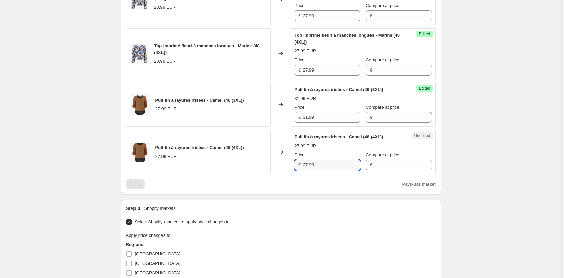
drag, startPoint x: 314, startPoint y: 184, endPoint x: 284, endPoint y: 181, distance: 29.9
click at [284, 174] on div "Pull fin à rayures irisées - Camel (48 (4XL)) 27.99 EUR Changed to Unedited Pul…" at bounding box center [281, 152] width 310 height 44
paste input "31"
type input "31.99"
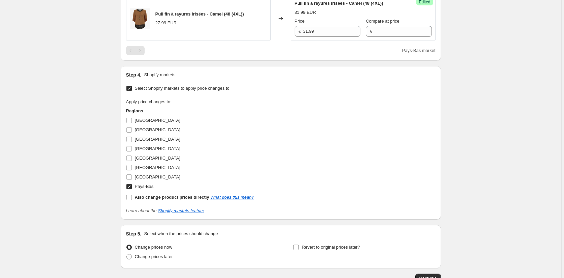
scroll to position [1012, 0]
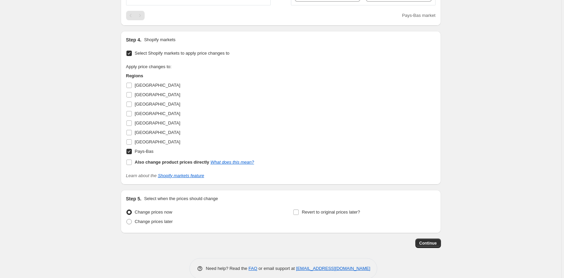
click at [131, 154] on input "Pays-Bas" at bounding box center [128, 151] width 5 height 5
checkbox input "false"
click at [130, 107] on input "Belgique" at bounding box center [128, 104] width 5 height 5
checkbox input "true"
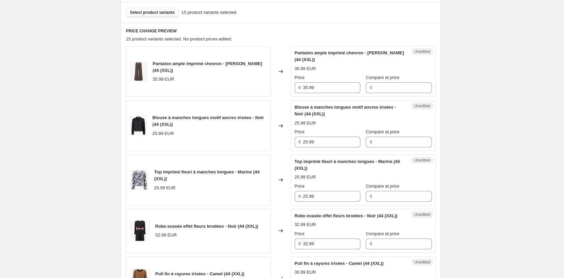
scroll to position [202, 0]
drag, startPoint x: 322, startPoint y: 87, endPoint x: 269, endPoint y: 84, distance: 53.1
click at [269, 84] on div "Pantalon ample imprimé chevron - Marron (44 (XXL)) 35.99 EUR Changed to Unedite…" at bounding box center [281, 70] width 310 height 51
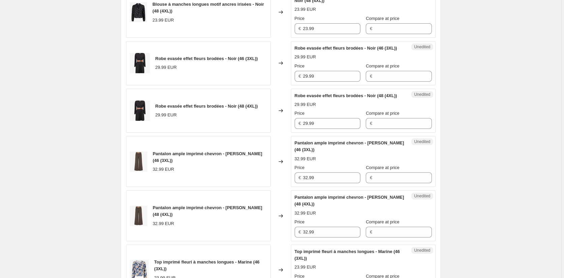
scroll to position [573, 0]
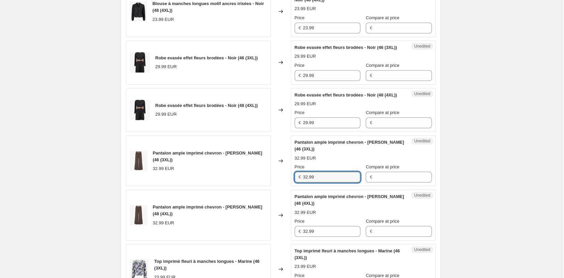
drag, startPoint x: 305, startPoint y: 198, endPoint x: 294, endPoint y: 198, distance: 10.5
click at [298, 182] on div "€ 32.99" at bounding box center [328, 177] width 66 height 11
paste input "5"
type input "35.99"
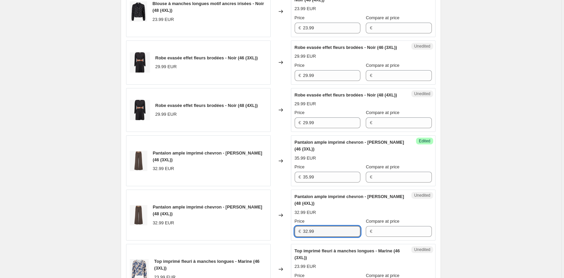
click at [280, 240] on div "Pantalon ample imprimé chevron - Marron (48 (4XL)) 32.99 EUR Changed to Unedite…" at bounding box center [281, 215] width 310 height 51
paste input "5"
type input "35.99"
click at [489, 213] on div "Create new price change job. This page is ready Create new price change job Dra…" at bounding box center [281, 77] width 562 height 1301
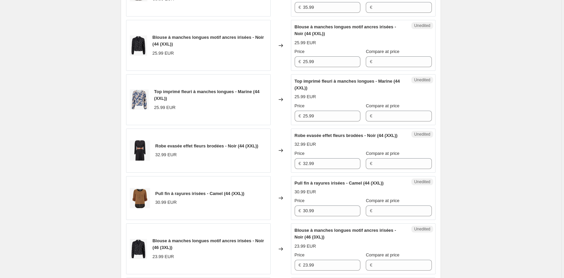
scroll to position [270, 0]
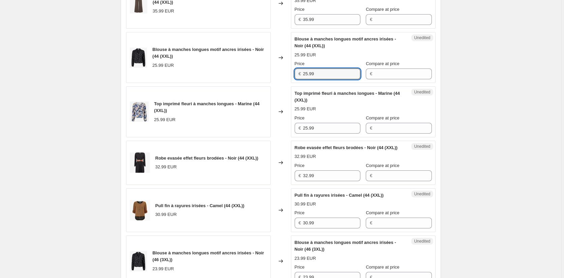
drag, startPoint x: 318, startPoint y: 74, endPoint x: 315, endPoint y: 95, distance: 21.9
click at [288, 73] on div "Blouse à manches longues motif ancres irisées - Noir (44 (XXL)) 25.99 EUR Chang…" at bounding box center [281, 57] width 310 height 51
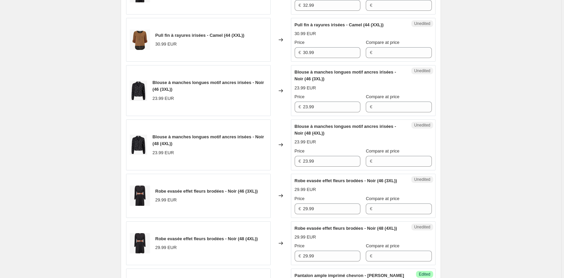
scroll to position [438, 0]
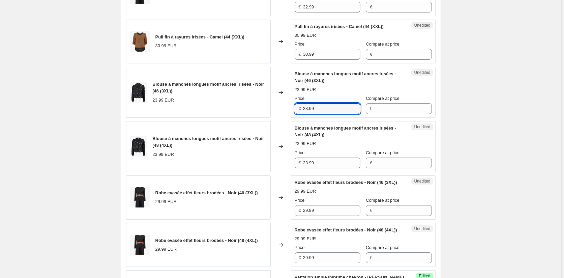
drag, startPoint x: 324, startPoint y: 112, endPoint x: 276, endPoint y: 112, distance: 48.6
click at [276, 112] on div "Blouse à manches longues motif ancres irisées - Noir (46 (3XL)) 23.99 EUR Chang…" at bounding box center [281, 92] width 310 height 51
paste input "5"
type input "25.99"
drag, startPoint x: 285, startPoint y: 167, endPoint x: 273, endPoint y: 167, distance: 11.8
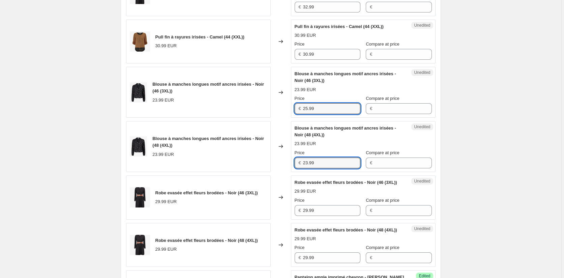
click at [274, 167] on div "Blouse à manches longues motif ancres irisées - Noir (48 (4XL)) 23.99 EUR Chang…" at bounding box center [281, 146] width 310 height 51
paste input "5"
type input "25.99"
drag, startPoint x: 505, startPoint y: 200, endPoint x: 467, endPoint y: 198, distance: 38.2
click at [493, 199] on div "Create new price change job. This page is ready Create new price change job Dra…" at bounding box center [281, 212] width 562 height 1301
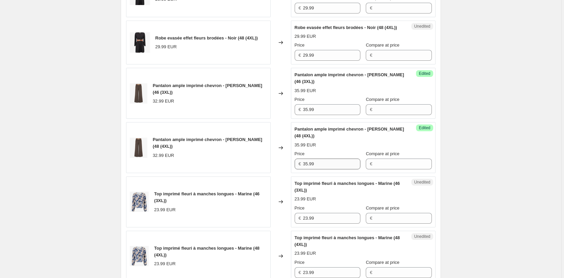
scroll to position [708, 0]
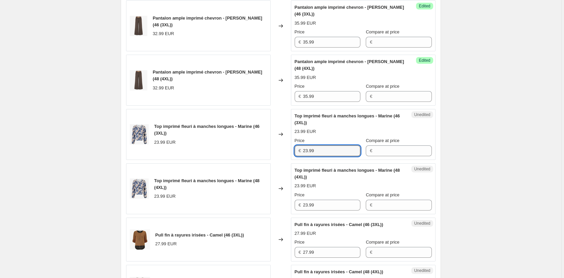
drag, startPoint x: 315, startPoint y: 170, endPoint x: 251, endPoint y: 169, distance: 63.4
click at [251, 160] on div "Top imprimé fleuri à manches longues - Marine (46 (3XL)) 23.99 EUR Changed to U…" at bounding box center [281, 134] width 310 height 51
paste input "5"
type input "25.99"
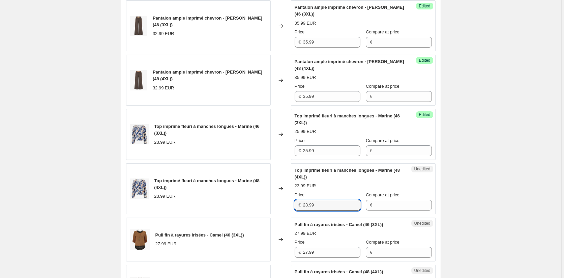
drag, startPoint x: 297, startPoint y: 221, endPoint x: 277, endPoint y: 221, distance: 19.9
click at [278, 214] on div "Top imprimé fleuri à manches longues - Marine (48 (4XL)) 23.99 EUR Changed to U…" at bounding box center [281, 188] width 310 height 51
paste input "5.99"
click at [277, 214] on div "Top imprimé fleuri à manches longues - Marine (48 (4XL)) 23.99 EUR Changed to U…" at bounding box center [281, 188] width 310 height 51
paste input "text"
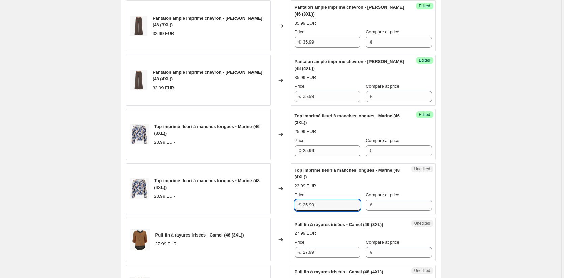
type input "25.99"
drag, startPoint x: 527, startPoint y: 221, endPoint x: 513, endPoint y: 213, distance: 16.1
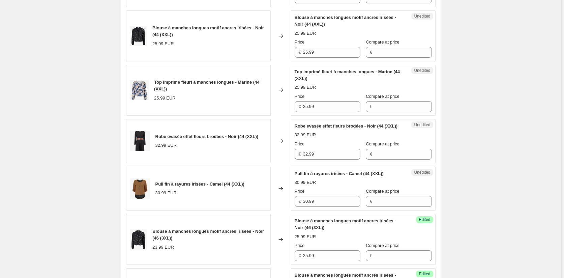
scroll to position [304, 0]
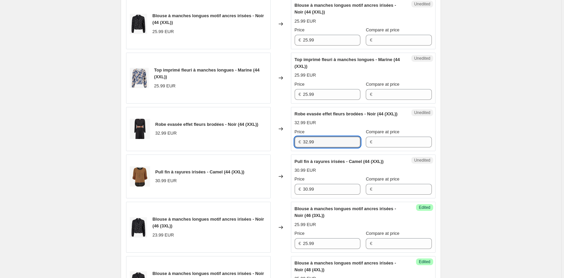
drag, startPoint x: 314, startPoint y: 148, endPoint x: 258, endPoint y: 144, distance: 56.5
click at [258, 144] on div "Robe evasée effet fleurs brodées - Noir (44 (XXL)) 32.99 EUR Changed to Unedite…" at bounding box center [281, 129] width 310 height 44
drag, startPoint x: 525, startPoint y: 186, endPoint x: 520, endPoint y: 185, distance: 5.4
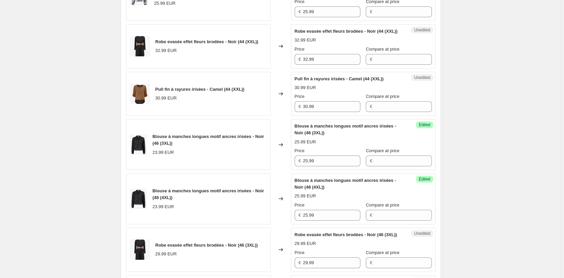
scroll to position [472, 0]
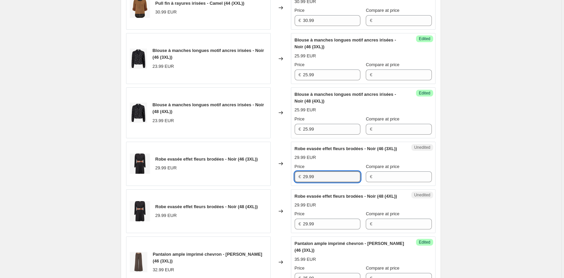
drag, startPoint x: 284, startPoint y: 189, endPoint x: 275, endPoint y: 188, distance: 9.8
click at [275, 186] on div "Robe evasée effet fleurs brodées - Noir (46 (3XL)) 29.99 EUR Changed to Unedite…" at bounding box center [281, 164] width 310 height 44
paste input "32"
type input "32.99"
drag, startPoint x: 325, startPoint y: 243, endPoint x: 292, endPoint y: 243, distance: 33.1
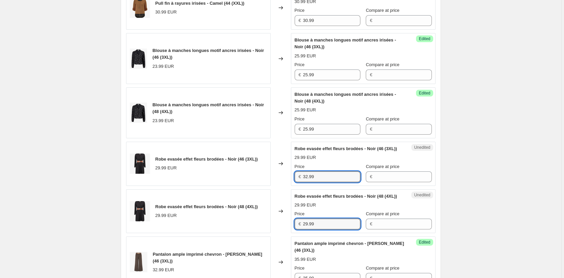
click at [292, 233] on div "Unedited Robe evasée effet fleurs brodées - Noir (48 (4XL)) 29.99 EUR Price € 2…" at bounding box center [363, 211] width 145 height 44
paste input "32"
type input "32.99"
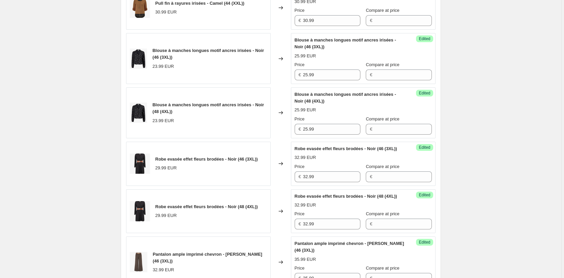
drag, startPoint x: 496, startPoint y: 196, endPoint x: 446, endPoint y: 177, distance: 53.1
click at [496, 195] on div "Create new price change job. This page is ready Create new price change job Dra…" at bounding box center [281, 178] width 562 height 1301
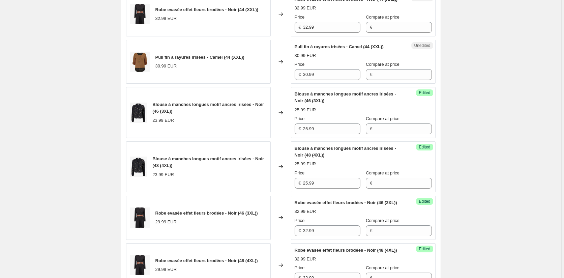
scroll to position [405, 0]
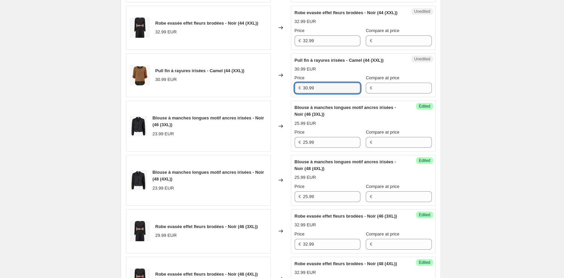
drag, startPoint x: 327, startPoint y: 94, endPoint x: 262, endPoint y: 94, distance: 64.4
click at [262, 94] on div "Pull fin à rayures irisées - Camel (44 (XXL)) 30.99 EUR Changed to Unedited Pul…" at bounding box center [281, 75] width 310 height 44
click at [487, 163] on div "Create new price change job. This page is ready Create new price change job Dra…" at bounding box center [281, 245] width 562 height 1301
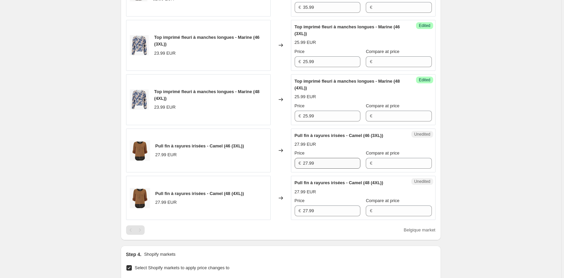
scroll to position [809, 0]
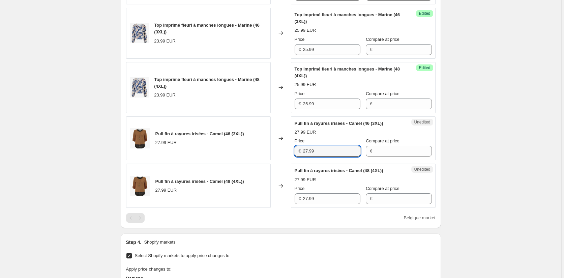
drag, startPoint x: 335, startPoint y: 170, endPoint x: 274, endPoint y: 177, distance: 61.1
click at [269, 161] on div "Pull fin à rayures irisées - Camel (46 (3XL)) 27.99 EUR Changed to Unedited Pul…" at bounding box center [281, 138] width 310 height 44
paste input "30"
type input "30.99"
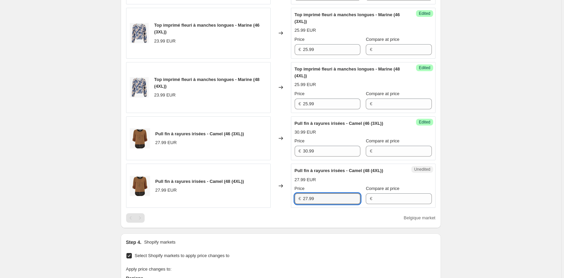
drag, startPoint x: 324, startPoint y: 215, endPoint x: 276, endPoint y: 215, distance: 48.2
click at [276, 208] on div "Pull fin à rayures irisées - Camel (48 (4XL)) 27.99 EUR Changed to Unedited Pul…" at bounding box center [281, 186] width 310 height 44
paste
type input "30.99"
drag, startPoint x: 509, startPoint y: 192, endPoint x: 477, endPoint y: 176, distance: 35.3
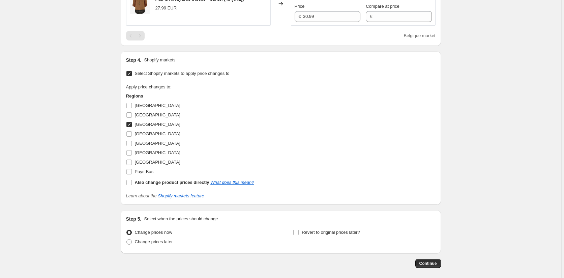
scroll to position [1043, 0]
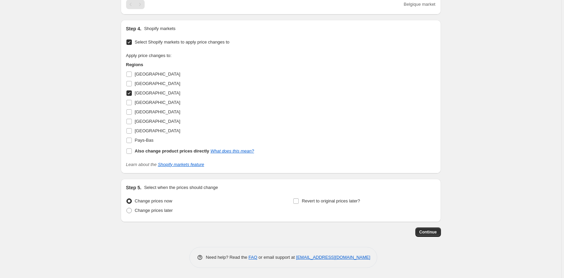
click at [131, 94] on input "Belgique" at bounding box center [128, 92] width 5 height 5
checkbox input "false"
click at [131, 123] on input "Italie" at bounding box center [128, 121] width 5 height 5
checkbox input "true"
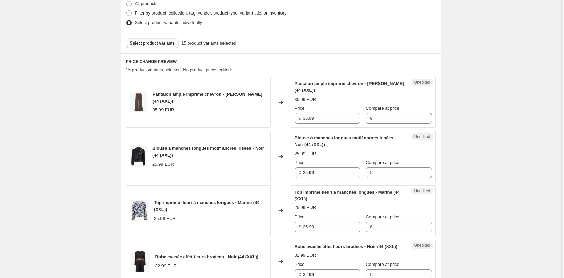
scroll to position [133, 0]
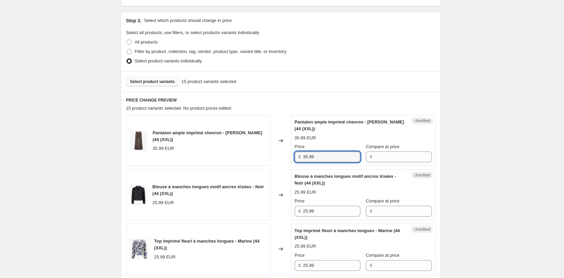
drag, startPoint x: 326, startPoint y: 155, endPoint x: 251, endPoint y: 154, distance: 74.9
click at [251, 154] on div "Pantalon ample imprimé chevron - Marron (44 (XXL)) 35.99 EUR Changed to Unedite…" at bounding box center [281, 140] width 310 height 51
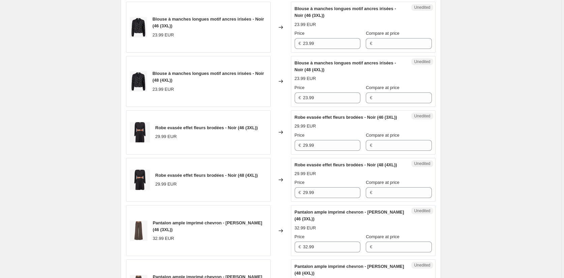
scroll to position [605, 0]
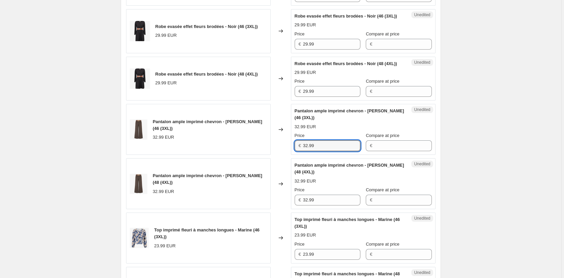
drag, startPoint x: 321, startPoint y: 167, endPoint x: 270, endPoint y: 167, distance: 50.3
click at [270, 155] on div "Pantalon ample imprimé chevron - Marron (46 (3XL)) 32.99 EUR Changed to Unedite…" at bounding box center [281, 129] width 310 height 51
type input "35.99"
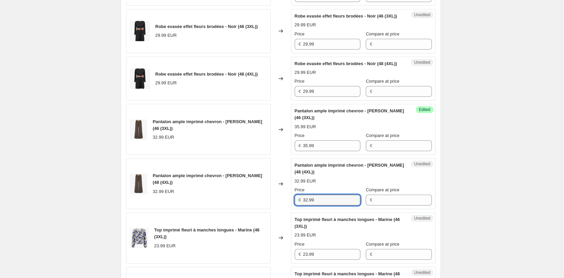
drag, startPoint x: 323, startPoint y: 222, endPoint x: 276, endPoint y: 220, distance: 47.9
click at [276, 209] on div "Pantalon ample imprimé chevron - Marron (48 (4XL)) 32.99 EUR Changed to Unedite…" at bounding box center [281, 183] width 310 height 51
type input "35.99"
drag, startPoint x: 503, startPoint y: 192, endPoint x: 426, endPoint y: 167, distance: 80.8
click at [503, 192] on div "Create new price change job. This page is ready Create new price change job Dra…" at bounding box center [281, 45] width 562 height 1301
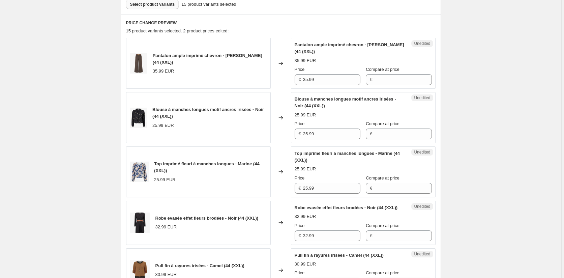
scroll to position [166, 0]
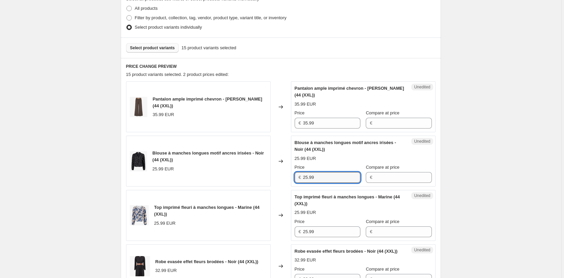
drag, startPoint x: 321, startPoint y: 176, endPoint x: 267, endPoint y: 176, distance: 53.6
click at [267, 176] on div "Blouse à manches longues motif ancres irisées - Noir (44 (XXL)) 25.99 EUR Chang…" at bounding box center [281, 161] width 310 height 51
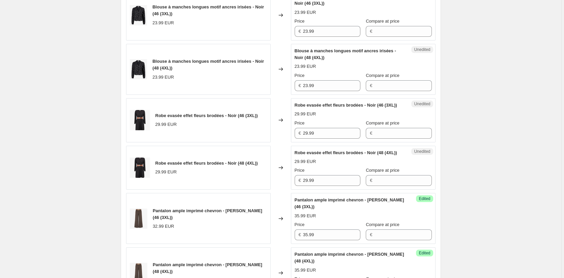
scroll to position [504, 0]
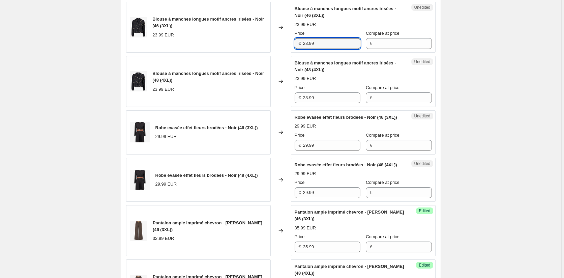
drag, startPoint x: 324, startPoint y: 49, endPoint x: 250, endPoint y: 49, distance: 73.9
click at [250, 49] on div "Blouse à manches longues motif ancres irisées - Noir (46 (3XL)) 23.99 EUR Chang…" at bounding box center [281, 27] width 310 height 51
type input "25.99"
click at [269, 103] on div "Blouse à manches longues motif ancres irisées - Noir (48 (4XL)) 23.99 EUR Chang…" at bounding box center [281, 81] width 310 height 51
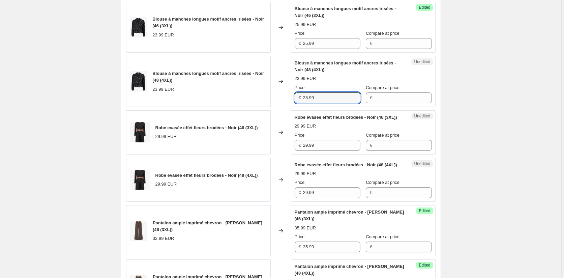
type input "25.99"
click at [520, 151] on div "Create new price change job. This page is ready Create new price change job Dra…" at bounding box center [281, 146] width 562 height 1301
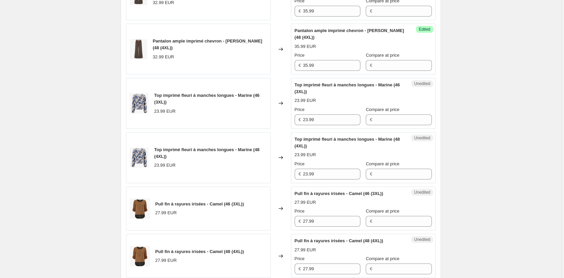
scroll to position [740, 0]
drag, startPoint x: 293, startPoint y: 139, endPoint x: 271, endPoint y: 139, distance: 21.6
click at [271, 128] on div "Top imprimé fleuri à manches longues - Marine (46 (3XL)) 23.99 EUR Changed to U…" at bounding box center [281, 103] width 310 height 51
type input "25.99"
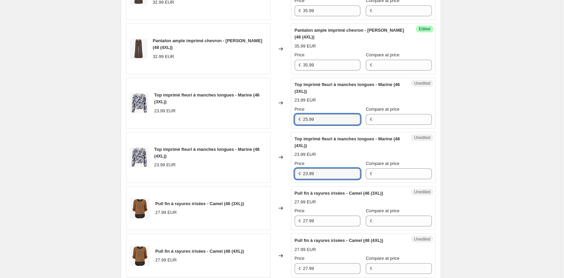
drag, startPoint x: 292, startPoint y: 195, endPoint x: 282, endPoint y: 195, distance: 10.5
click at [282, 183] on div "Top imprimé fleuri à manches longues - Marine (48 (4XL)) 23.99 EUR Changed to U…" at bounding box center [281, 157] width 310 height 51
type input "25.99"
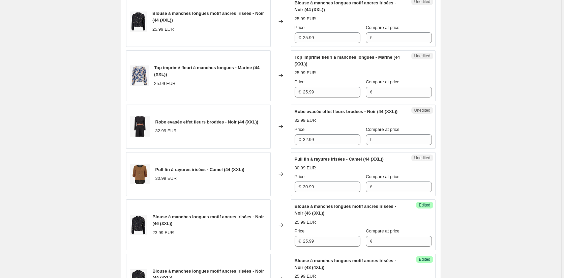
scroll to position [301, 0]
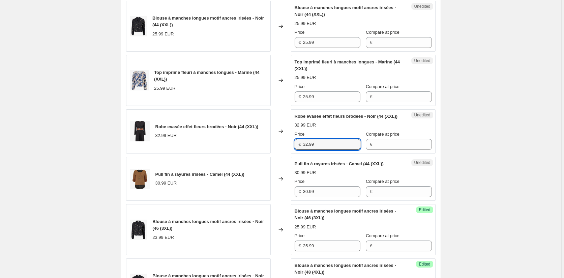
drag, startPoint x: 327, startPoint y: 151, endPoint x: 287, endPoint y: 150, distance: 40.2
click at [287, 150] on div "Robe evasée effet fleurs brodées - Noir (44 (XXL)) 32.99 EUR Changed to Unedite…" at bounding box center [281, 131] width 310 height 44
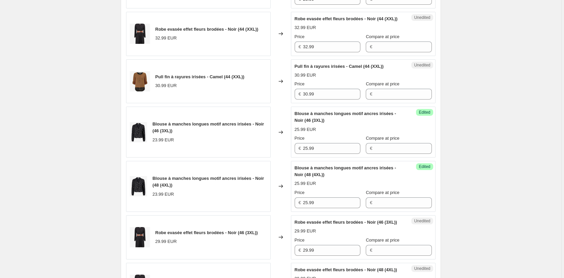
scroll to position [504, 0]
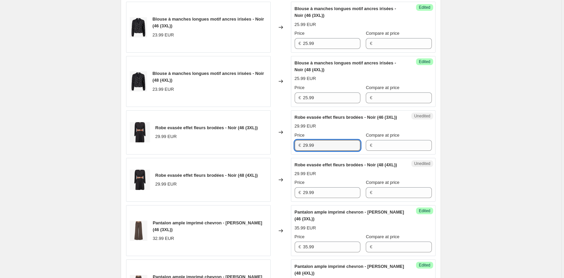
drag, startPoint x: 299, startPoint y: 158, endPoint x: 274, endPoint y: 155, distance: 25.8
click at [274, 154] on div "Robe evasée effet fleurs brodées - Noir (46 (3XL)) 29.99 EUR Changed to Unedite…" at bounding box center [281, 132] width 310 height 44
type input "32.99"
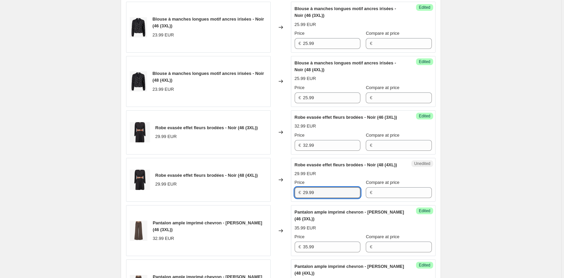
click at [283, 202] on div "Robe evasée effet fleurs brodées - Noir (48 (4XL)) 29.99 EUR Changed to Unedite…" at bounding box center [281, 180] width 310 height 44
type input "32.99"
drag, startPoint x: 527, startPoint y: 203, endPoint x: 463, endPoint y: 177, distance: 69.3
click at [526, 200] on div "Create new price change job. This page is ready Create new price change job Dra…" at bounding box center [281, 146] width 562 height 1301
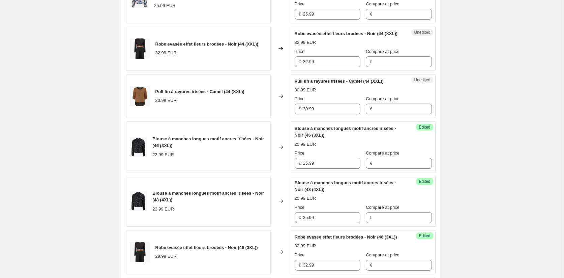
scroll to position [369, 0]
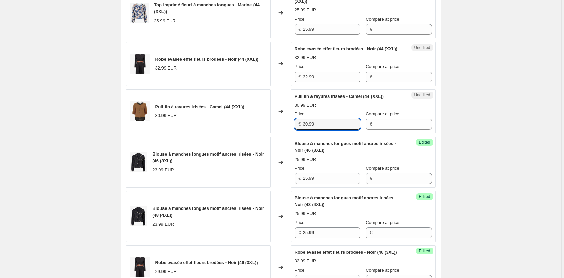
drag, startPoint x: 323, startPoint y: 131, endPoint x: 267, endPoint y: 128, distance: 56.4
click at [267, 128] on div "Pull fin à rayures irisées - Camel (44 (XXL)) 30.99 EUR Changed to Unedited Pul…" at bounding box center [281, 111] width 310 height 44
drag, startPoint x: 499, startPoint y: 163, endPoint x: 455, endPoint y: 163, distance: 43.8
click at [499, 163] on div "Create new price change job. This page is ready Create new price change job Dra…" at bounding box center [281, 281] width 562 height 1301
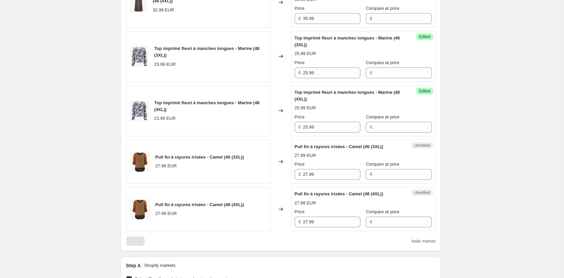
scroll to position [841, 0]
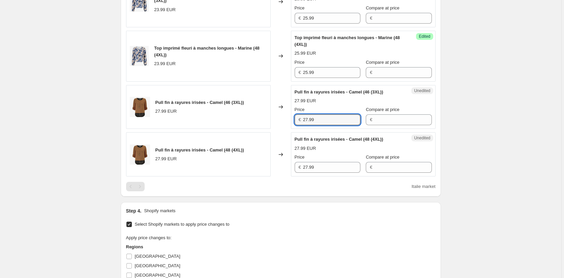
drag, startPoint x: 320, startPoint y: 140, endPoint x: 280, endPoint y: 140, distance: 40.1
click at [280, 129] on div "Pull fin à rayures irisées - Camel (46 (3XL)) 27.99 EUR Changed to Unedited Pul…" at bounding box center [281, 107] width 310 height 44
type input "30.99"
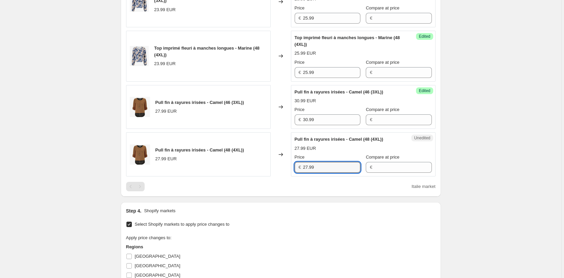
drag, startPoint x: 320, startPoint y: 188, endPoint x: 273, endPoint y: 186, distance: 47.3
click at [273, 176] on div "Pull fin à rayures irisées - Camel (48 (4XL)) 27.99 EUR Changed to Unedited Pul…" at bounding box center [281, 154] width 310 height 44
type input "30.99"
drag, startPoint x: 458, startPoint y: 191, endPoint x: 461, endPoint y: 184, distance: 7.4
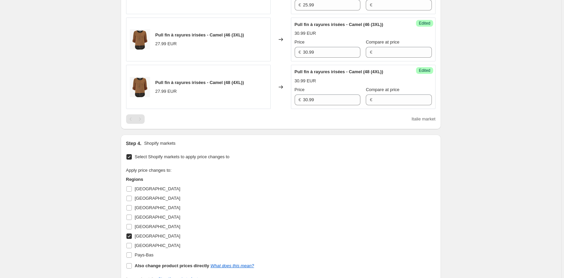
scroll to position [1043, 0]
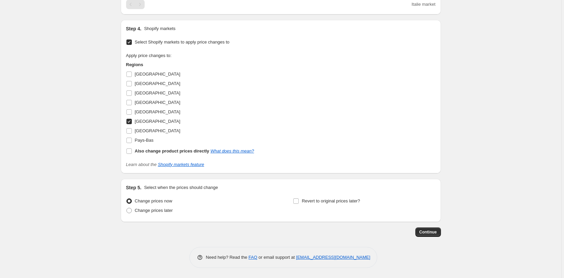
click at [131, 124] on input "Italie" at bounding box center [128, 121] width 5 height 5
checkbox input "false"
click at [129, 131] on input "Luxembourg" at bounding box center [128, 130] width 5 height 5
checkbox input "true"
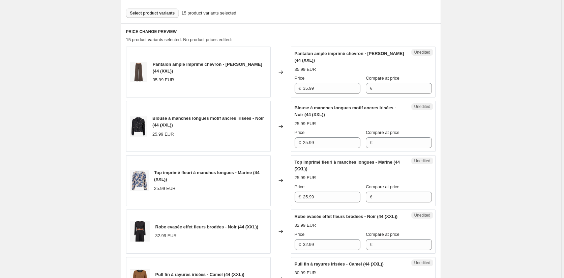
scroll to position [200, 0]
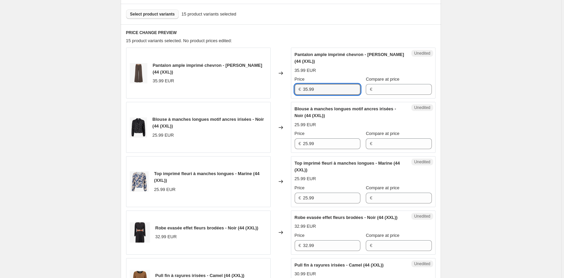
drag, startPoint x: 322, startPoint y: 90, endPoint x: 268, endPoint y: 82, distance: 54.6
click at [268, 82] on div "Pantalon ample imprimé chevron - Marron (44 (XXL)) 35.99 EUR Changed to Unedite…" at bounding box center [281, 73] width 310 height 51
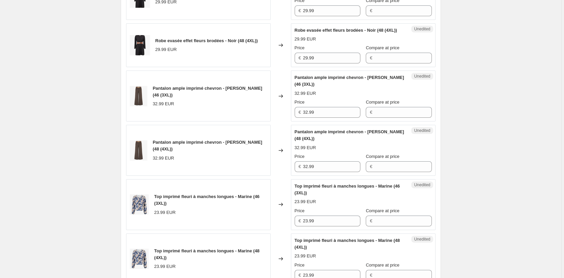
scroll to position [638, 0]
drag, startPoint x: 332, startPoint y: 134, endPoint x: 257, endPoint y: 130, distance: 75.3
click at [257, 121] on div "Pantalon ample imprimé chevron - Marron (46 (3XL)) 32.99 EUR Changed to Unedite…" at bounding box center [281, 95] width 310 height 51
type input "35.99"
drag, startPoint x: 323, startPoint y: 186, endPoint x: 270, endPoint y: 186, distance: 53.3
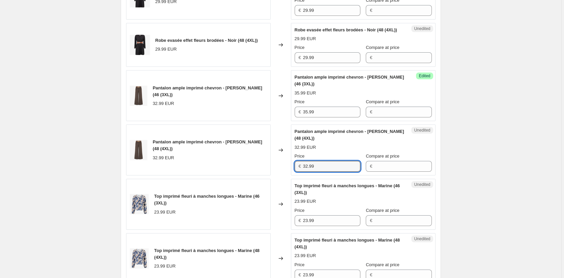
click at [270, 175] on div "Pantalon ample imprimé chevron - Marron (48 (4XL)) 32.99 EUR Changed to Unedite…" at bounding box center [281, 149] width 310 height 51
type input "35.99"
click at [491, 181] on div "Create new price change job. This page is ready Create new price change job Dra…" at bounding box center [281, 12] width 562 height 1301
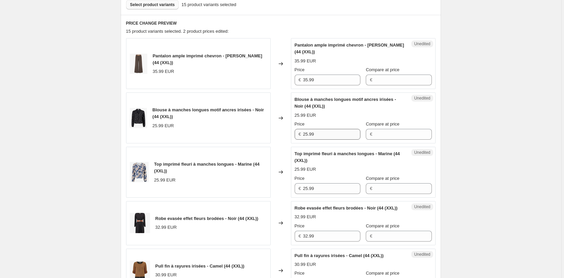
scroll to position [200, 0]
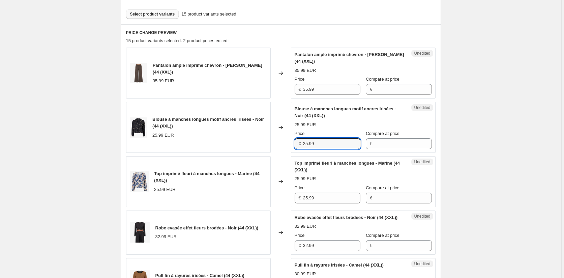
drag, startPoint x: 321, startPoint y: 145, endPoint x: 274, endPoint y: 142, distance: 47.6
click at [274, 142] on div "Blouse à manches longues motif ancres irisées - Noir (44 (XXL)) 25.99 EUR Chang…" at bounding box center [281, 127] width 310 height 51
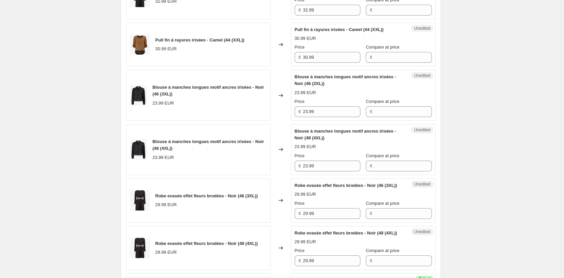
scroll to position [436, 0]
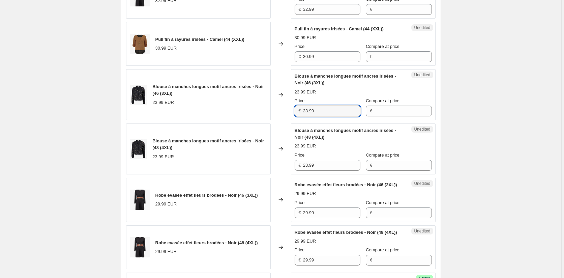
drag, startPoint x: 323, startPoint y: 117, endPoint x: 248, endPoint y: 117, distance: 74.9
click at [249, 117] on div "Blouse à manches longues motif ancres irisées - Noir (46 (3XL)) 23.99 EUR Chang…" at bounding box center [281, 94] width 310 height 51
type input "25.99"
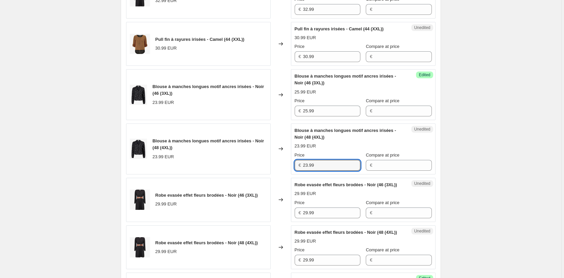
drag, startPoint x: 324, startPoint y: 171, endPoint x: 282, endPoint y: 171, distance: 41.8
click at [282, 171] on div "Blouse à manches longues motif ancres irisées - Noir (48 (4XL)) 23.99 EUR Chang…" at bounding box center [281, 148] width 310 height 51
type input "25.99"
click at [500, 175] on div "Create new price change job. This page is ready Create new price change job Dra…" at bounding box center [281, 214] width 562 height 1301
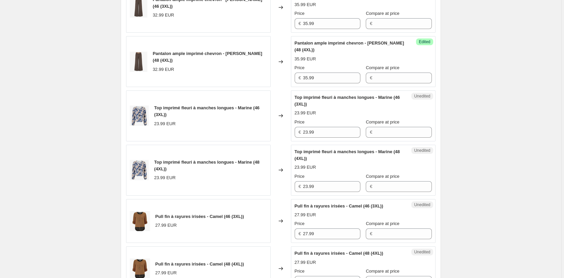
scroll to position [740, 0]
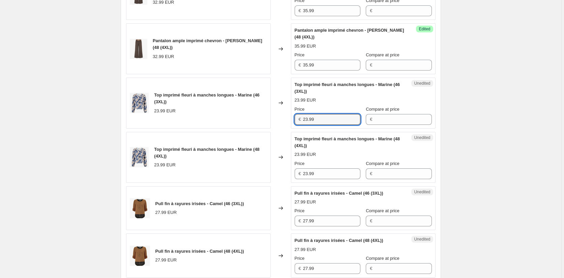
drag, startPoint x: 310, startPoint y: 139, endPoint x: 284, endPoint y: 139, distance: 26.6
click at [286, 128] on div "Top imprimé fleuri à manches longues - Marine (46 (3XL)) 23.99 EUR Changed to U…" at bounding box center [281, 103] width 310 height 51
type input "25.99"
drag, startPoint x: 310, startPoint y: 191, endPoint x: 278, endPoint y: 190, distance: 32.1
click at [278, 183] on div "Top imprimé fleuri à manches longues - Marine (48 (4XL)) 23.99 EUR Changed to U…" at bounding box center [281, 157] width 310 height 51
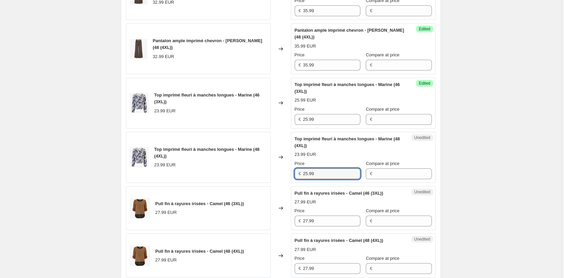
type input "25.99"
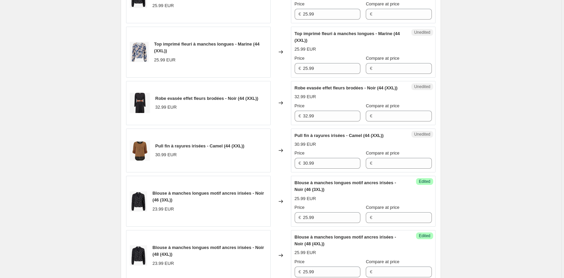
scroll to position [335, 0]
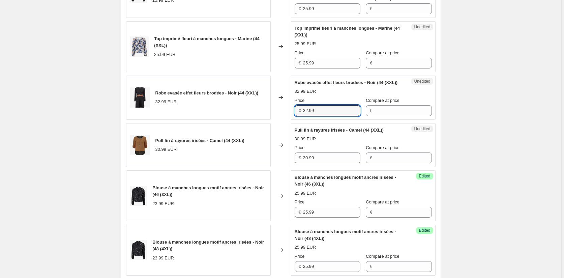
drag, startPoint x: 316, startPoint y: 117, endPoint x: 274, endPoint y: 110, distance: 43.3
click at [274, 110] on div "Robe evasée effet fleurs brodées - Noir (44 (XXL)) 32.99 EUR Changed to Unedite…" at bounding box center [281, 98] width 310 height 44
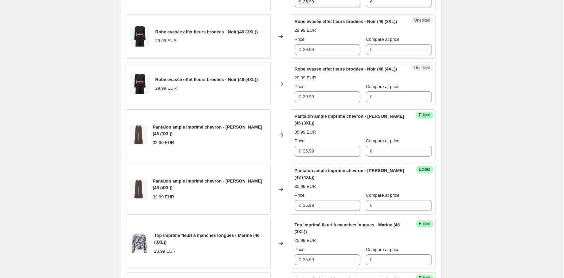
scroll to position [605, 0]
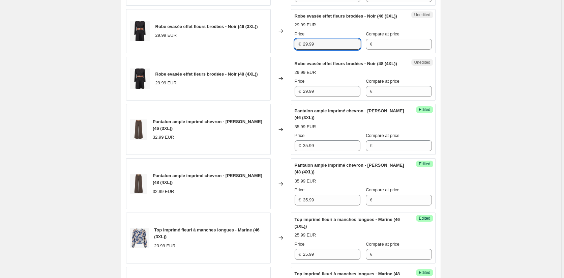
click at [283, 53] on div "Robe evasée effet fleurs brodées - Noir (46 (3XL)) 29.99 EUR Changed to Unedite…" at bounding box center [281, 31] width 310 height 44
type input "32.99"
drag, startPoint x: 320, startPoint y: 110, endPoint x: 289, endPoint y: 108, distance: 30.4
click at [289, 101] on div "Robe evasée effet fleurs brodées - Noir (48 (4XL)) 29.99 EUR Changed to Unedite…" at bounding box center [281, 79] width 310 height 44
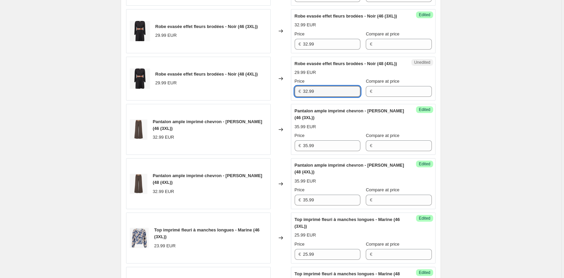
type input "32.99"
click at [488, 136] on div "Create new price change job. This page is ready Create new price change job Dra…" at bounding box center [281, 45] width 562 height 1301
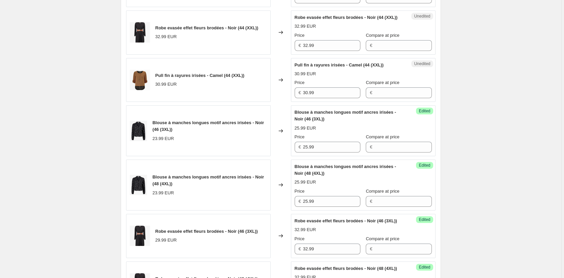
scroll to position [402, 0]
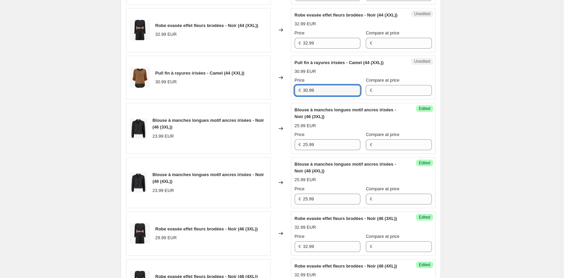
drag, startPoint x: 298, startPoint y: 95, endPoint x: 289, endPoint y: 95, distance: 9.4
click at [289, 95] on div "Pull fin à rayures irisées - Camel (44 (XXL)) 30.99 EUR Changed to Unedited Pul…" at bounding box center [281, 78] width 310 height 44
click at [475, 138] on div "Create new price change job. This page is ready Create new price change job Dra…" at bounding box center [281, 248] width 562 height 1301
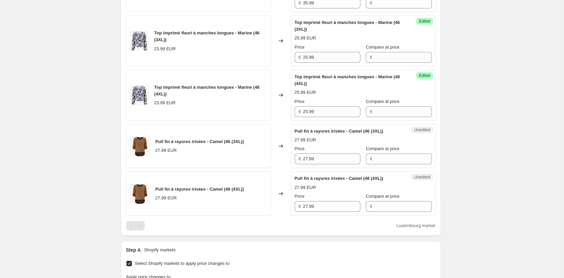
scroll to position [875, 0]
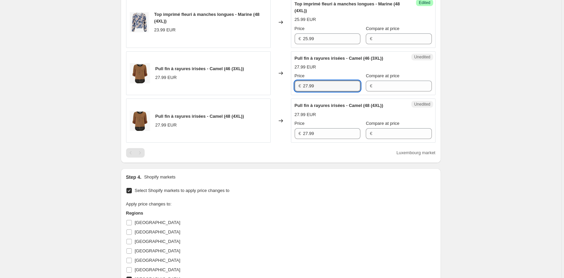
drag, startPoint x: 332, startPoint y: 108, endPoint x: 275, endPoint y: 108, distance: 56.3
click at [275, 95] on div "Pull fin à rayures irisées - Camel (46 (3XL)) 27.99 EUR Changed to Unedited Pul…" at bounding box center [281, 73] width 310 height 44
type input "30.99"
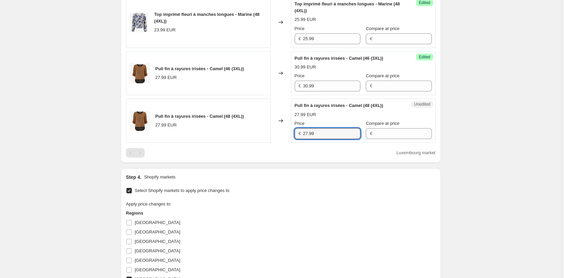
drag, startPoint x: 296, startPoint y: 155, endPoint x: 280, endPoint y: 153, distance: 16.3
click at [276, 143] on div "Pull fin à rayures irisées - Camel (48 (4XL)) 27.99 EUR Changed to Unedited Pul…" at bounding box center [281, 120] width 310 height 44
type input "30.99"
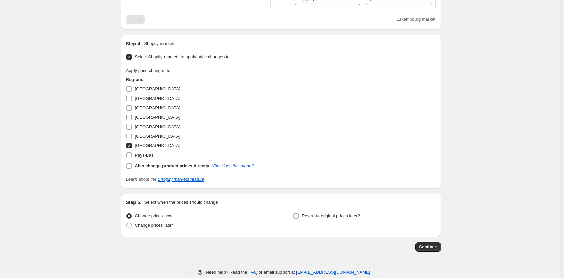
scroll to position [1009, 0]
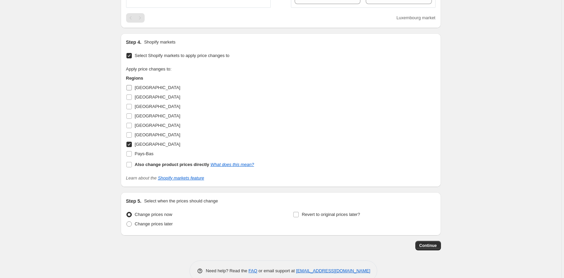
click at [132, 90] on input "Allemagne" at bounding box center [128, 87] width 5 height 5
checkbox input "true"
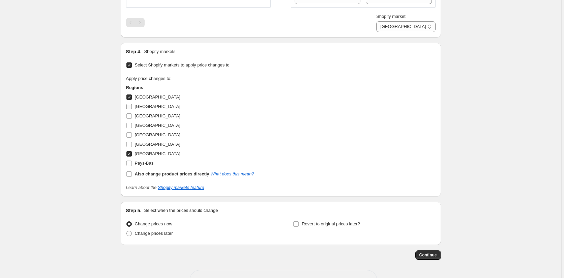
click at [128, 109] on input "Autriche" at bounding box center [128, 106] width 5 height 5
checkbox input "true"
click at [132, 119] on input "Belgique" at bounding box center [128, 115] width 5 height 5
checkbox input "true"
click at [128, 147] on input "Italie" at bounding box center [128, 144] width 5 height 5
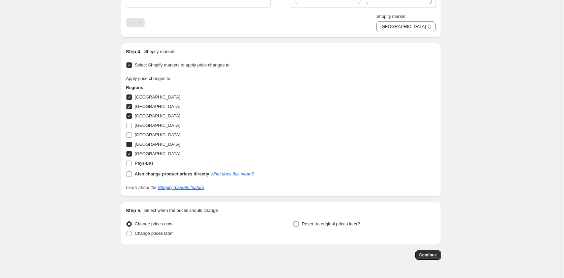
checkbox input "true"
click at [130, 166] on input "Pays-Bas" at bounding box center [128, 163] width 5 height 5
checkbox input "true"
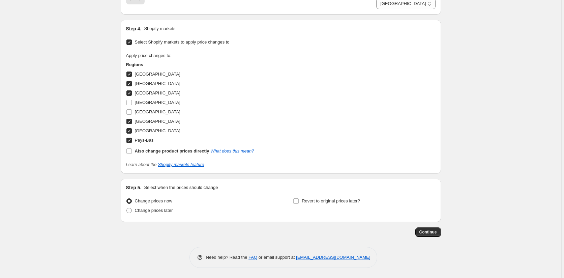
scroll to position [1053, 0]
click at [429, 231] on span "Continue" at bounding box center [429, 231] width 18 height 5
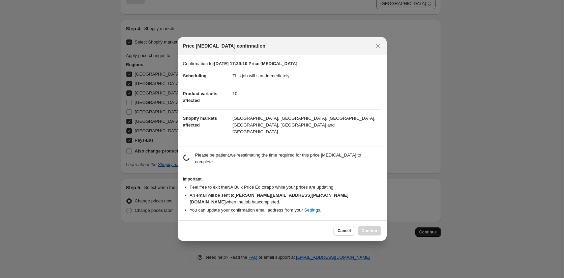
scroll to position [0, 0]
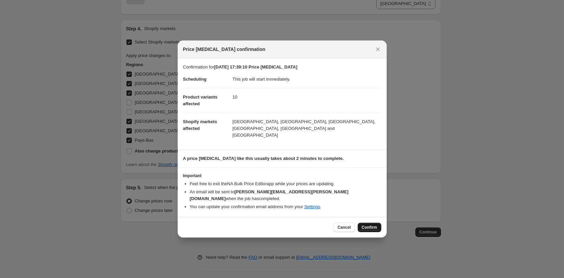
click at [368, 225] on span "Confirm" at bounding box center [370, 227] width 16 height 5
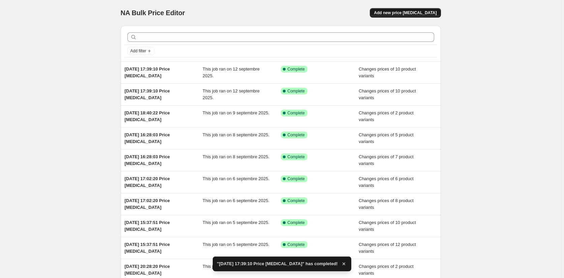
click at [415, 11] on span "Add new price change job" at bounding box center [405, 12] width 63 height 5
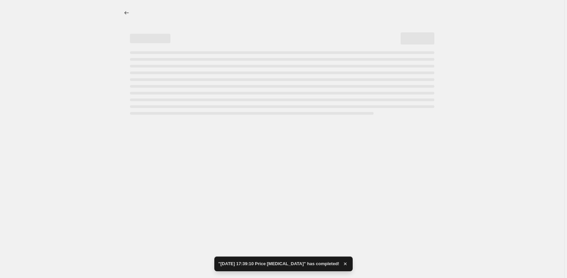
select select "percentage"
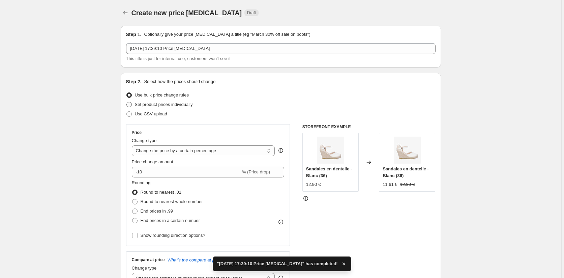
click at [140, 106] on span "Set product prices individually" at bounding box center [164, 104] width 58 height 5
click at [127, 102] on input "Set product prices individually" at bounding box center [126, 102] width 0 height 0
radio input "true"
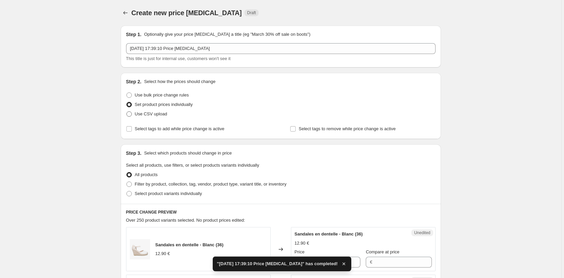
click at [138, 114] on span "Use CSV upload" at bounding box center [151, 113] width 32 height 5
click at [127, 112] on input "Use CSV upload" at bounding box center [126, 111] width 0 height 0
radio input "true"
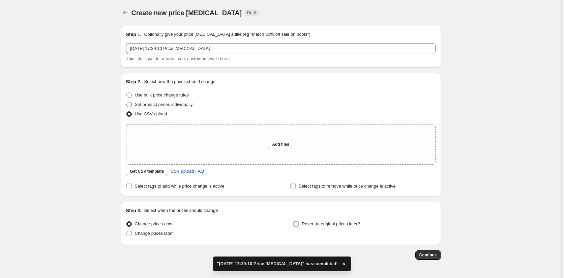
click at [141, 103] on span "Set product prices individually" at bounding box center [164, 104] width 58 height 5
click at [127, 102] on input "Set product prices individually" at bounding box center [126, 102] width 0 height 0
radio input "true"
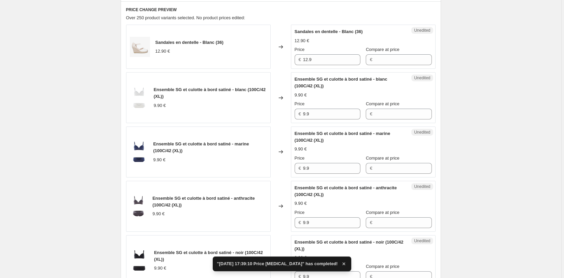
scroll to position [101, 0]
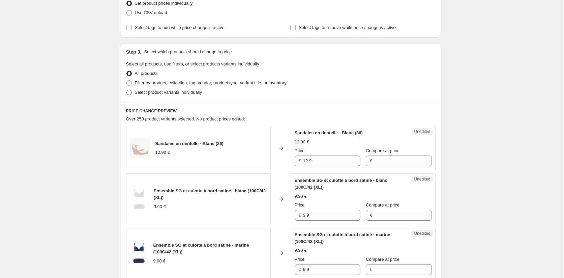
click at [142, 93] on span "Select product variants individually" at bounding box center [168, 92] width 67 height 5
click at [127, 90] on input "Select product variants individually" at bounding box center [126, 90] width 0 height 0
radio input "true"
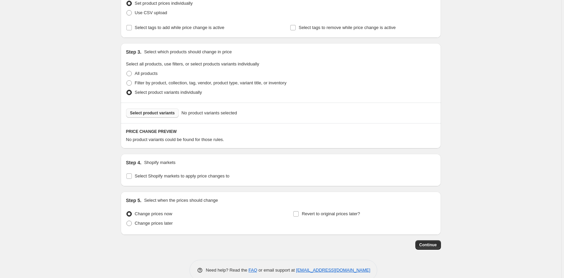
click at [143, 113] on span "Select product variants" at bounding box center [152, 112] width 45 height 5
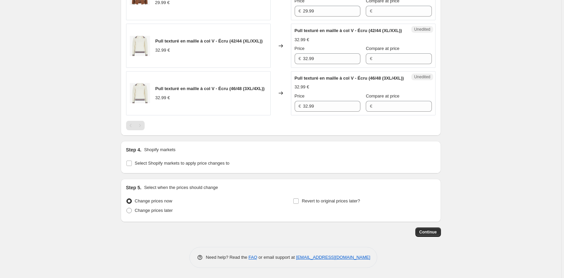
scroll to position [759, 0]
click at [132, 164] on input "Select Shopify markets to apply price changes to" at bounding box center [128, 163] width 5 height 5
checkbox input "true"
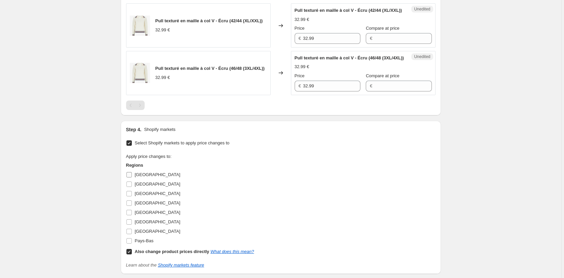
click at [132, 177] on input "Allemagne" at bounding box center [128, 174] width 5 height 5
checkbox input "true"
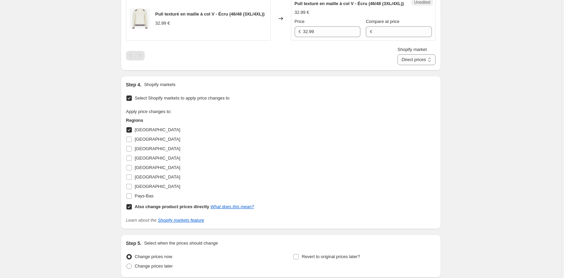
scroll to position [890, 0]
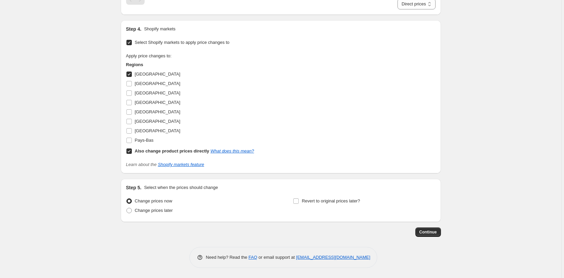
click at [132, 153] on input "Also change product prices directly What does this mean?" at bounding box center [128, 150] width 5 height 5
checkbox input "false"
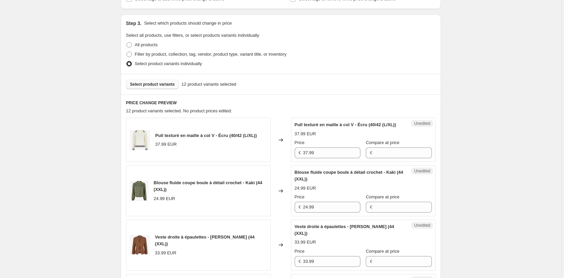
scroll to position [236, 0]
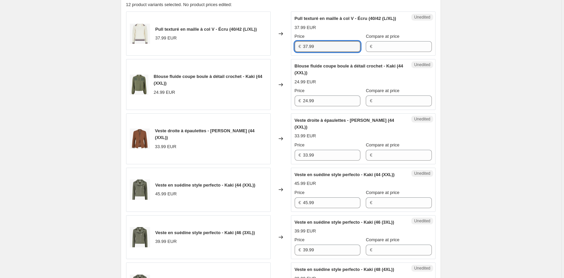
drag, startPoint x: 327, startPoint y: 52, endPoint x: 279, endPoint y: 51, distance: 47.9
click at [279, 51] on div "Pull texturé en maille à col V - Écru (40/42 (L/XL)) 37.99 EUR Changed to Unedi…" at bounding box center [281, 33] width 310 height 44
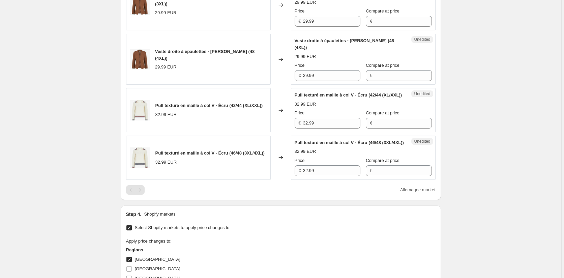
scroll to position [675, 0]
drag, startPoint x: 306, startPoint y: 137, endPoint x: 296, endPoint y: 154, distance: 19.6
click at [286, 133] on div "Pull texturé en maille à col V - Écru (42/44 (XL/XXL)) 32.99 EUR Changed to Une…" at bounding box center [281, 110] width 310 height 44
type input "37.99"
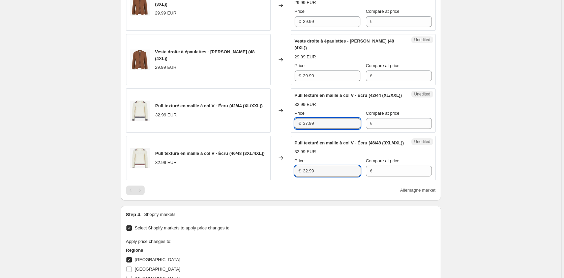
click at [282, 180] on div "Pull texturé en maille à col V - Écru (46/48 (3XL/4XL)) 32.99 EUR Changed to Un…" at bounding box center [281, 158] width 310 height 44
type input "37.99"
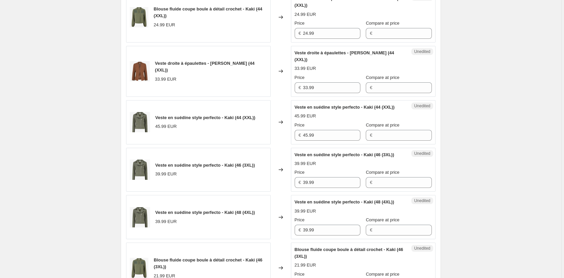
scroll to position [236, 0]
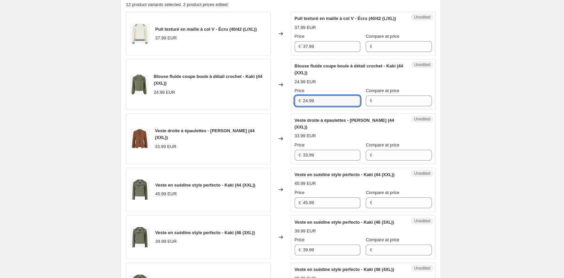
drag, startPoint x: 321, startPoint y: 109, endPoint x: 281, endPoint y: 105, distance: 41.0
click at [280, 104] on div "Blouse fluide coupe boule à détail crochet - Kaki (44 (XXL)) 24.99 EUR Changed …" at bounding box center [281, 84] width 310 height 51
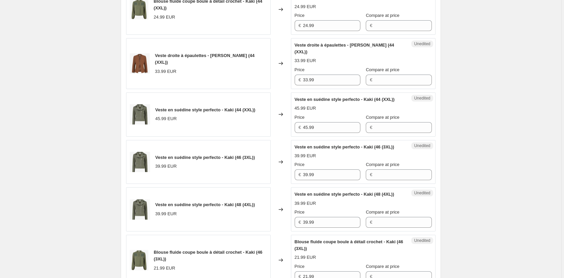
scroll to position [405, 0]
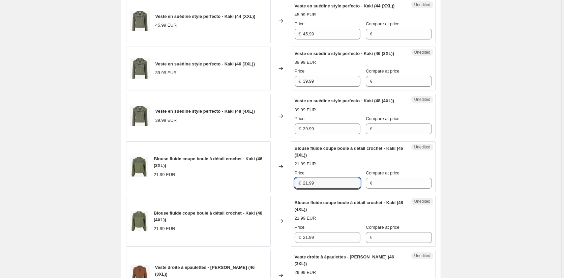
drag, startPoint x: 312, startPoint y: 203, endPoint x: 286, endPoint y: 206, distance: 26.1
click at [296, 189] on div "€ 21.99" at bounding box center [328, 183] width 66 height 11
type input "24.99"
drag, startPoint x: 293, startPoint y: 257, endPoint x: 287, endPoint y: 257, distance: 6.1
click at [287, 247] on div "Blouse fluide coupe boule à détail crochet - Kaki (48 (4XL)) 21.99 EUR Changed …" at bounding box center [281, 221] width 310 height 51
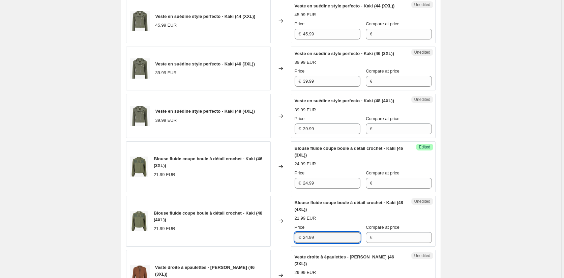
type input "24.99"
click at [496, 197] on div "Create new price change job. This page is ready Create new price change job Dra…" at bounding box center [281, 164] width 562 height 1138
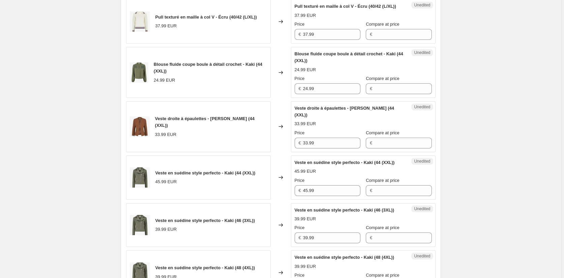
scroll to position [236, 0]
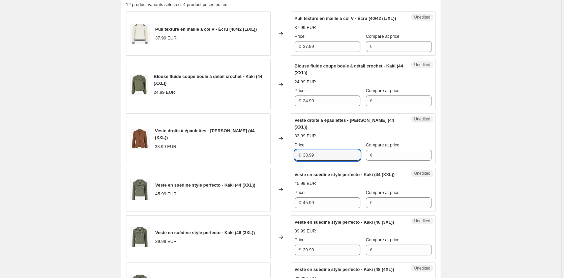
drag, startPoint x: 328, startPoint y: 151, endPoint x: 279, endPoint y: 154, distance: 49.3
click at [279, 154] on div "Veste droite à épaulettes - Marron (44 (XXL)) 33.99 EUR Changed to Unedited Ves…" at bounding box center [281, 138] width 310 height 51
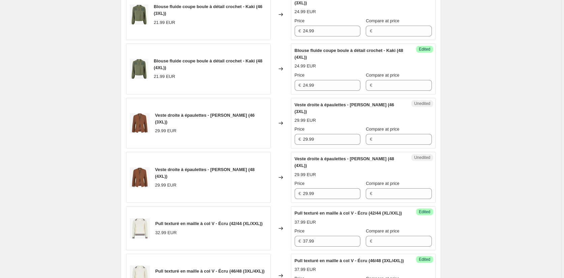
scroll to position [607, 0]
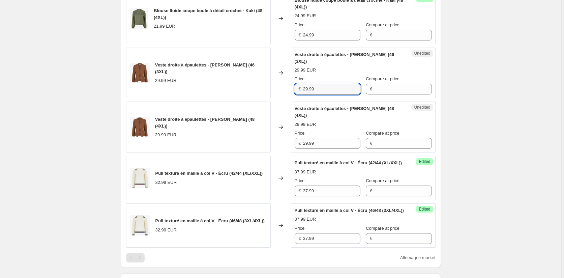
drag, startPoint x: 317, startPoint y: 105, endPoint x: 283, endPoint y: 102, distance: 34.2
click at [284, 98] on div "Veste droite à épaulettes - Marron (46 (3XL)) 29.99 EUR Changed to Unedited Ves…" at bounding box center [281, 73] width 310 height 51
type input "33.99"
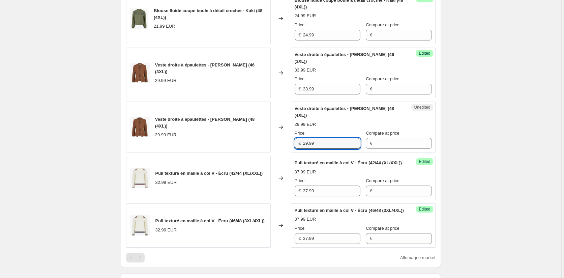
drag, startPoint x: 322, startPoint y: 149, endPoint x: 286, endPoint y: 146, distance: 35.8
click at [286, 146] on div "Veste droite à épaulettes - Marron (48 (4XL)) 29.99 EUR Changed to Unedited Ves…" at bounding box center [281, 127] width 310 height 51
type input "33.99"
drag, startPoint x: 499, startPoint y: 150, endPoint x: 496, endPoint y: 147, distance: 4.4
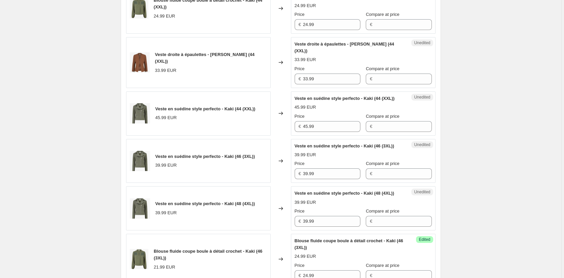
scroll to position [304, 0]
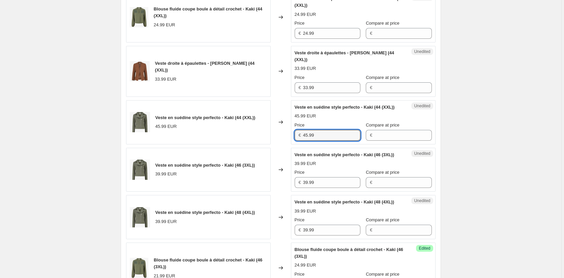
drag, startPoint x: 328, startPoint y: 144, endPoint x: 265, endPoint y: 143, distance: 62.4
click at [265, 143] on div "Veste en suédine style perfecto - Kaki (44 (XXL)) 45.99 EUR Changed to Unedited…" at bounding box center [281, 122] width 310 height 44
click at [288, 192] on div "Veste en suédine style perfecto - Kaki (46 (3XL)) 39.99 EUR Changed to Unedited…" at bounding box center [281, 170] width 310 height 44
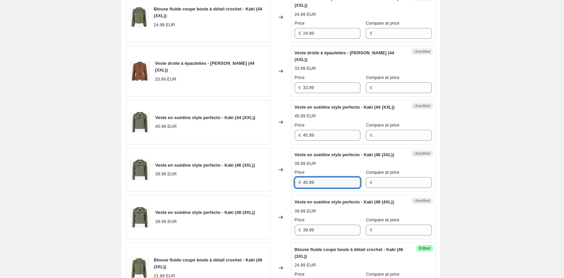
type input "45.99"
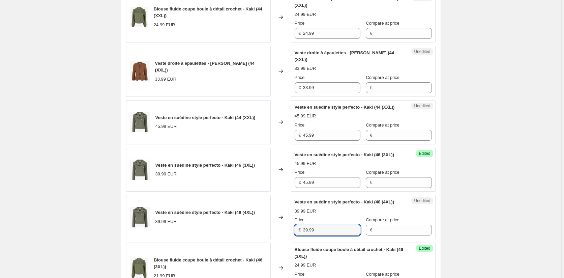
drag, startPoint x: 292, startPoint y: 248, endPoint x: 278, endPoint y: 248, distance: 13.5
click at [278, 239] on div "Veste en suédine style perfecto - Kaki (48 (4XL)) 39.99 EUR Changed to Unedited…" at bounding box center [281, 217] width 310 height 44
type input "45.99"
drag, startPoint x: 495, startPoint y: 220, endPoint x: 483, endPoint y: 219, distance: 11.9
click at [495, 220] on div "Create new price change job. This page is ready Create new price change job Dra…" at bounding box center [281, 265] width 562 height 1138
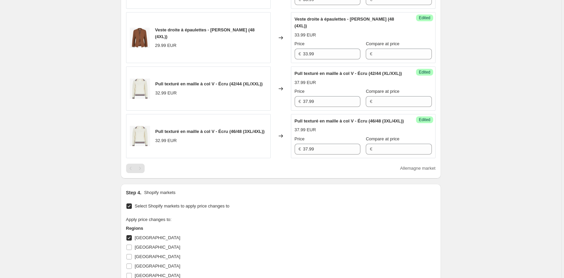
scroll to position [708, 0]
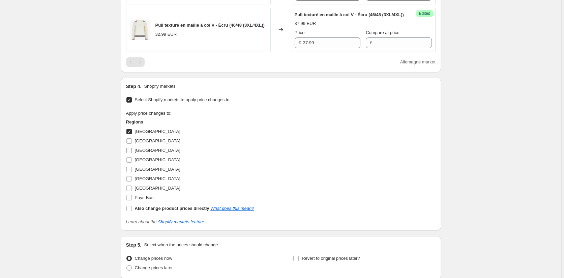
scroll to position [809, 0]
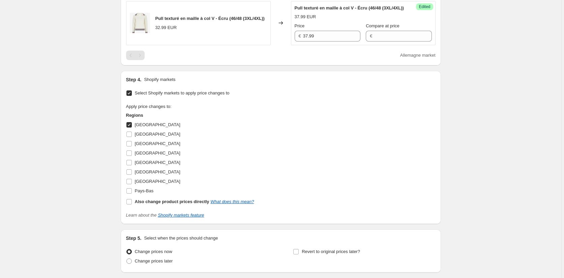
click at [128, 127] on input "Allemagne" at bounding box center [128, 124] width 5 height 5
checkbox input "false"
click at [132, 137] on input "Autriche" at bounding box center [128, 134] width 5 height 5
checkbox input "true"
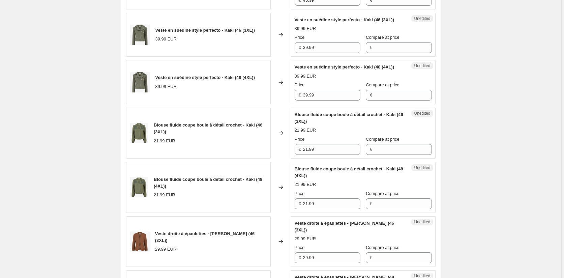
scroll to position [405, 0]
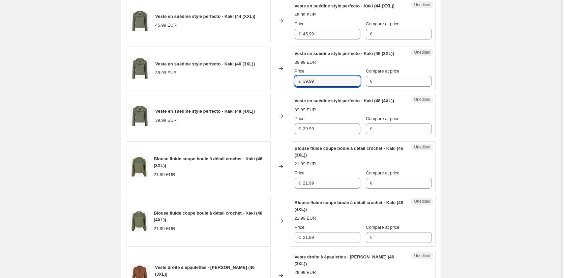
drag, startPoint x: 318, startPoint y: 94, endPoint x: 260, endPoint y: 93, distance: 58.0
click at [260, 91] on div "Veste en suédine style perfecto - Kaki (46 (3XL)) 39.99 EUR Changed to Unedited…" at bounding box center [281, 69] width 310 height 44
type input "45.99"
click at [286, 138] on div "Veste en suédine style perfecto - Kaki (48 (4XL)) 39.99 EUR Changed to Unedited…" at bounding box center [281, 116] width 310 height 44
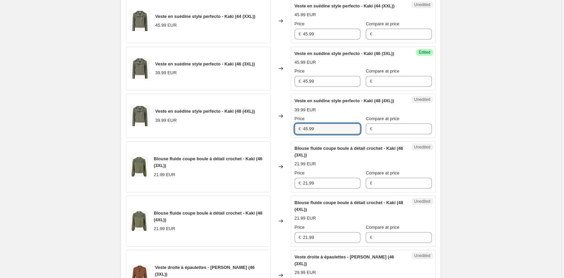
type input "45.99"
click at [507, 166] on div "Create new price change job. This page is ready Create new price change job Dra…" at bounding box center [281, 164] width 562 height 1138
click at [483, 102] on div "Create new price change job. This page is ready Create new price change job Dra…" at bounding box center [281, 164] width 562 height 1138
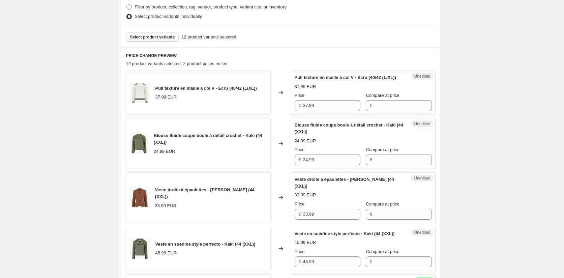
scroll to position [135, 0]
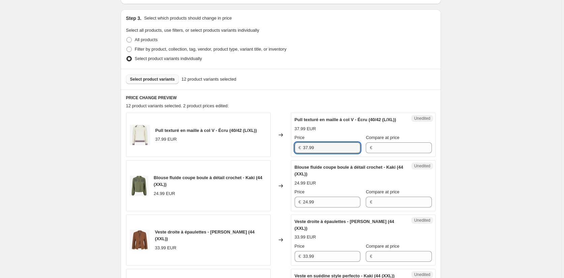
drag, startPoint x: 317, startPoint y: 156, endPoint x: 258, endPoint y: 155, distance: 59.4
click at [258, 155] on div "Pull texturé en maille à col V - Écru (40/42 (L/XL)) 37.99 EUR Changed to Unedi…" at bounding box center [281, 135] width 310 height 44
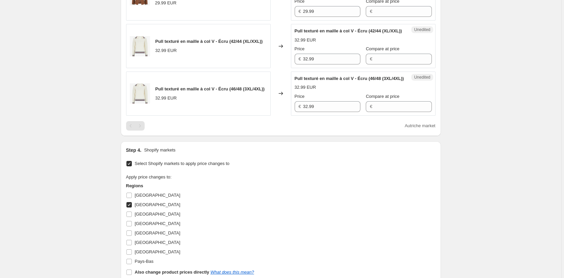
scroll to position [742, 0]
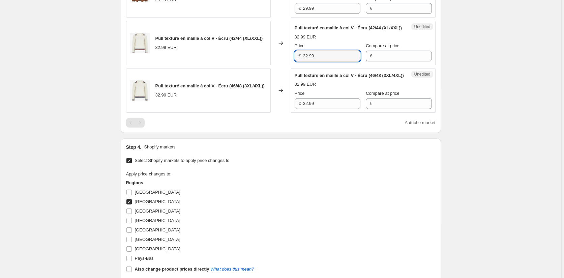
drag, startPoint x: 323, startPoint y: 69, endPoint x: 279, endPoint y: 67, distance: 44.5
click at [279, 65] on div "Pull texturé en maille à col V - Écru (42/44 (XL/XXL)) 32.99 EUR Changed to Une…" at bounding box center [281, 43] width 310 height 44
type input "37.99"
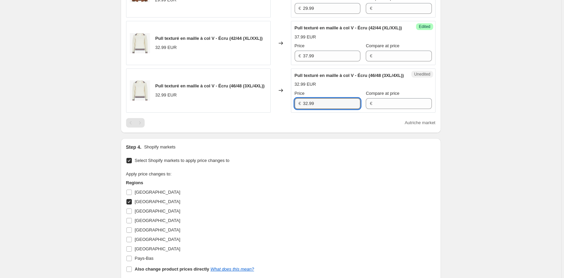
drag, startPoint x: 320, startPoint y: 122, endPoint x: 285, endPoint y: 117, distance: 35.1
click at [285, 113] on div "Pull texturé en maille à col V - Écru (46/48 (3XL/4XL)) 32.99 EUR Changed to Un…" at bounding box center [281, 90] width 310 height 44
type input "37.99"
drag, startPoint x: 505, startPoint y: 139, endPoint x: 501, endPoint y: 137, distance: 4.4
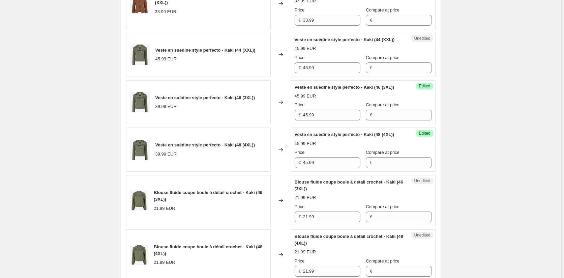
scroll to position [236, 0]
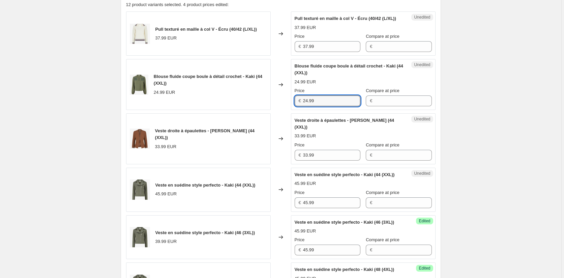
drag, startPoint x: 321, startPoint y: 111, endPoint x: 274, endPoint y: 105, distance: 48.3
click at [274, 105] on div "Blouse fluide coupe boule à détail crochet - Kaki (44 (XXL)) 24.99 EUR Changed …" at bounding box center [281, 84] width 310 height 51
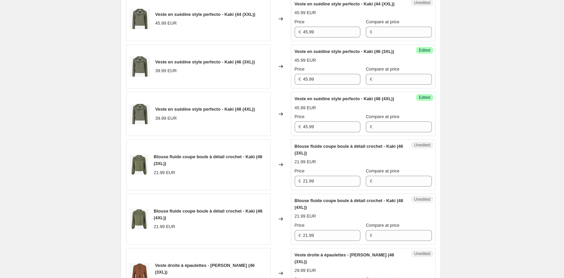
scroll to position [438, 0]
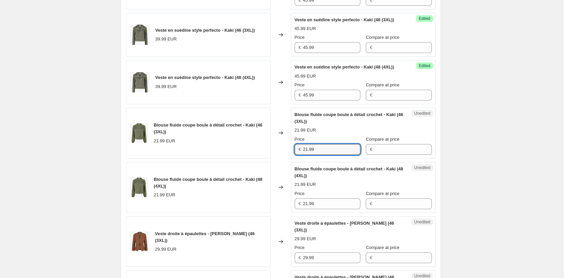
drag, startPoint x: 322, startPoint y: 170, endPoint x: 295, endPoint y: 168, distance: 27.0
click at [295, 159] on div "Unedited Blouse fluide coupe boule à détail crochet - Kaki (46 (3XL)) 21.99 EUR…" at bounding box center [363, 133] width 145 height 51
type input "24.99"
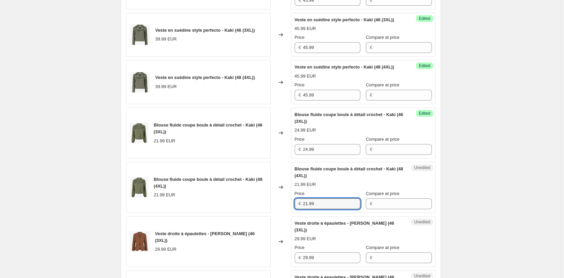
drag, startPoint x: 323, startPoint y: 223, endPoint x: 273, endPoint y: 223, distance: 49.9
click at [273, 213] on div "Blouse fluide coupe boule à détail crochet - Kaki (48 (4XL)) 21.99 EUR Changed …" at bounding box center [281, 187] width 310 height 51
type input "24.99"
click at [477, 193] on div "Create new price change job. This page is ready Create new price change job Dra…" at bounding box center [281, 131] width 562 height 1138
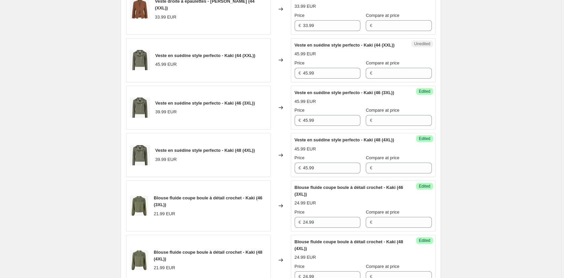
scroll to position [270, 0]
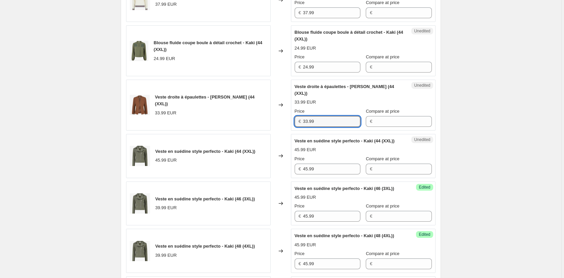
drag, startPoint x: 330, startPoint y: 119, endPoint x: 279, endPoint y: 118, distance: 51.3
click at [279, 118] on div "Veste droite à épaulettes - Marron (44 (XXL)) 33.99 EUR Changed to Unedited Ves…" at bounding box center [281, 105] width 310 height 51
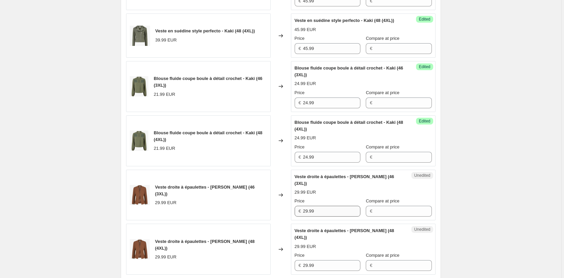
scroll to position [540, 0]
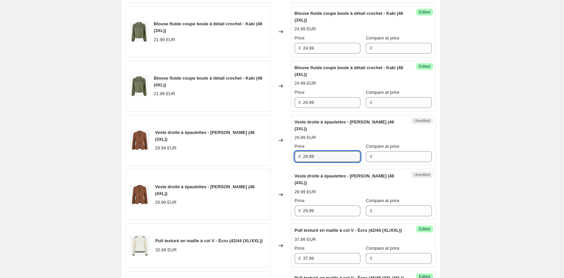
drag, startPoint x: 323, startPoint y: 169, endPoint x: 270, endPoint y: 171, distance: 53.7
click at [271, 166] on div "Veste droite à épaulettes - Marron (46 (3XL)) 29.99 EUR Changed to Unedited Ves…" at bounding box center [281, 140] width 310 height 51
type input "33.99"
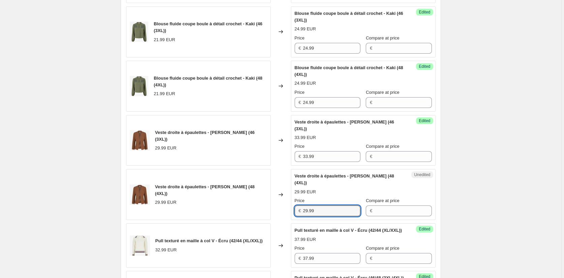
drag, startPoint x: 326, startPoint y: 220, endPoint x: 286, endPoint y: 219, distance: 40.1
click at [286, 219] on div "Veste droite à épaulettes - Marron (48 (4XL)) 29.99 EUR Changed to Unedited Ves…" at bounding box center [281, 194] width 310 height 51
type input "33.99"
click at [505, 211] on div "Create new price change job. This page is ready Create new price change job Dra…" at bounding box center [281, 29] width 562 height 1138
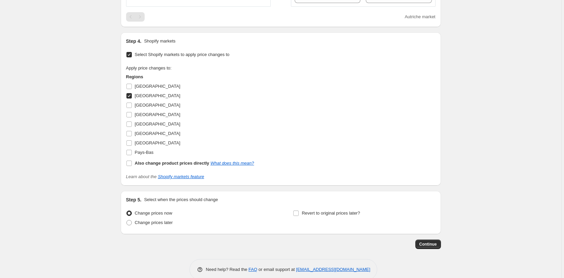
scroll to position [880, 0]
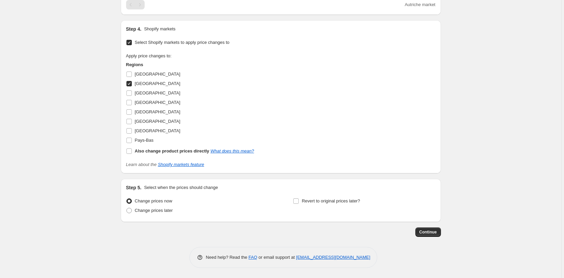
click at [131, 83] on input "Autriche" at bounding box center [128, 83] width 5 height 5
checkbox input "false"
click at [131, 137] on label "Pays-Bas" at bounding box center [140, 140] width 28 height 9
click at [131, 138] on input "Pays-Bas" at bounding box center [128, 140] width 5 height 5
checkbox input "true"
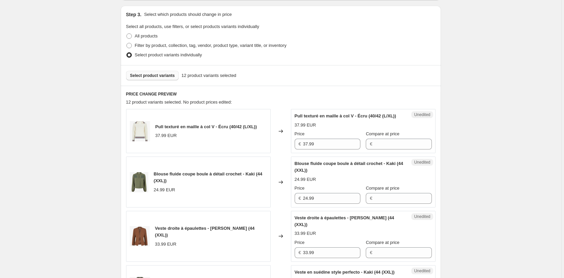
scroll to position [138, 0]
drag, startPoint x: 321, startPoint y: 150, endPoint x: 261, endPoint y: 148, distance: 59.4
click at [261, 148] on div "Pull texturé en maille à col V - Écru (40/42 (L/XL)) 37.99 EUR Changed to Unedi…" at bounding box center [281, 131] width 310 height 44
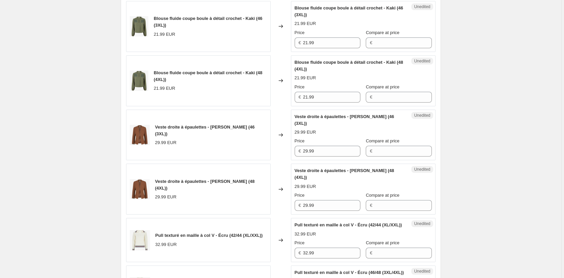
scroll to position [644, 0]
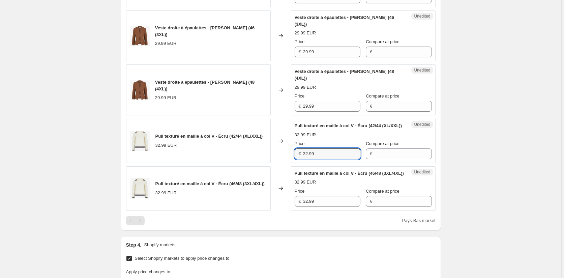
drag, startPoint x: 328, startPoint y: 166, endPoint x: 232, endPoint y: 169, distance: 96.2
click at [229, 163] on div "Pull texturé en maille à col V - Écru (42/44 (XL/XXL)) 32.99 EUR Changed to Une…" at bounding box center [281, 141] width 310 height 44
type input "37.99"
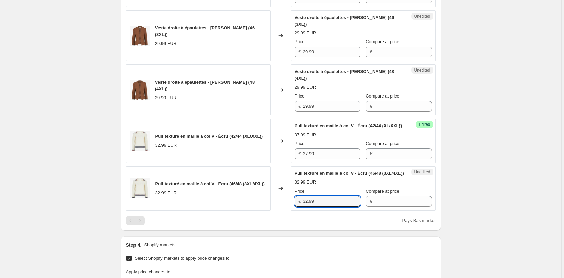
drag, startPoint x: 322, startPoint y: 223, endPoint x: 289, endPoint y: 221, distance: 33.5
click at [289, 210] on div "Pull texturé en maille à col V - Écru (46/48 (3XL/4XL)) 32.99 EUR Changed to Un…" at bounding box center [281, 188] width 310 height 44
type input "37.99"
drag, startPoint x: 500, startPoint y: 189, endPoint x: 436, endPoint y: 174, distance: 65.4
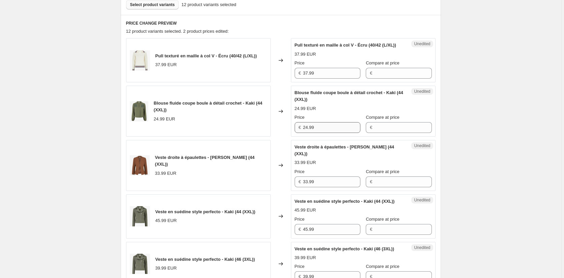
scroll to position [206, 0]
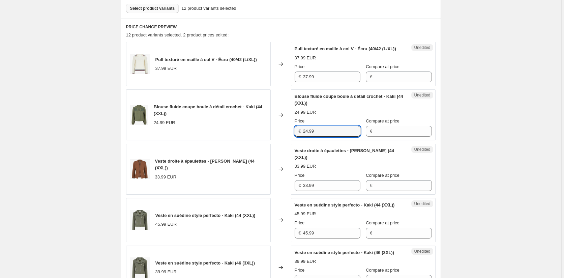
drag, startPoint x: 328, startPoint y: 138, endPoint x: 263, endPoint y: 138, distance: 65.8
click at [263, 138] on div "Blouse fluide coupe boule à détail crochet - Kaki (44 (XXL)) 24.99 EUR Changed …" at bounding box center [281, 114] width 310 height 51
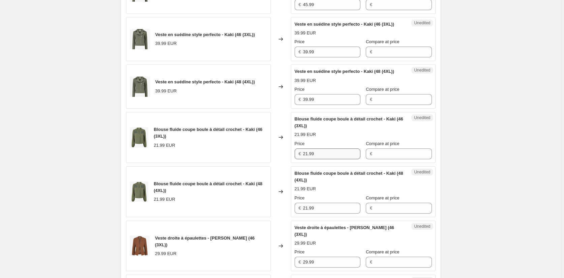
scroll to position [442, 0]
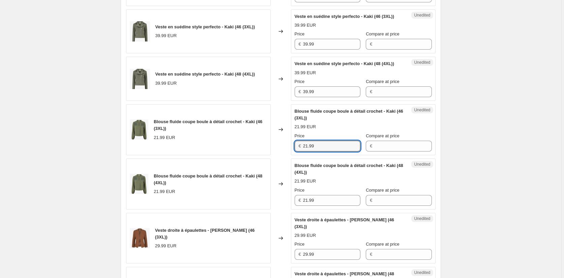
drag, startPoint x: 321, startPoint y: 166, endPoint x: 281, endPoint y: 166, distance: 40.5
click at [283, 155] on div "Blouse fluide coupe boule à détail crochet - Kaki (46 (3XL)) 21.99 EUR Changed …" at bounding box center [281, 129] width 310 height 51
type input "24.99"
drag, startPoint x: 320, startPoint y: 219, endPoint x: 294, endPoint y: 221, distance: 26.4
click at [294, 209] on div "Unedited Blouse fluide coupe boule à détail crochet - Kaki (48 (4XL)) 21.99 EUR…" at bounding box center [363, 184] width 145 height 51
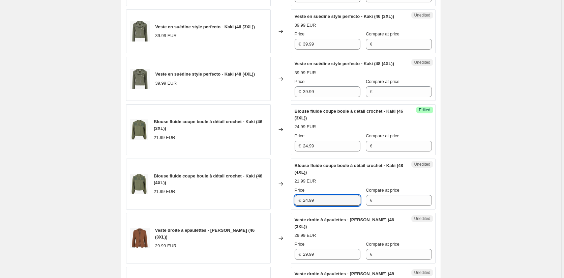
type input "24.99"
click at [456, 185] on div "Create new price change job. This page is ready Create new price change job Dra…" at bounding box center [281, 127] width 562 height 1138
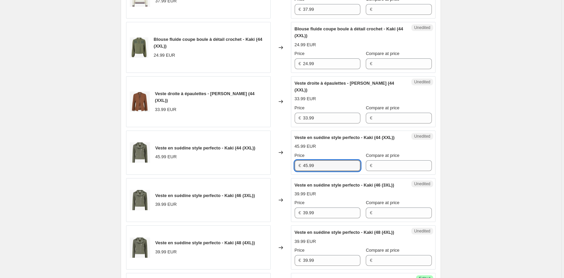
drag, startPoint x: 316, startPoint y: 172, endPoint x: 281, endPoint y: 170, distance: 34.8
click at [281, 170] on div "Veste en suédine style perfecto - Kaki (44 (XXL)) 45.99 EUR Changed to Unedited…" at bounding box center [281, 153] width 310 height 44
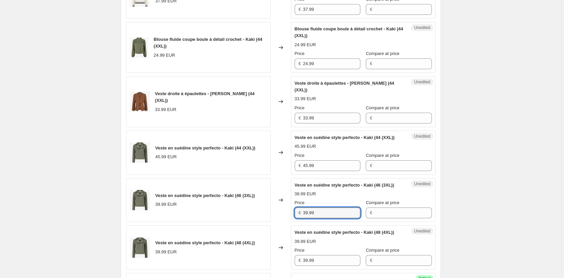
click at [281, 222] on div "Veste en suédine style perfecto - Kaki (46 (3XL)) 39.99 EUR Changed to Unedited…" at bounding box center [281, 200] width 310 height 44
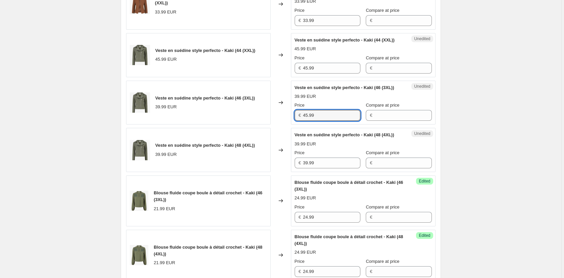
scroll to position [408, 0]
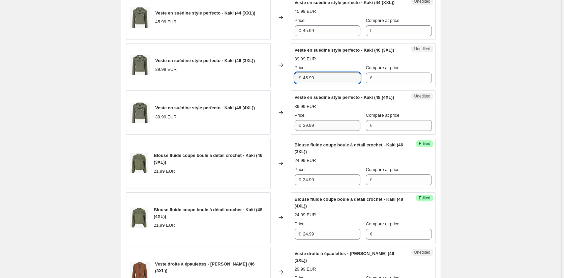
type input "45.99"
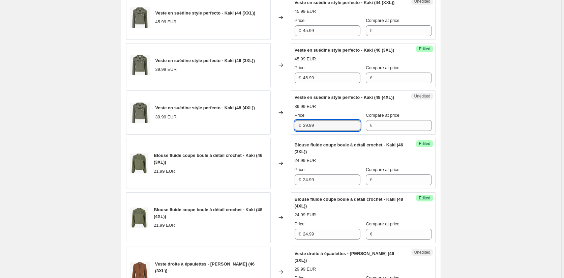
drag, startPoint x: 306, startPoint y: 146, endPoint x: 299, endPoint y: 146, distance: 6.4
click at [299, 131] on div "€ 39.99" at bounding box center [328, 125] width 66 height 11
type input "45.99"
drag, startPoint x: 481, startPoint y: 173, endPoint x: 433, endPoint y: 163, distance: 49.1
click at [481, 172] on div "Create new price change job. This page is ready Create new price change job Dra…" at bounding box center [281, 161] width 562 height 1138
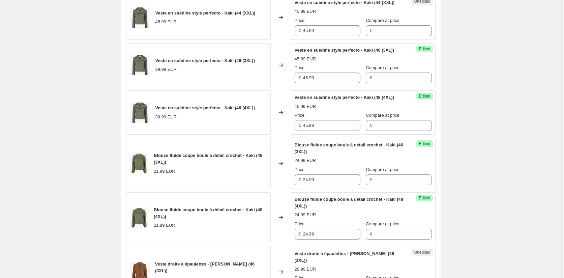
scroll to position [239, 0]
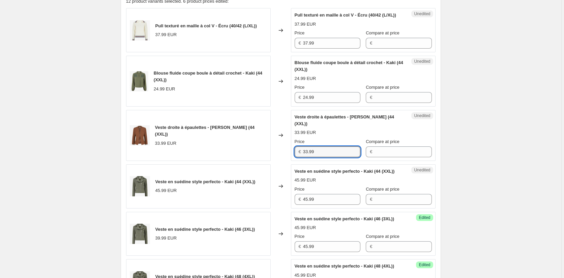
drag, startPoint x: 315, startPoint y: 151, endPoint x: 280, endPoint y: 151, distance: 35.7
click at [280, 151] on div "Veste droite à épaulettes - Marron (44 (XXL)) 33.99 EUR Changed to Unedited Ves…" at bounding box center [281, 135] width 310 height 51
drag, startPoint x: 522, startPoint y: 168, endPoint x: 466, endPoint y: 168, distance: 56.0
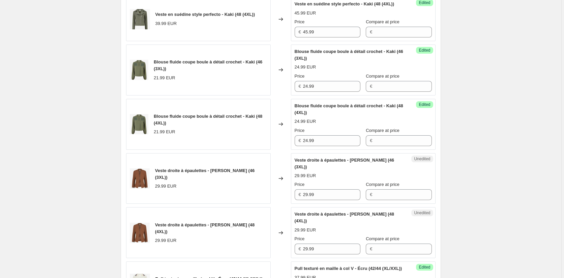
scroll to position [610, 0]
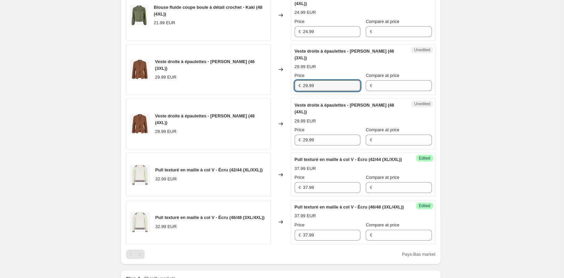
drag, startPoint x: 263, startPoint y: 98, endPoint x: 274, endPoint y: 115, distance: 19.8
click at [263, 95] on div "Veste droite à épaulettes - Marron (46 (3XL)) 29.99 EUR Changed to Unedited Ves…" at bounding box center [281, 69] width 310 height 51
type input "33.99"
drag, startPoint x: 321, startPoint y: 147, endPoint x: 253, endPoint y: 142, distance: 68.0
click at [253, 142] on div "Veste droite à épaulettes - Marron (48 (4XL)) 29.99 EUR Changed to Unedited Ves…" at bounding box center [281, 123] width 310 height 51
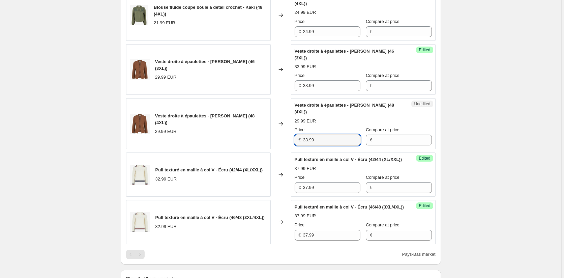
type input "33.99"
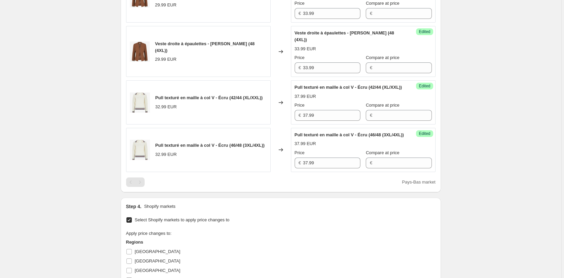
scroll to position [779, 0]
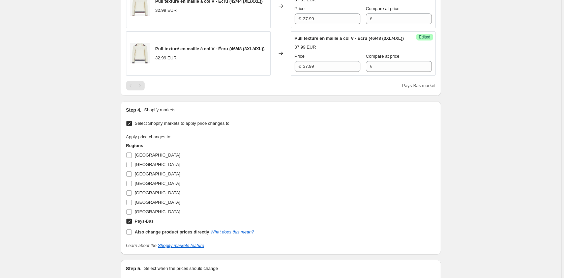
click at [131, 224] on input "Pays-Bas" at bounding box center [128, 221] width 5 height 5
click at [132, 177] on input "Belgique" at bounding box center [128, 173] width 5 height 5
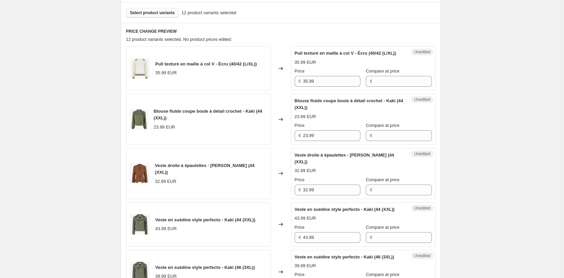
scroll to position [172, 0]
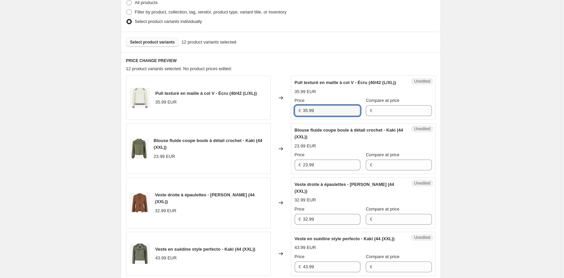
drag, startPoint x: 277, startPoint y: 116, endPoint x: 264, endPoint y: 115, distance: 13.2
click at [264, 115] on div "Pull texturé en maille à col V - Écru (40/42 (L/XL)) 35.99 EUR Changed to Unedi…" at bounding box center [281, 98] width 310 height 44
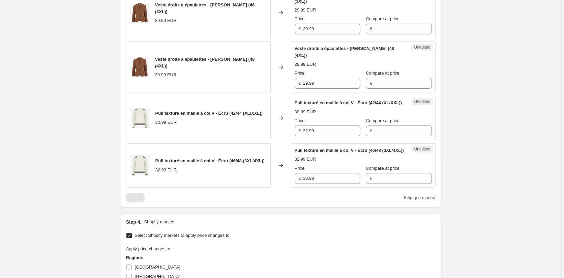
scroll to position [745, 0]
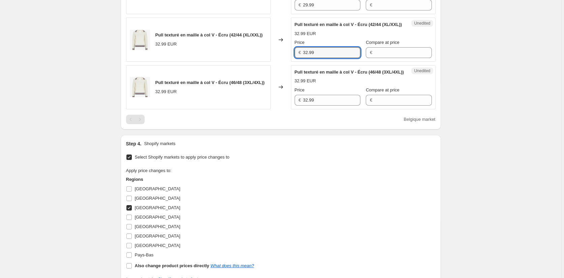
drag, startPoint x: 314, startPoint y: 67, endPoint x: 281, endPoint y: 65, distance: 33.8
click at [281, 62] on div "Pull texturé en maille à col V - Écru (42/44 (XL/XXL)) 32.99 EUR Changed to Une…" at bounding box center [281, 40] width 310 height 44
drag, startPoint x: 315, startPoint y: 116, endPoint x: 282, endPoint y: 111, distance: 34.0
click at [282, 109] on div "Pull texturé en maille à col V - Écru (46/48 (3XL/4XL)) 32.99 EUR Changed to Un…" at bounding box center [281, 87] width 310 height 44
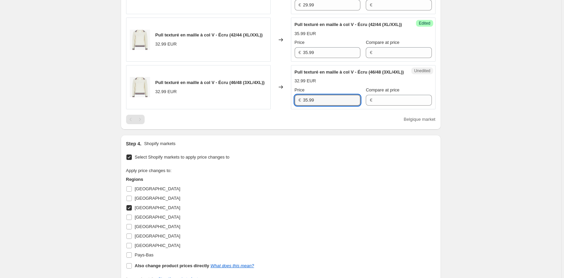
drag, startPoint x: 521, startPoint y: 121, endPoint x: 492, endPoint y: 124, distance: 29.1
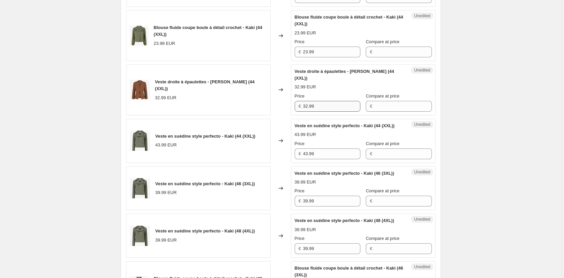
scroll to position [273, 0]
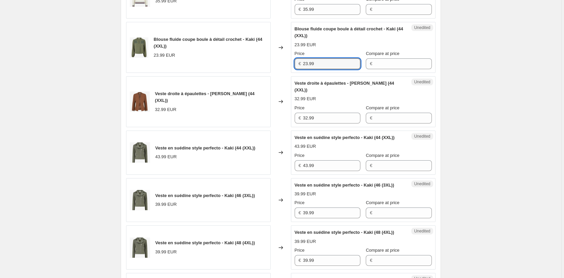
drag, startPoint x: 306, startPoint y: 70, endPoint x: 261, endPoint y: 68, distance: 44.9
click at [261, 68] on div "Blouse fluide coupe boule à détail crochet - Kaki (44 (XXL)) 23.99 EUR Changed …" at bounding box center [281, 47] width 310 height 51
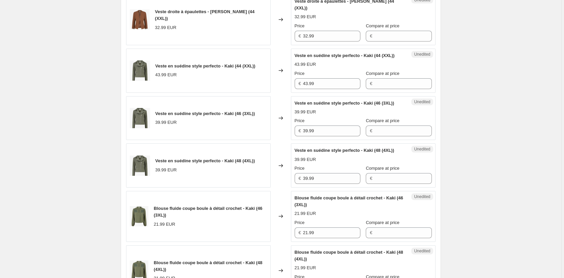
scroll to position [442, 0]
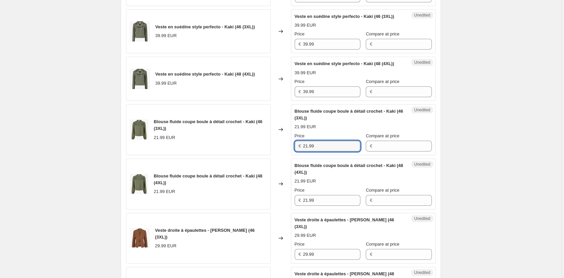
drag, startPoint x: 321, startPoint y: 165, endPoint x: 260, endPoint y: 165, distance: 61.4
click at [261, 155] on div "Blouse fluide coupe boule à détail crochet - Kaki (46 (3XL)) 21.99 EUR Changed …" at bounding box center [281, 129] width 310 height 51
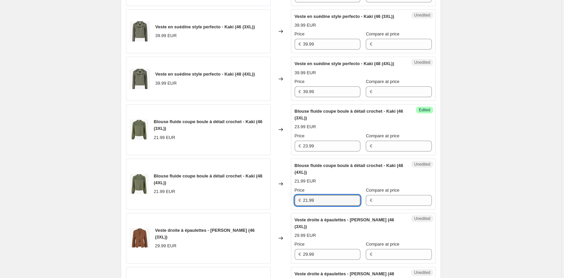
drag, startPoint x: 320, startPoint y: 220, endPoint x: 277, endPoint y: 214, distance: 43.8
click at [277, 209] on div "Blouse fluide coupe boule à détail crochet - Kaki (48 (4XL)) 21.99 EUR Changed …" at bounding box center [281, 184] width 310 height 51
click at [522, 196] on div "Create new price change job. This page is ready Create new price change job Dra…" at bounding box center [281, 127] width 562 height 1138
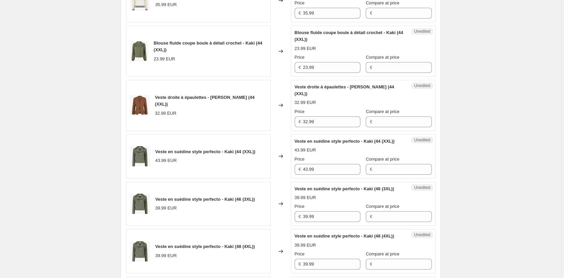
scroll to position [273, 0]
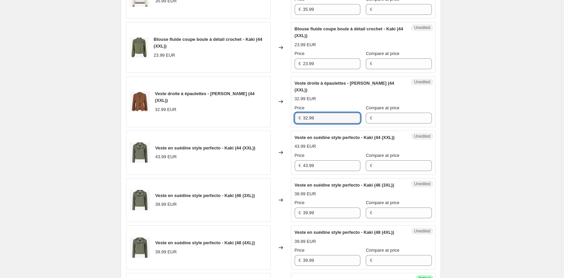
drag, startPoint x: 318, startPoint y: 116, endPoint x: 284, endPoint y: 115, distance: 34.7
click at [281, 115] on div "Veste droite à épaulettes - Marron (44 (XXL)) 32.99 EUR Changed to Unedited Ves…" at bounding box center [281, 101] width 310 height 51
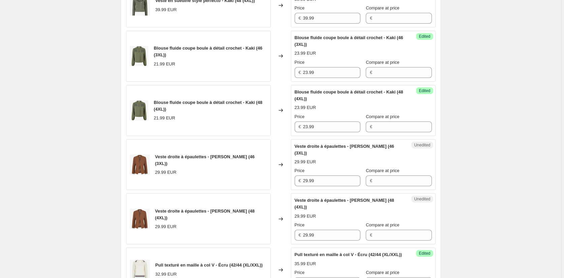
scroll to position [543, 0]
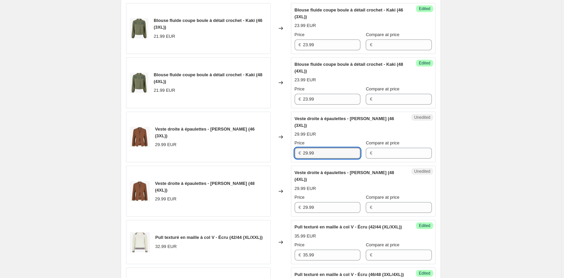
drag, startPoint x: 324, startPoint y: 166, endPoint x: 271, endPoint y: 166, distance: 52.9
click at [275, 163] on div "Veste droite à épaulettes - Marron (46 (3XL)) 29.99 EUR Changed to Unedited Ves…" at bounding box center [281, 137] width 310 height 51
drag, startPoint x: 320, startPoint y: 208, endPoint x: 293, endPoint y: 208, distance: 27.7
click at [293, 208] on div "Unedited Veste droite à épaulettes - Marron (48 (4XL)) 29.99 EUR Price € 29.99 …" at bounding box center [363, 191] width 145 height 51
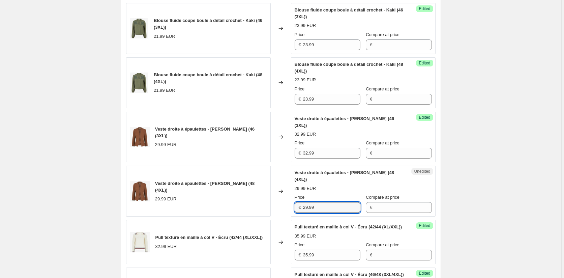
drag, startPoint x: 289, startPoint y: 215, endPoint x: 304, endPoint y: 217, distance: 14.9
click at [277, 214] on div "Veste droite à épaulettes - Marron (48 (4XL)) 29.99 EUR Changed to Unedited Ves…" at bounding box center [281, 191] width 310 height 51
drag, startPoint x: 527, startPoint y: 214, endPoint x: 506, endPoint y: 211, distance: 22.1
click at [527, 213] on div "Create new price change job. This page is ready Create new price change job Dra…" at bounding box center [281, 26] width 562 height 1138
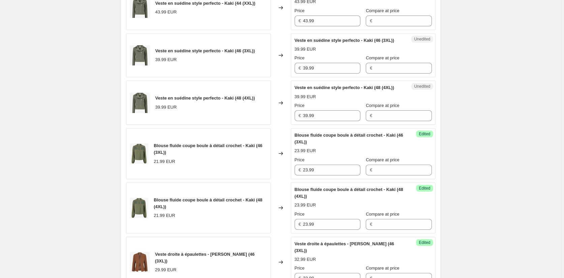
scroll to position [408, 0]
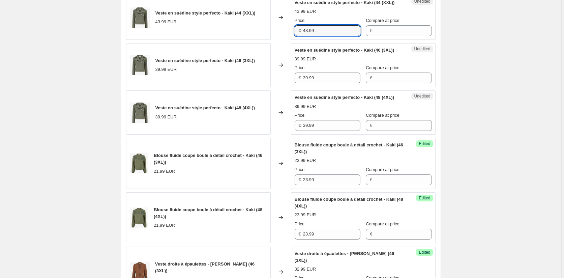
drag, startPoint x: 327, startPoint y: 36, endPoint x: 278, endPoint y: 36, distance: 49.2
click at [279, 36] on div "Veste en suédine style perfecto - Kaki (44 (XXL)) 43.99 EUR Changed to Unedited…" at bounding box center [281, 18] width 310 height 44
drag, startPoint x: 315, startPoint y: 90, endPoint x: 286, endPoint y: 89, distance: 29.0
click at [287, 86] on div "Veste en suédine style perfecto - Kaki (46 (3XL)) 39.99 EUR Changed to Unedited…" at bounding box center [281, 65] width 310 height 44
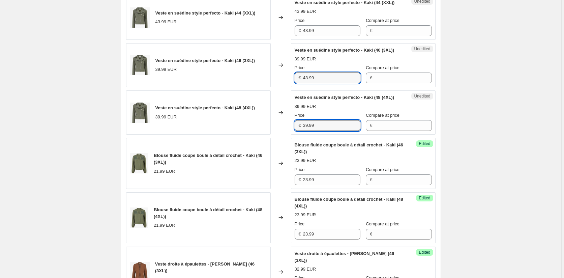
drag, startPoint x: 331, startPoint y: 143, endPoint x: 280, endPoint y: 143, distance: 50.9
click at [280, 135] on div "Veste en suédine style perfecto - Kaki (48 (4XL)) 39.99 EUR Changed to Unedited…" at bounding box center [281, 112] width 310 height 44
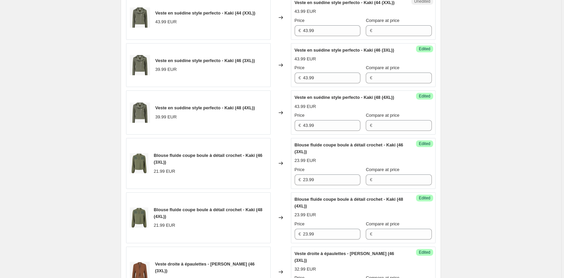
click at [516, 145] on div "Create new price change job. This page is ready Create new price change job Dra…" at bounding box center [281, 161] width 562 height 1138
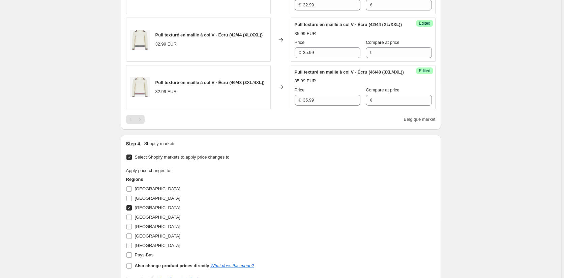
scroll to position [847, 0]
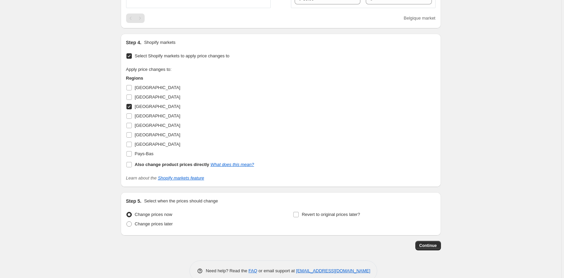
click at [136, 109] on span "Belgique" at bounding box center [158, 106] width 46 height 5
click at [132, 109] on input "Belgique" at bounding box center [128, 106] width 5 height 5
click at [135, 140] on label "Italie" at bounding box center [153, 134] width 54 height 9
click at [132, 138] on input "Italie" at bounding box center [128, 134] width 5 height 5
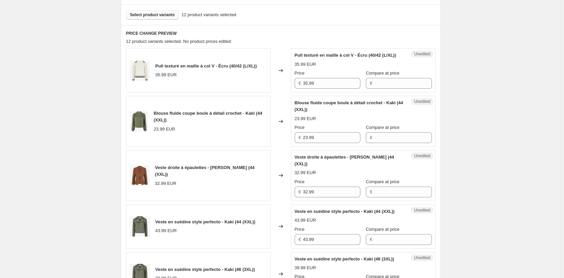
scroll to position [239, 0]
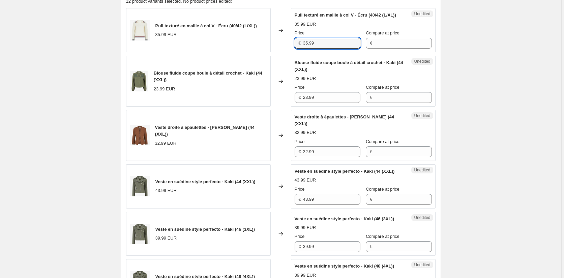
drag, startPoint x: 318, startPoint y: 47, endPoint x: 282, endPoint y: 49, distance: 36.1
click at [282, 49] on div "Pull texturé en maille à col V - Écru (40/42 (L/XL)) 35.99 EUR Changed to Unedi…" at bounding box center [281, 30] width 310 height 44
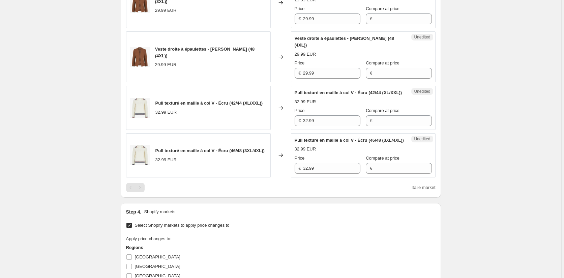
scroll to position [678, 0]
drag, startPoint x: 322, startPoint y: 130, endPoint x: 270, endPoint y: 130, distance: 52.3
click at [273, 129] on div "Pull texturé en maille à col V - Écru (42/44 (XL/XXL)) 32.99 EUR Changed to Une…" at bounding box center [281, 107] width 310 height 44
drag, startPoint x: 323, startPoint y: 184, endPoint x: 281, endPoint y: 187, distance: 42.2
click at [281, 177] on div "Pull texturé en maille à col V - Écru (46/48 (3XL/4XL)) 32.99 EUR Changed to Un…" at bounding box center [281, 155] width 310 height 44
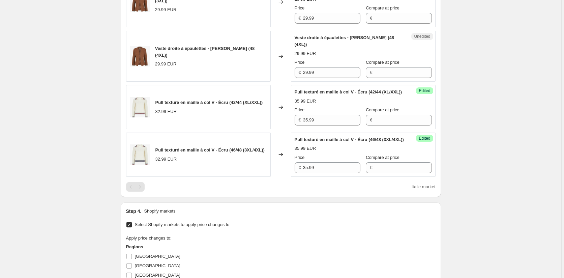
drag, startPoint x: 480, startPoint y: 191, endPoint x: 479, endPoint y: 188, distance: 3.4
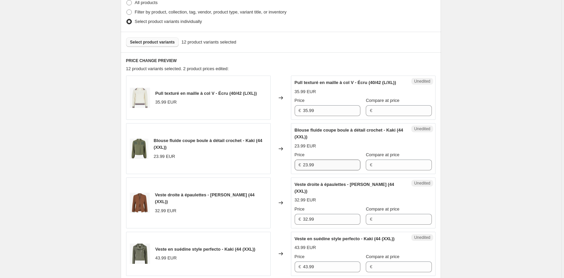
scroll to position [138, 0]
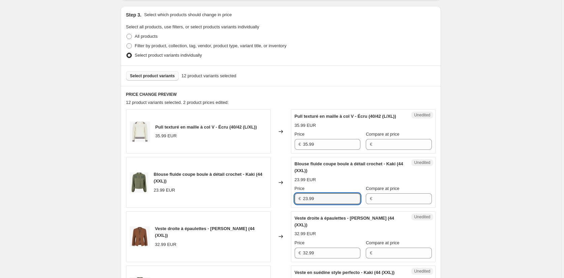
drag, startPoint x: 317, startPoint y: 206, endPoint x: 280, endPoint y: 202, distance: 38.0
click at [280, 202] on div "Blouse fluide coupe boule à détail crochet - Kaki (44 (XXL)) 23.99 EUR Changed …" at bounding box center [281, 182] width 310 height 51
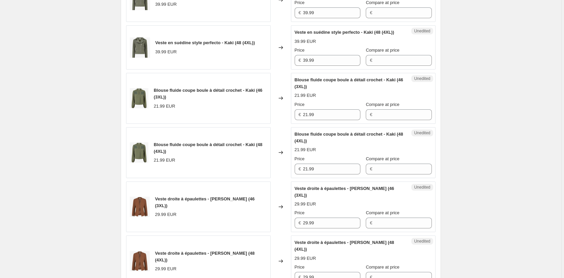
scroll to position [476, 0]
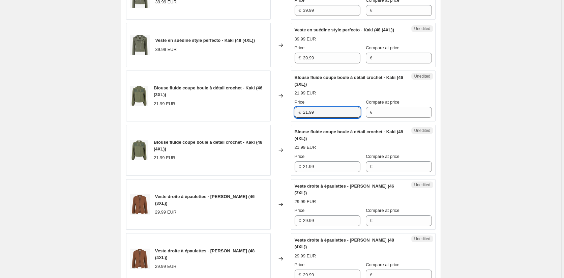
drag, startPoint x: 320, startPoint y: 132, endPoint x: 282, endPoint y: 132, distance: 38.4
click at [282, 121] on div "Blouse fluide coupe boule à détail crochet - Kaki (46 (3XL)) 21.99 EUR Changed …" at bounding box center [281, 95] width 310 height 51
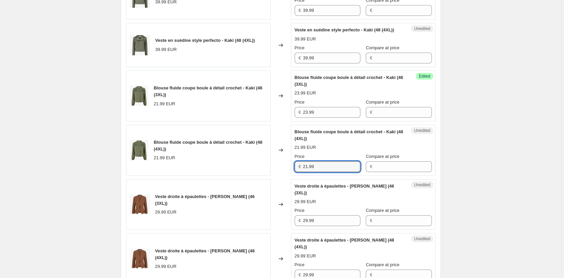
drag, startPoint x: 323, startPoint y: 185, endPoint x: 273, endPoint y: 185, distance: 50.9
click at [273, 176] on div "Blouse fluide coupe boule à détail crochet - Kaki (48 (4XL)) 21.99 EUR Changed …" at bounding box center [281, 150] width 310 height 51
click at [514, 192] on div "Create new price change job. This page is ready Create new price change job Dra…" at bounding box center [281, 93] width 562 height 1138
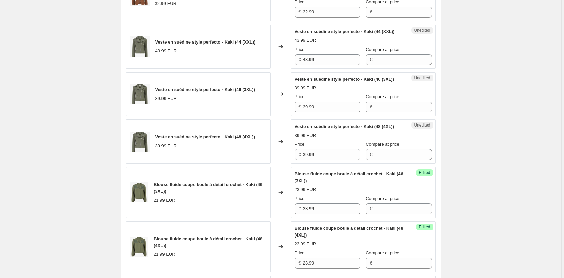
scroll to position [374, 0]
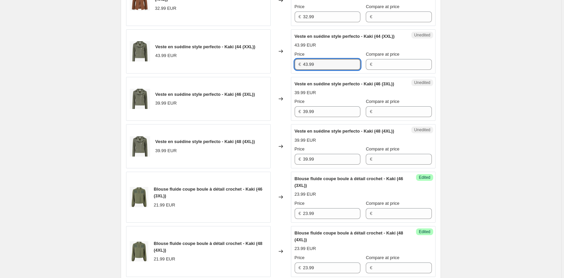
drag, startPoint x: 322, startPoint y: 70, endPoint x: 274, endPoint y: 71, distance: 48.6
click at [281, 71] on div "Veste en suédine style perfecto - Kaki (44 (XXL)) 43.99 EUR Changed to Unedited…" at bounding box center [281, 51] width 310 height 44
drag, startPoint x: 272, startPoint y: 121, endPoint x: 260, endPoint y: 121, distance: 12.5
click at [260, 121] on div "Veste en suédine style perfecto - Kaki (46 (3XL)) 39.99 EUR Changed to Unedited…" at bounding box center [281, 99] width 310 height 44
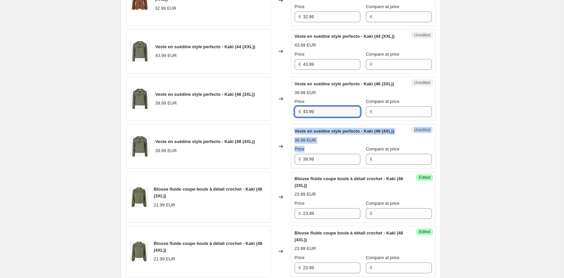
drag, startPoint x: 315, startPoint y: 174, endPoint x: 273, endPoint y: 174, distance: 42.2
click at [273, 168] on div "Veste en suédine style perfecto - Kaki (48 (4XL)) 39.99 EUR Changed to Unedited…" at bounding box center [281, 146] width 310 height 44
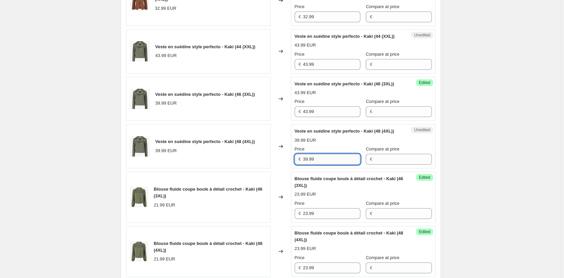
drag, startPoint x: 325, startPoint y: 180, endPoint x: 345, endPoint y: 183, distance: 19.9
click at [325, 165] on input "39.99" at bounding box center [331, 159] width 57 height 11
drag
click at [275, 168] on div "Veste en suédine style perfecto - Kaki (48 (4XL)) 39.99 EUR Changed to Unedited…" at bounding box center [281, 146] width 310 height 44
click at [537, 174] on div "Create new price change job. This page is ready Create new price change job Dra…" at bounding box center [281, 195] width 562 height 1138
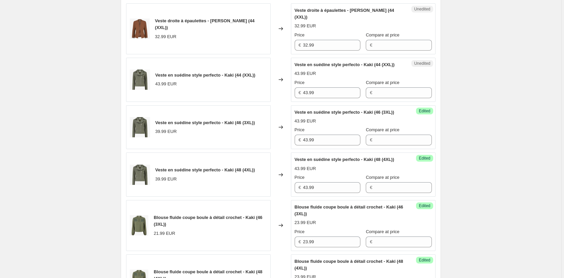
scroll to position [307, 0]
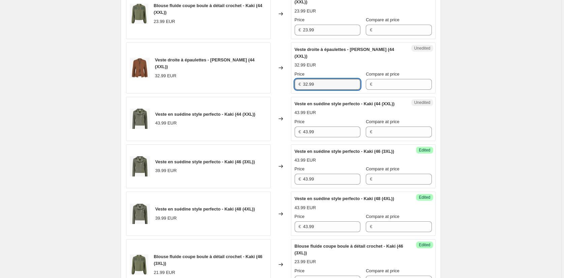
drag, startPoint x: 331, startPoint y: 86, endPoint x: 264, endPoint y: 78, distance: 66.9
click at [264, 78] on div "Veste droite à épaulettes - Marron (44 (XXL)) 32.99 EUR Changed to Unedited Ves…" at bounding box center [281, 67] width 310 height 51
click at [492, 149] on div "Create new price change job. This page is ready Create new price change job Dra…" at bounding box center [281, 262] width 562 height 1138
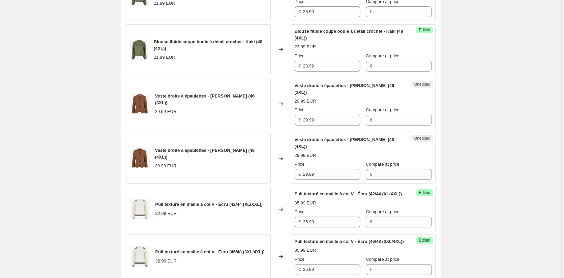
scroll to position [577, 0]
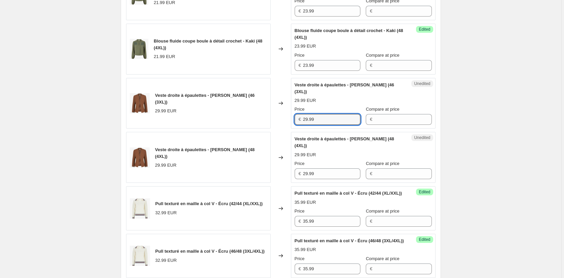
click at [269, 129] on div "Veste droite à épaulettes - Marron (46 (3XL)) 29.99 EUR Changed to Unedited Ves…" at bounding box center [281, 103] width 310 height 51
drag, startPoint x: 325, startPoint y: 181, endPoint x: 282, endPoint y: 178, distance: 43.6
click at [282, 178] on div "Veste droite à épaulettes - Marron (48 (4XL)) 29.99 EUR Changed to Unedited Ves…" at bounding box center [281, 157] width 310 height 51
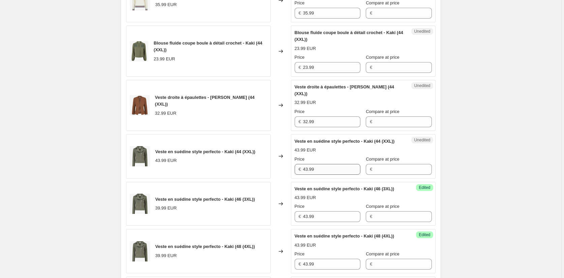
scroll to position [307, 0]
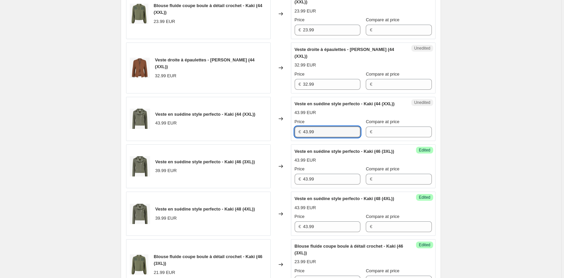
drag, startPoint x: 321, startPoint y: 140, endPoint x: 278, endPoint y: 139, distance: 43.2
click at [278, 139] on div "Veste en suédine style perfecto - Kaki (44 (XXL)) 43.99 EUR Changed to Unedited…" at bounding box center [281, 119] width 310 height 44
click at [470, 177] on div "Create new price change job. This page is ready Create new price change job Dra…" at bounding box center [281, 262] width 562 height 1138
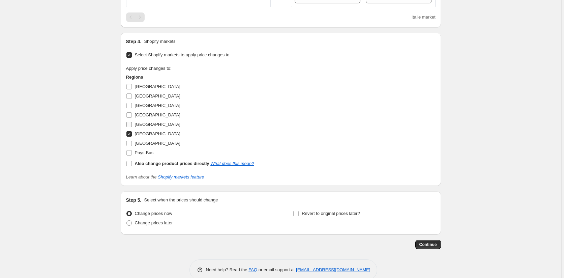
scroll to position [880, 0]
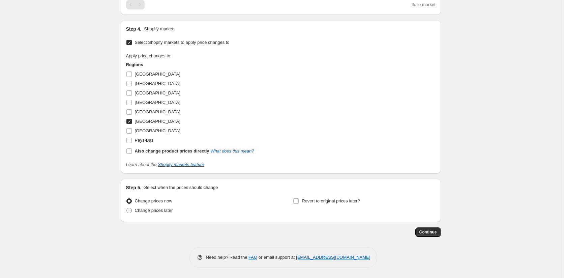
click at [129, 123] on input "Italie" at bounding box center [128, 121] width 5 height 5
click at [131, 132] on input "Luxembourg" at bounding box center [128, 130] width 5 height 5
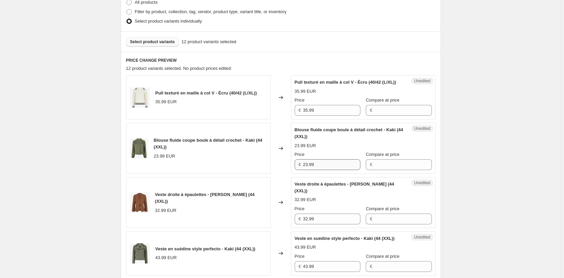
scroll to position [172, 0]
drag, startPoint x: 322, startPoint y: 116, endPoint x: 265, endPoint y: 116, distance: 56.7
click at [265, 116] on div "Pull texturé en maille à col V - Écru (40/42 (L/XL)) 35.99 EUR Changed to Unedi…" at bounding box center [281, 98] width 310 height 44
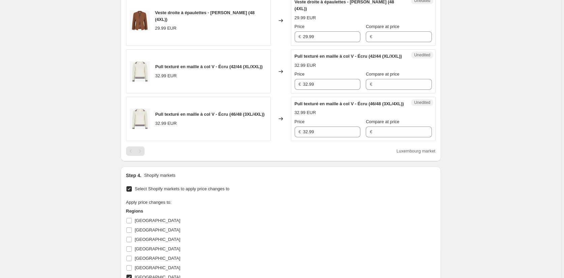
scroll to position [678, 0]
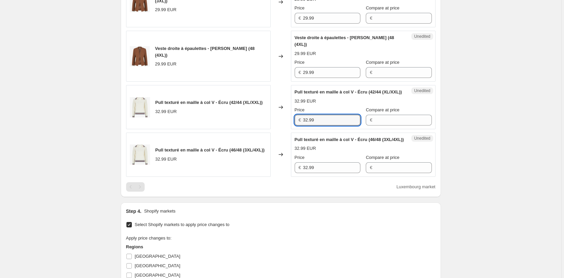
drag, startPoint x: 321, startPoint y: 136, endPoint x: 278, endPoint y: 135, distance: 42.5
click at [278, 129] on div "Pull texturé en maille à col V - Écru (42/44 (XL/XXL)) 32.99 EUR Changed to Une…" at bounding box center [281, 107] width 310 height 44
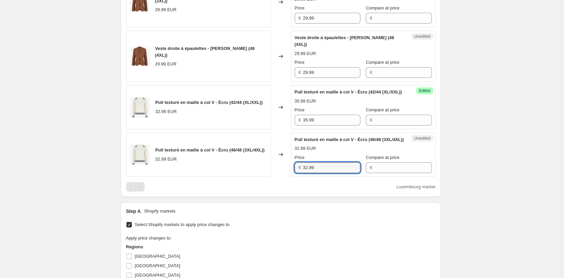
drag, startPoint x: 320, startPoint y: 188, endPoint x: 281, endPoint y: 187, distance: 39.5
click at [281, 177] on div "Pull texturé en maille à col V - Écru (46/48 (3XL/4XL)) 32.99 EUR Changed to Un…" at bounding box center [281, 155] width 310 height 44
drag, startPoint x: 495, startPoint y: 191, endPoint x: 451, endPoint y: 186, distance: 45.1
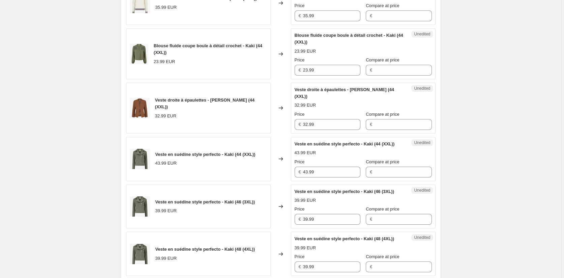
scroll to position [172, 0]
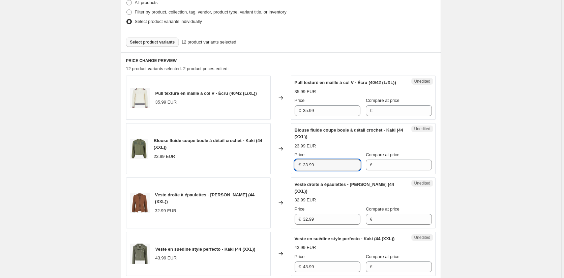
click at [273, 169] on div "Blouse fluide coupe boule à détail crochet - Kaki (44 (XXL)) 23.99 EUR Changed …" at bounding box center [281, 148] width 310 height 51
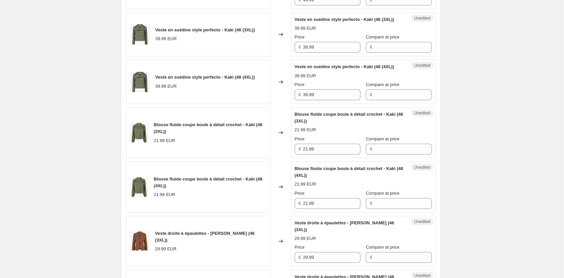
scroll to position [476, 0]
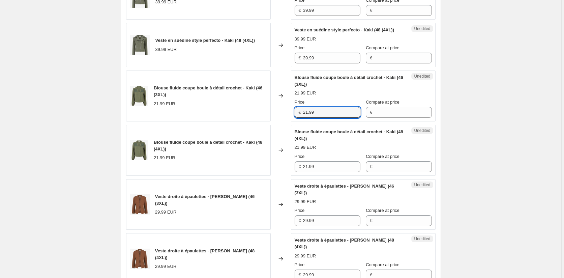
drag, startPoint x: 324, startPoint y: 134, endPoint x: 281, endPoint y: 134, distance: 43.2
click at [291, 121] on div "Blouse fluide coupe boule à détail crochet - Kaki (46 (3XL)) 21.99 EUR Changed …" at bounding box center [281, 95] width 310 height 51
drag, startPoint x: 323, startPoint y: 188, endPoint x: 274, endPoint y: 185, distance: 49.3
click at [274, 176] on div "Blouse fluide coupe boule à détail crochet - Kaki (48 (4XL)) 21.99 EUR Changed …" at bounding box center [281, 150] width 310 height 51
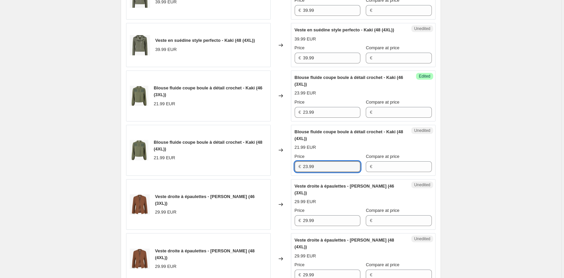
click at [499, 187] on div "Create new price change job. This page is ready Create new price change job Dra…" at bounding box center [281, 93] width 562 height 1138
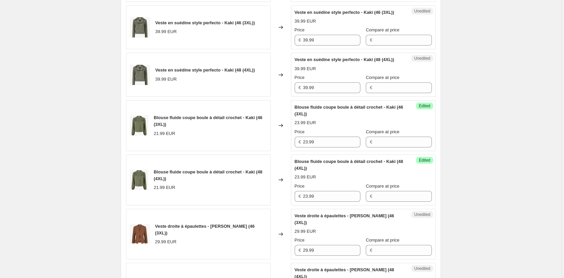
scroll to position [408, 0]
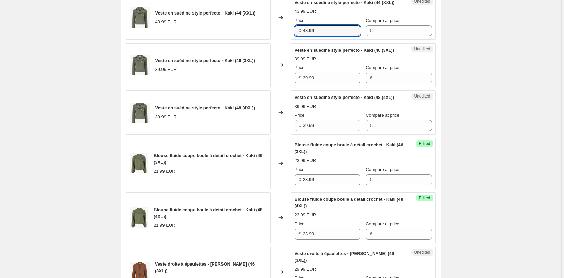
drag, startPoint x: 299, startPoint y: 36, endPoint x: 294, endPoint y: 36, distance: 5.4
click at [294, 36] on div "Unedited Veste en suédine style perfecto - Kaki (44 (XXL)) 43.99 EUR Price € 43…" at bounding box center [363, 18] width 145 height 44
drag, startPoint x: 324, startPoint y: 93, endPoint x: 269, endPoint y: 91, distance: 55.0
click at [278, 87] on div "Veste en suédine style perfecto - Kaki (46 (3XL)) 39.99 EUR Changed to Unedited…" at bounding box center [281, 65] width 310 height 44
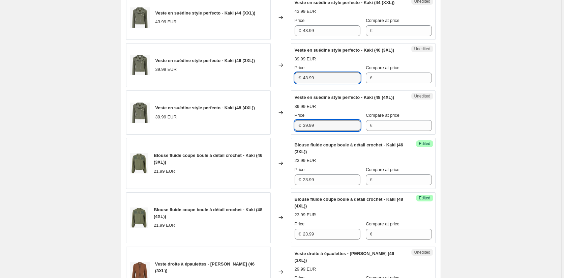
click at [286, 135] on div "Veste en suédine style perfecto - Kaki (48 (4XL)) 39.99 EUR Changed to Unedited…" at bounding box center [281, 112] width 310 height 44
click at [495, 165] on div "Create new price change job. This page is ready Create new price change job Dra…" at bounding box center [281, 161] width 562 height 1138
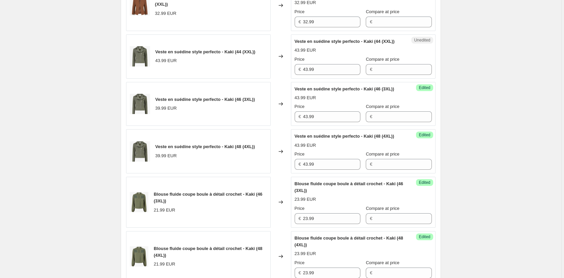
scroll to position [307, 0]
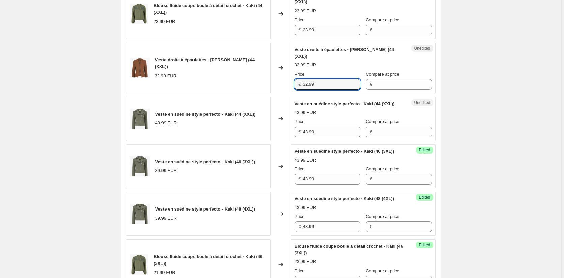
drag, startPoint x: 324, startPoint y: 82, endPoint x: 277, endPoint y: 86, distance: 47.4
click at [277, 86] on div "Veste droite à épaulettes - Marron (44 (XXL)) 32.99 EUR Changed to Unedited Ves…" at bounding box center [281, 67] width 310 height 51
click at [523, 160] on div "Create new price change job. This page is ready Create new price change job Dra…" at bounding box center [281, 262] width 562 height 1138
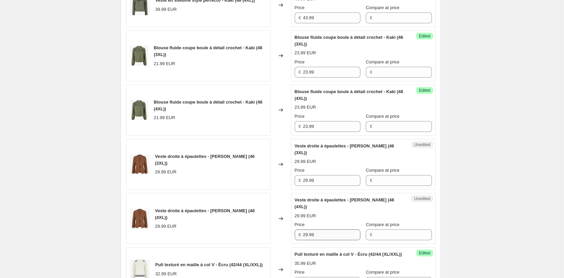
scroll to position [577, 0]
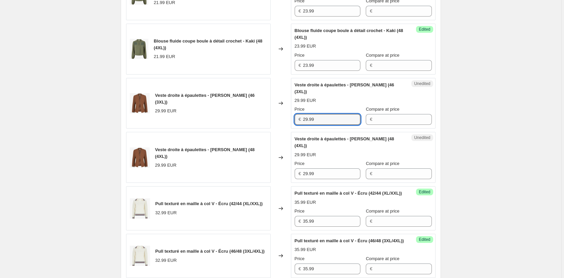
drag, startPoint x: 323, startPoint y: 132, endPoint x: 269, endPoint y: 133, distance: 53.3
click at [272, 129] on div "Veste droite à épaulettes - Marron (46 (3XL)) 29.99 EUR Changed to Unedited Ves…" at bounding box center [281, 103] width 310 height 51
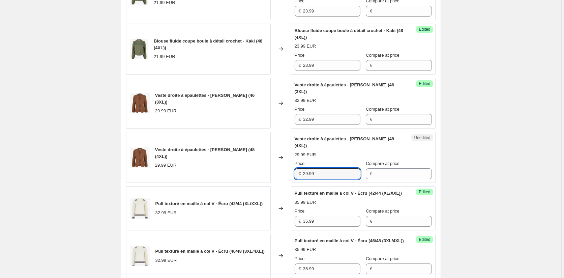
drag, startPoint x: 322, startPoint y: 178, endPoint x: 270, endPoint y: 178, distance: 52.3
click at [270, 178] on div "Veste droite à épaulettes - Marron (48 (4XL)) 29.99 EUR Changed to Unedited Ves…" at bounding box center [281, 157] width 310 height 51
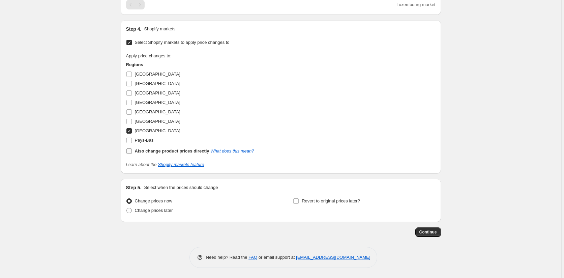
scroll to position [880, 0]
click at [132, 74] on input "Allemagne" at bounding box center [128, 73] width 5 height 5
click at [129, 86] on input "Autriche" at bounding box center [128, 83] width 5 height 5
click at [131, 96] on input "Belgique" at bounding box center [128, 92] width 5 height 5
click at [131, 124] on input "Italie" at bounding box center [128, 121] width 5 height 5
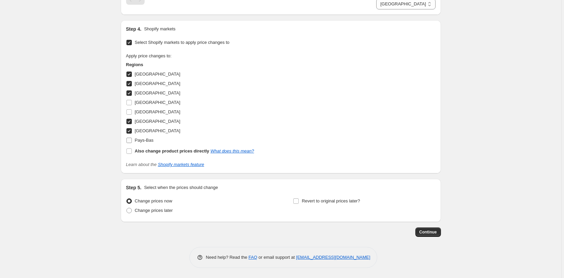
click at [131, 143] on input "Pays-Bas" at bounding box center [128, 140] width 5 height 5
click at [426, 235] on span "Continue" at bounding box center [429, 231] width 18 height 5
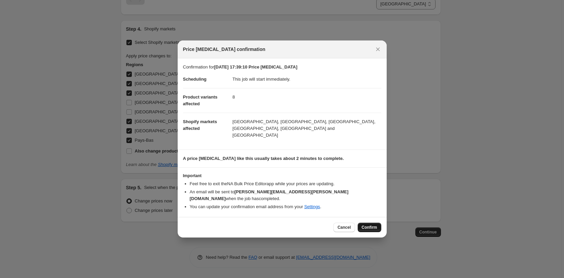
click at [375, 225] on span "Confirm" at bounding box center [370, 227] width 16 height 5
